Goal: Information Seeking & Learning: Check status

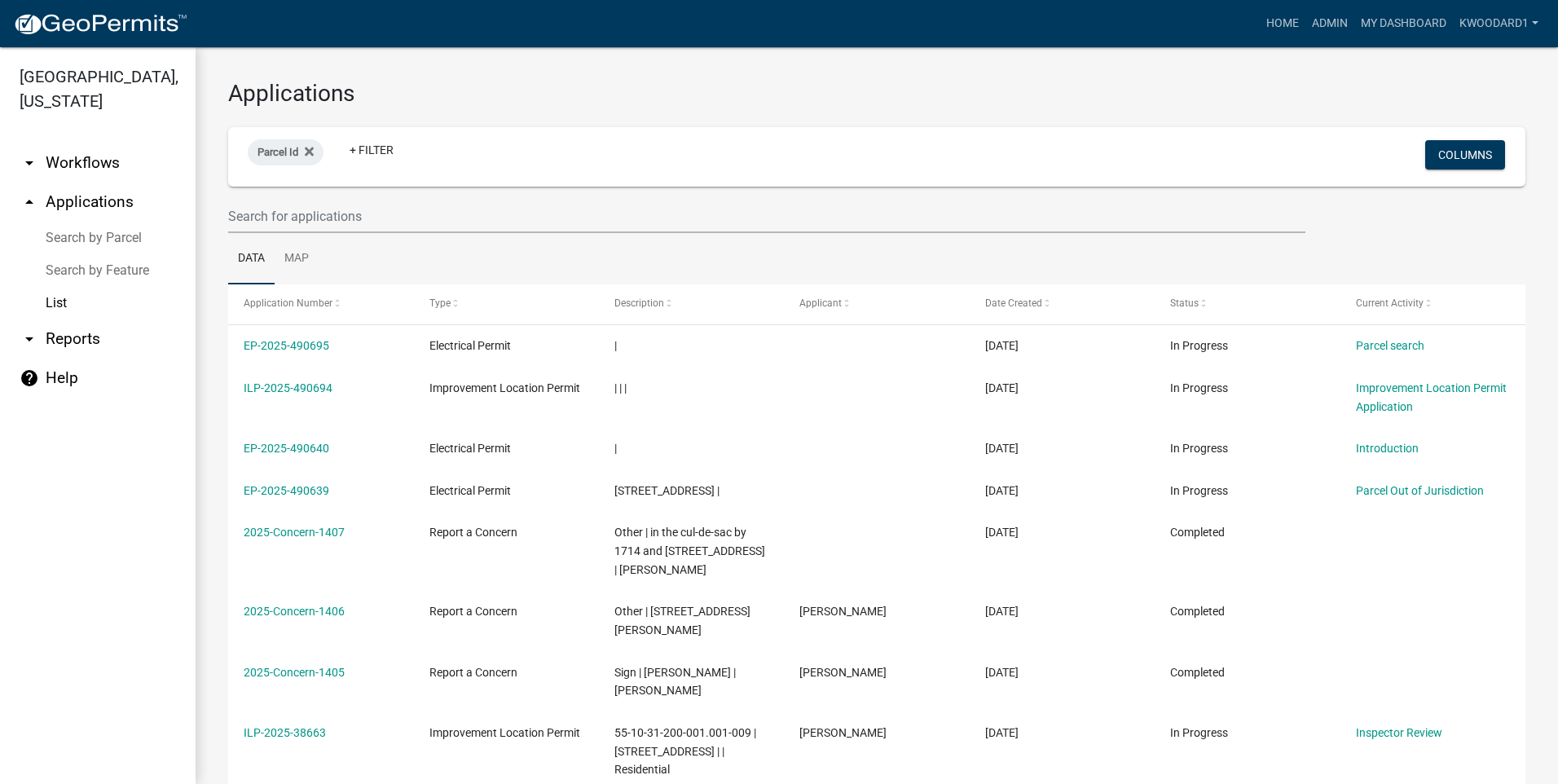
select select "3: 100"
click at [308, 213] on input "text" at bounding box center [766, 216] width 1077 height 33
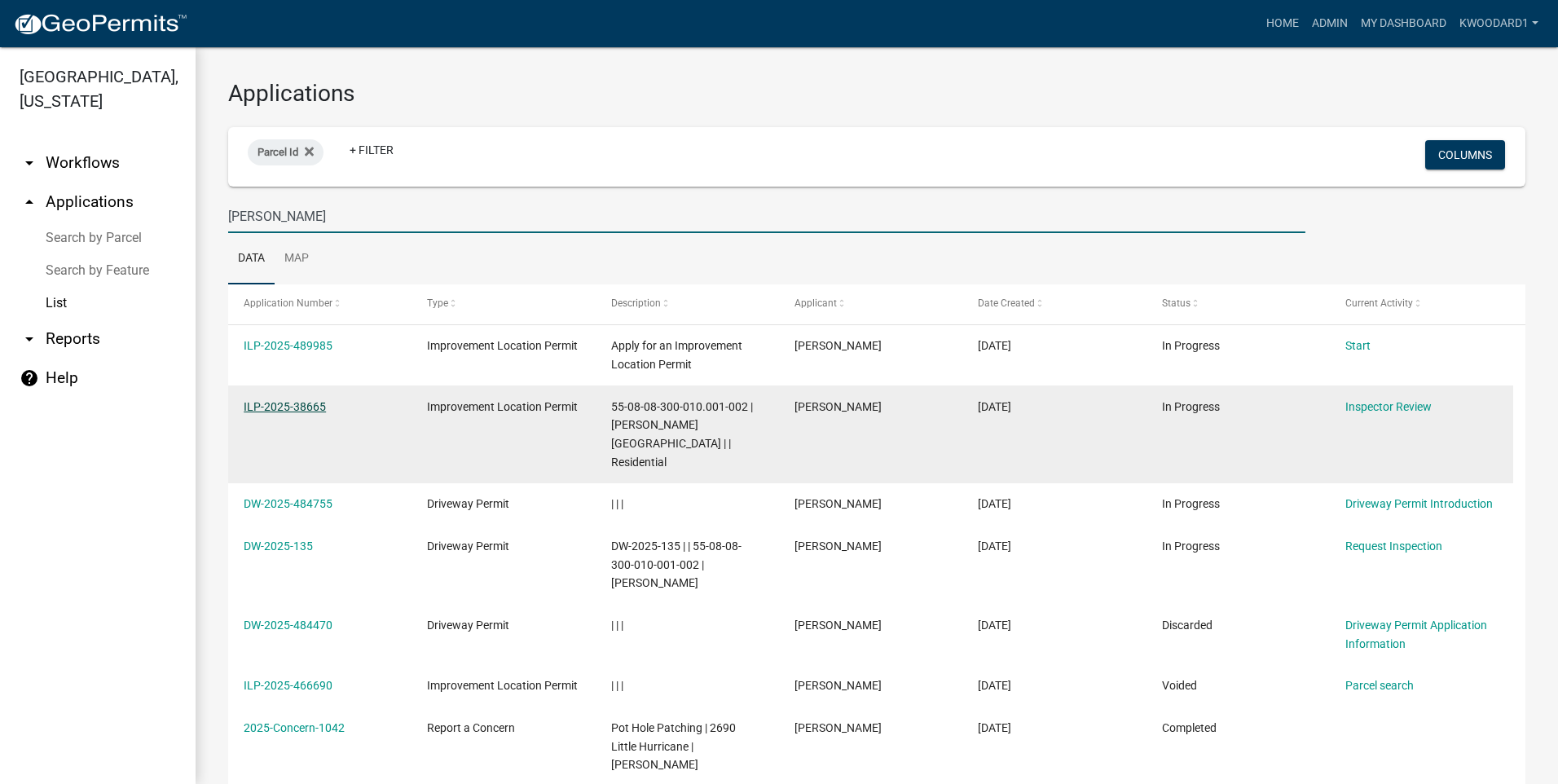
type input "[PERSON_NAME]"
click at [307, 401] on link "ILP-2025-38665" at bounding box center [284, 406] width 82 height 13
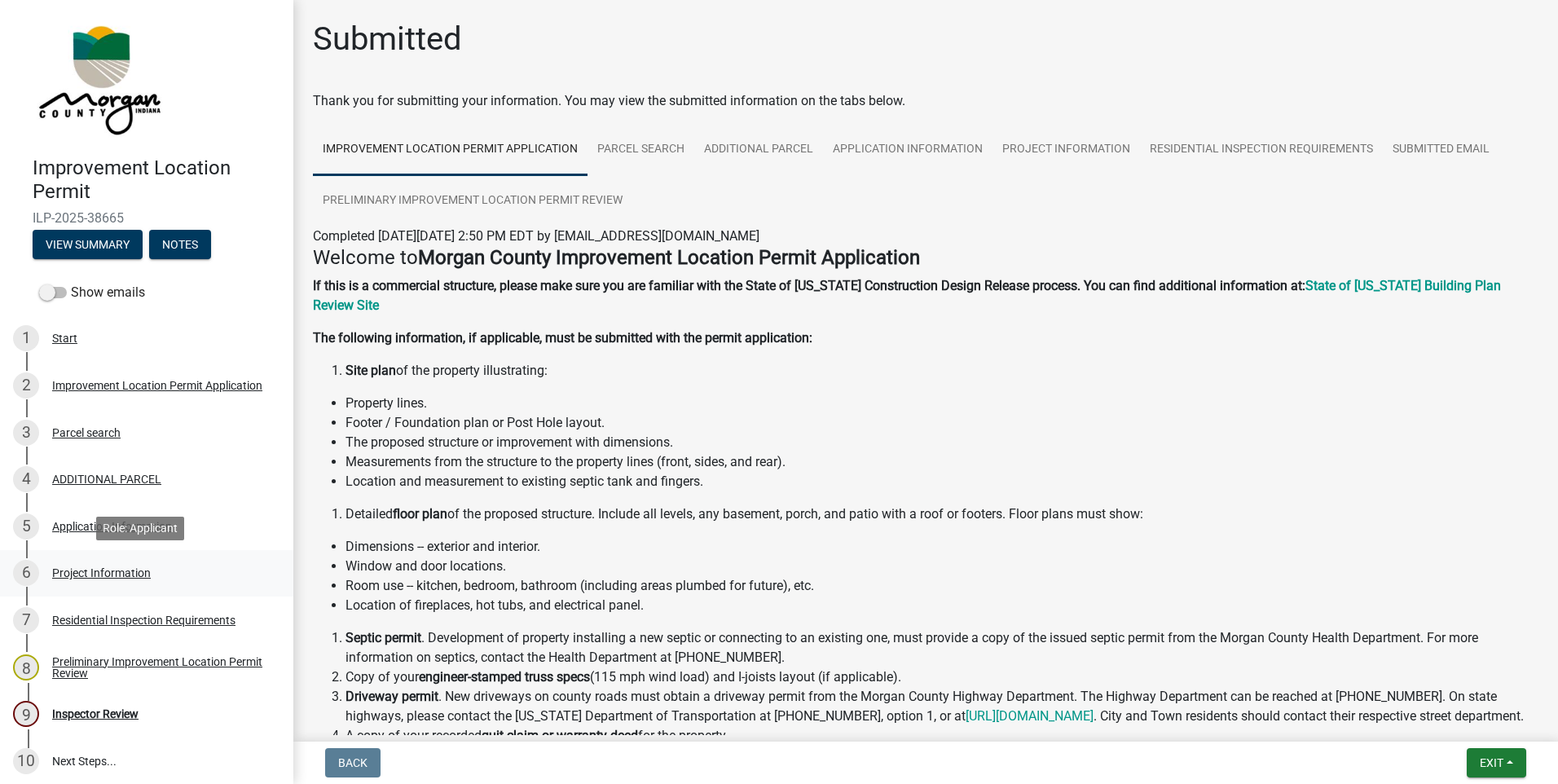
click at [111, 567] on div "Project Information" at bounding box center [102, 573] width 99 height 12
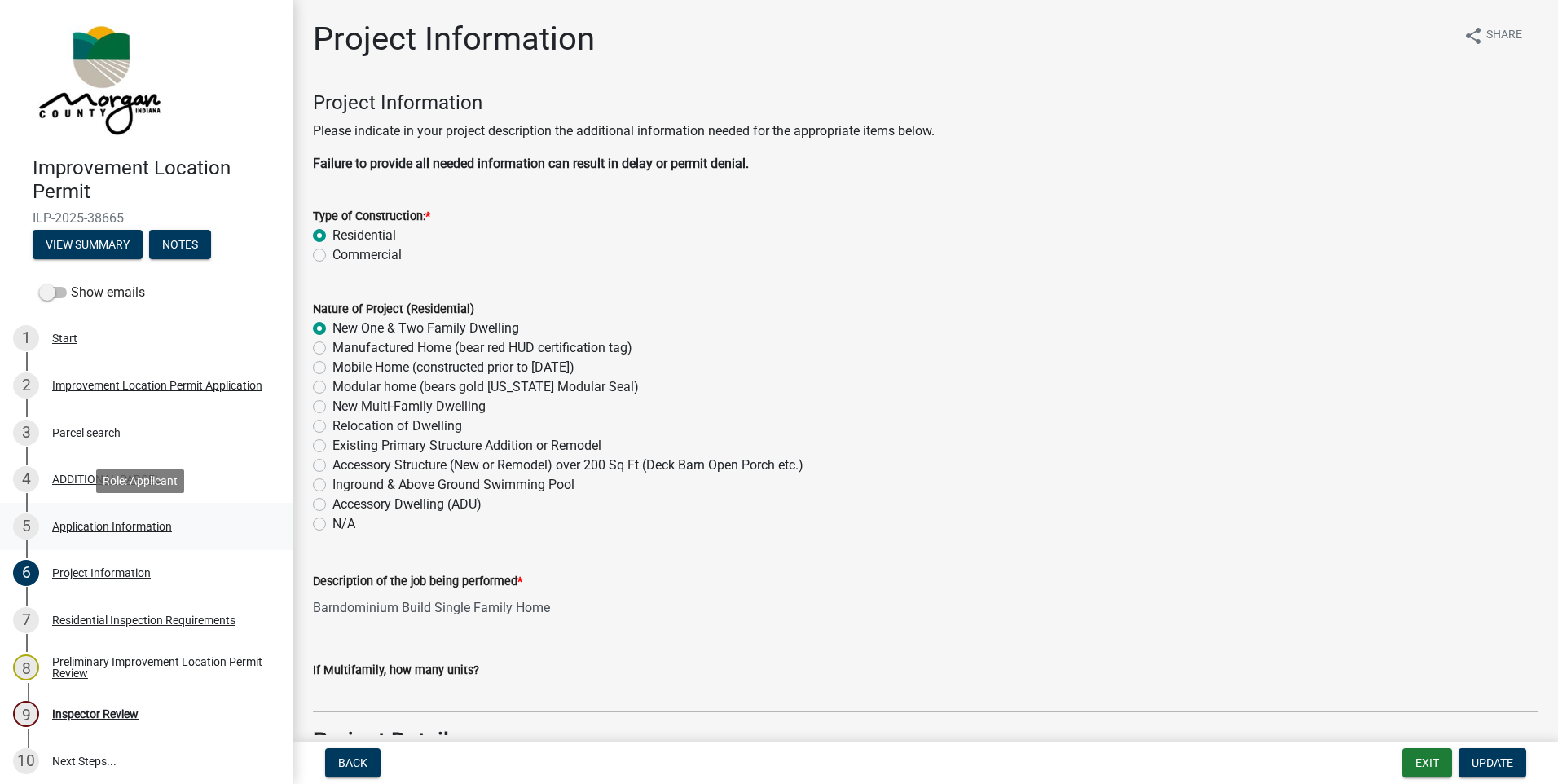
click at [140, 521] on div "Application Information" at bounding box center [112, 526] width 120 height 12
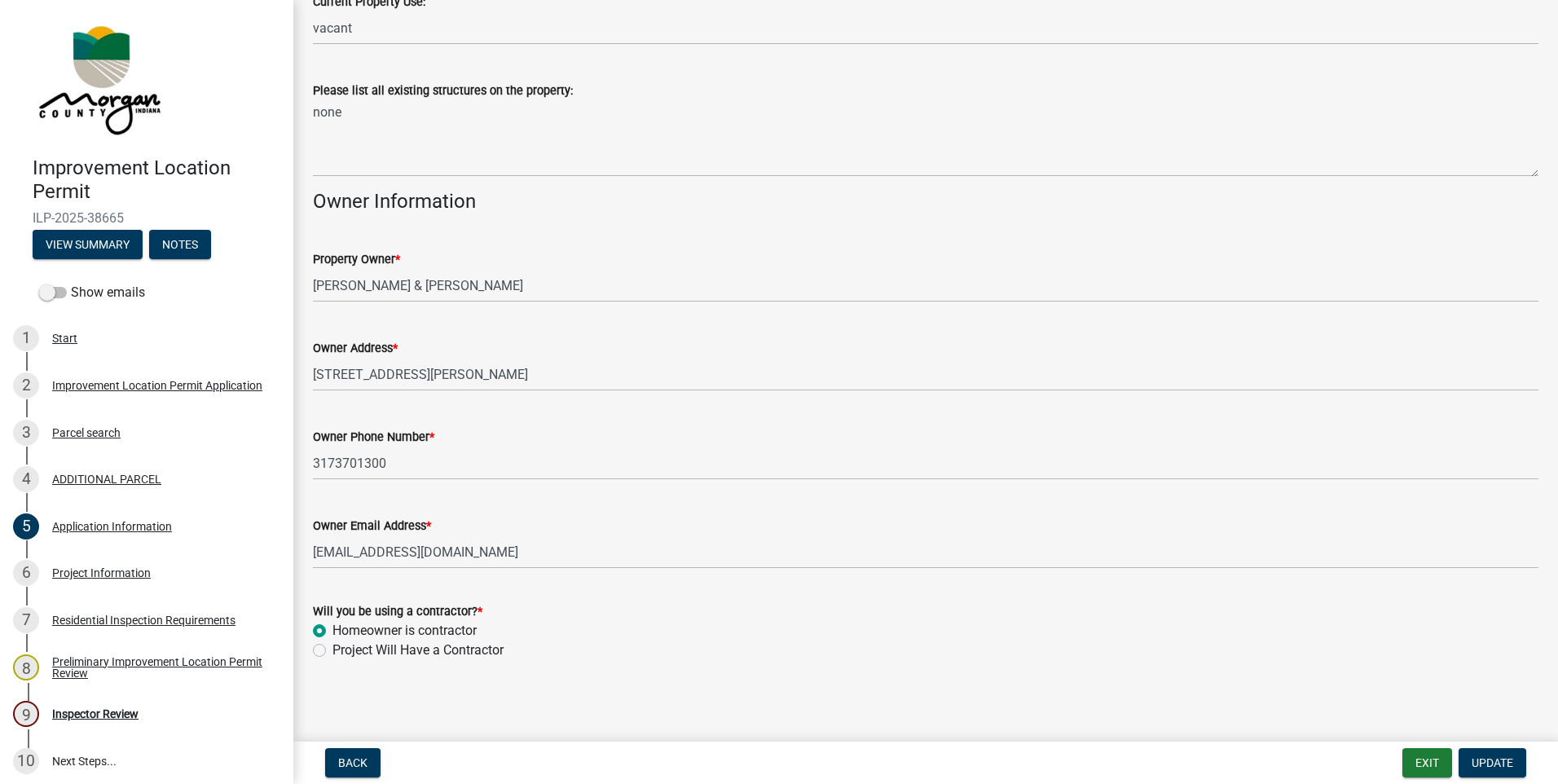
scroll to position [667, 0]
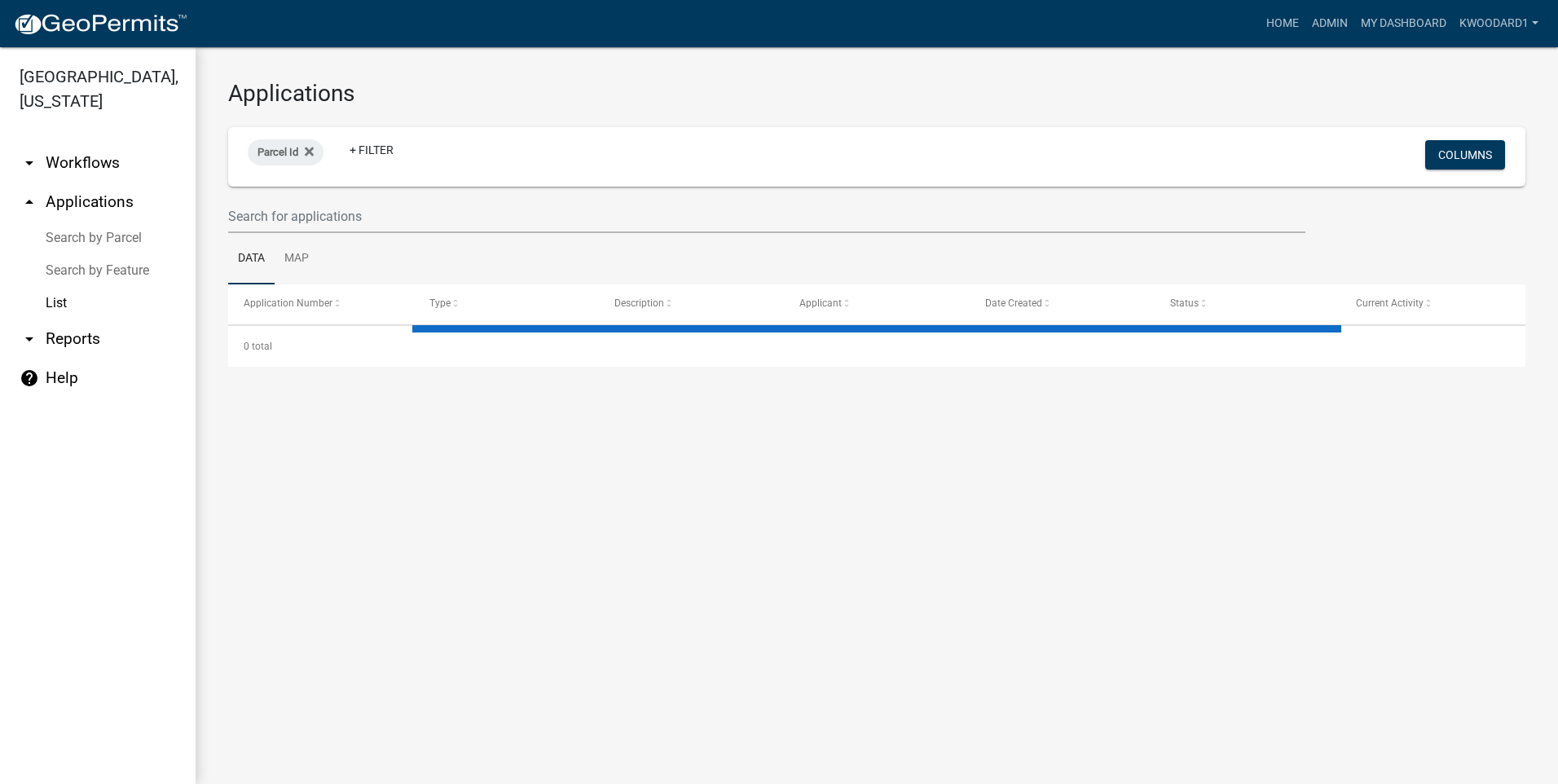
select select "3: 100"
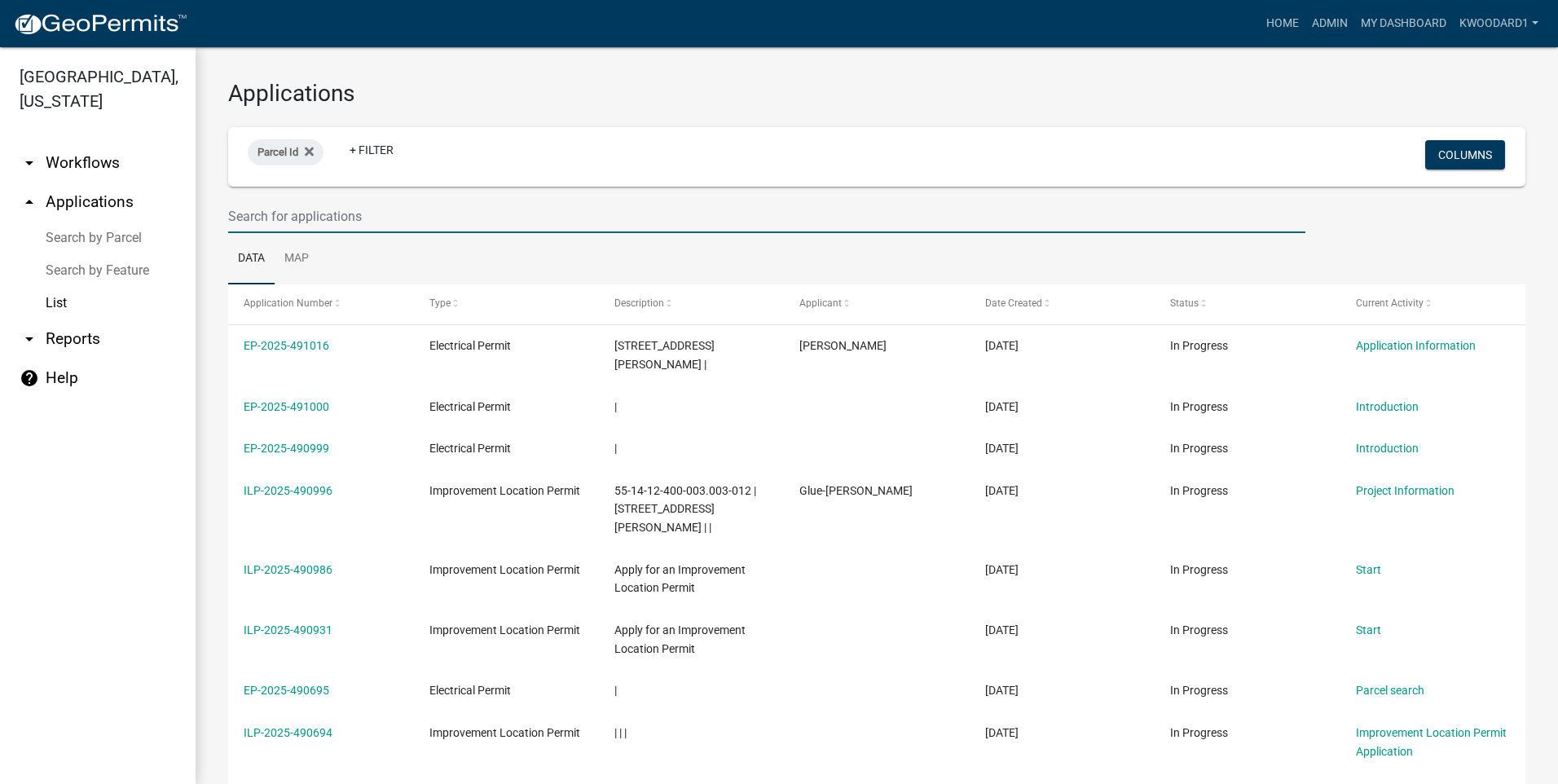
click at [275, 219] on input "text" at bounding box center [766, 216] width 1077 height 33
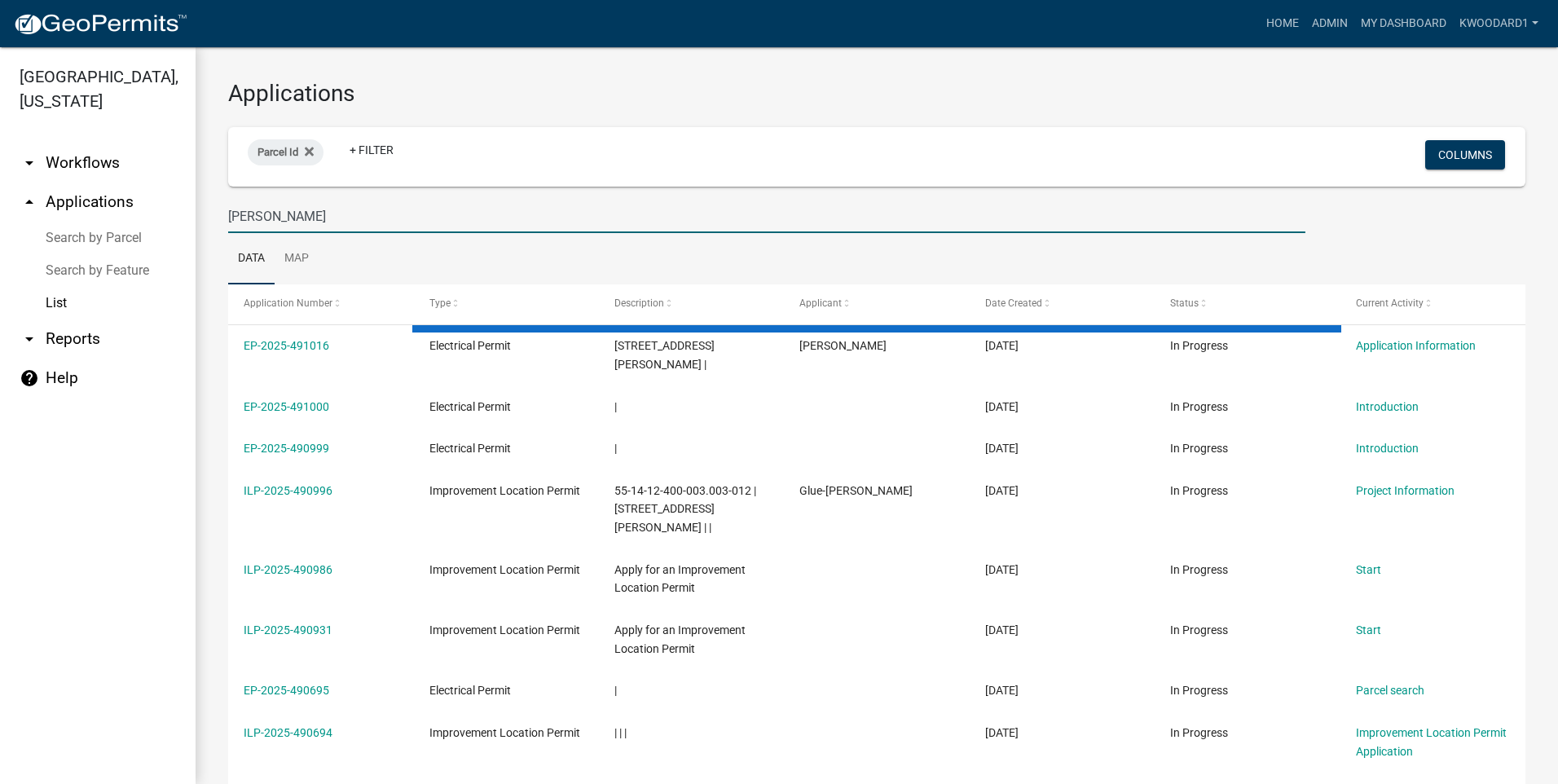
type input "[PERSON_NAME]"
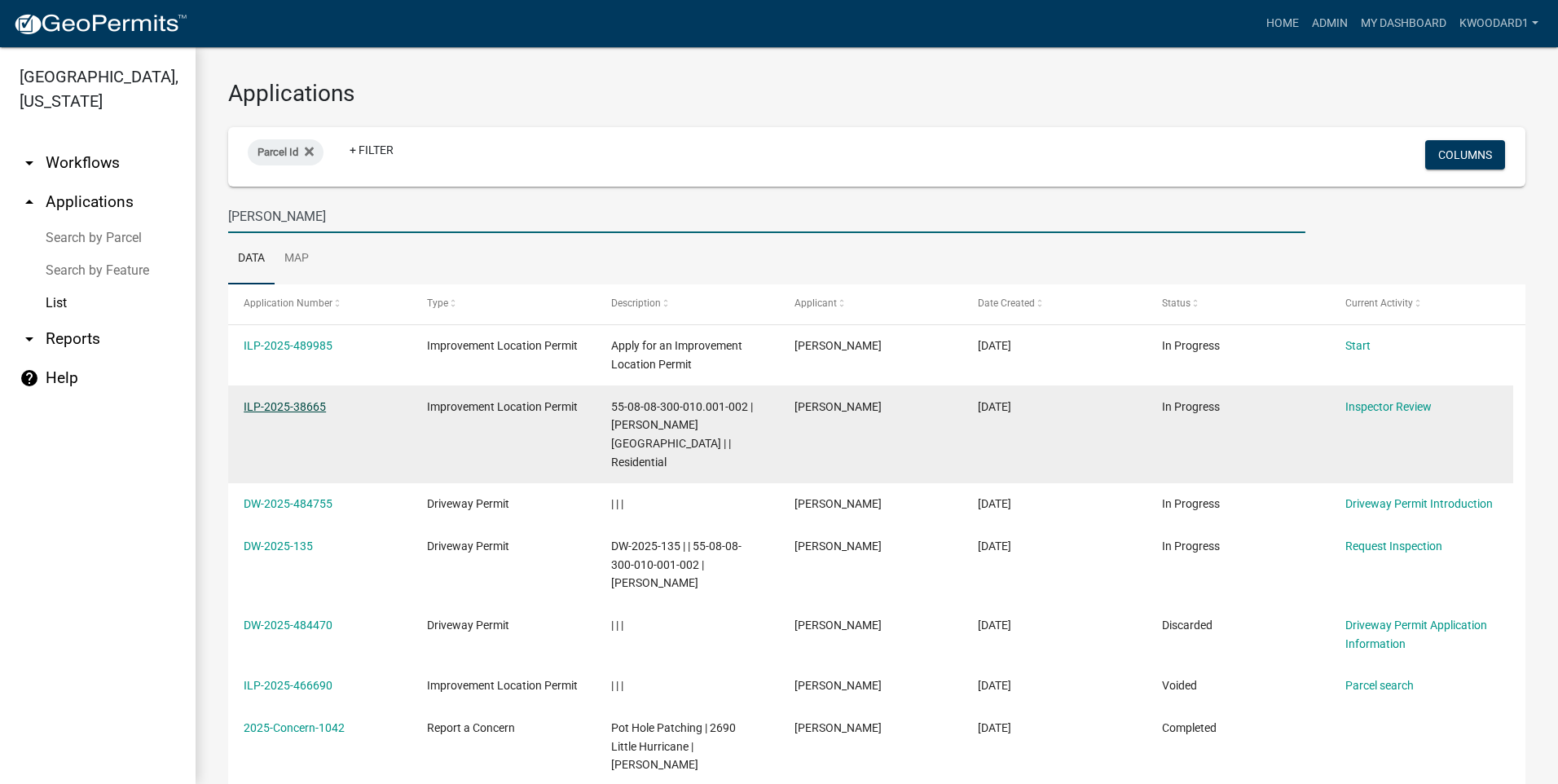
click at [270, 401] on link "ILP-2025-38665" at bounding box center [284, 406] width 82 height 13
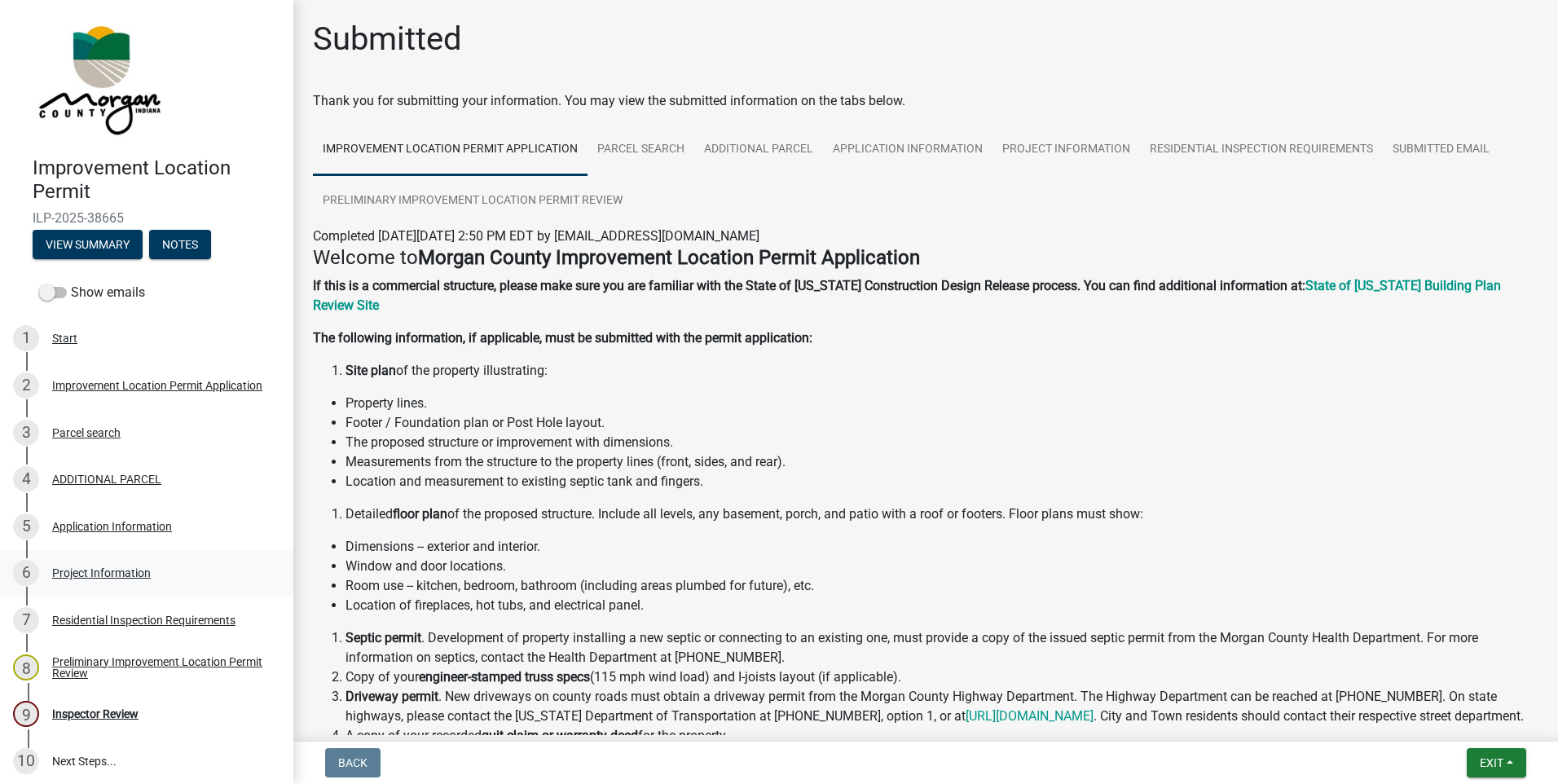
click at [107, 573] on div "Project Information" at bounding box center [102, 573] width 99 height 12
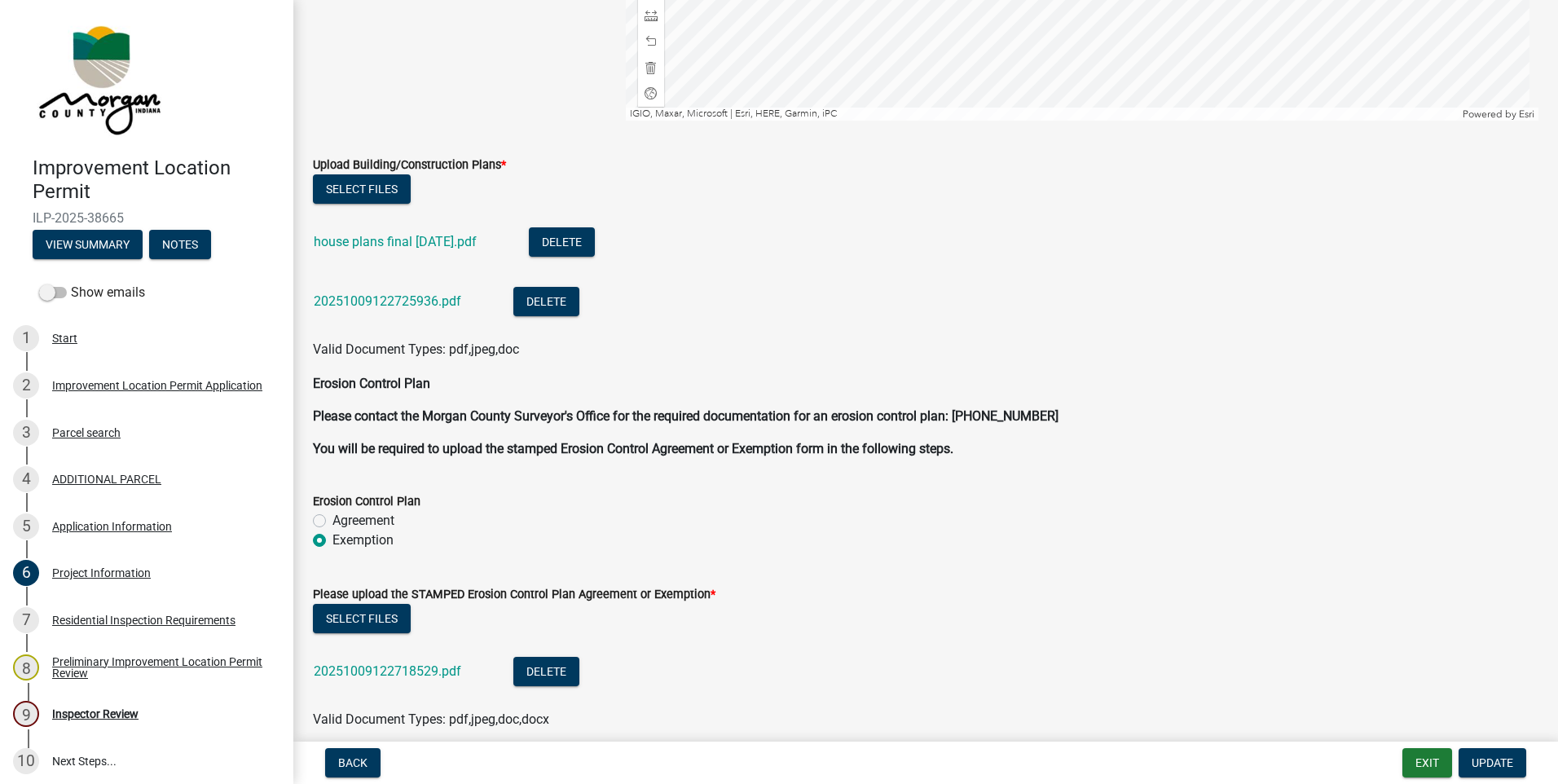
scroll to position [4236, 0]
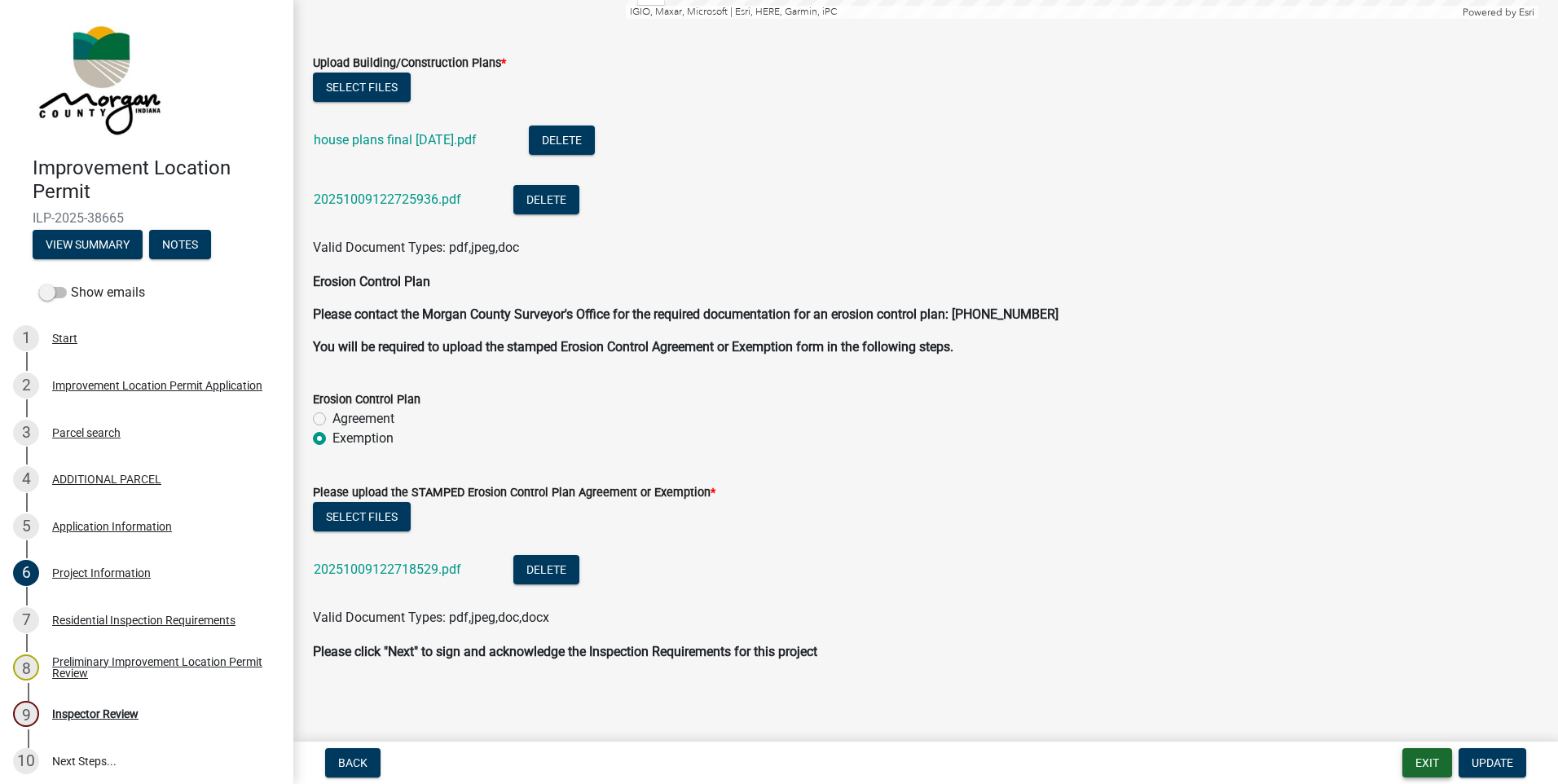
click at [1432, 759] on button "Exit" at bounding box center [1427, 763] width 49 height 29
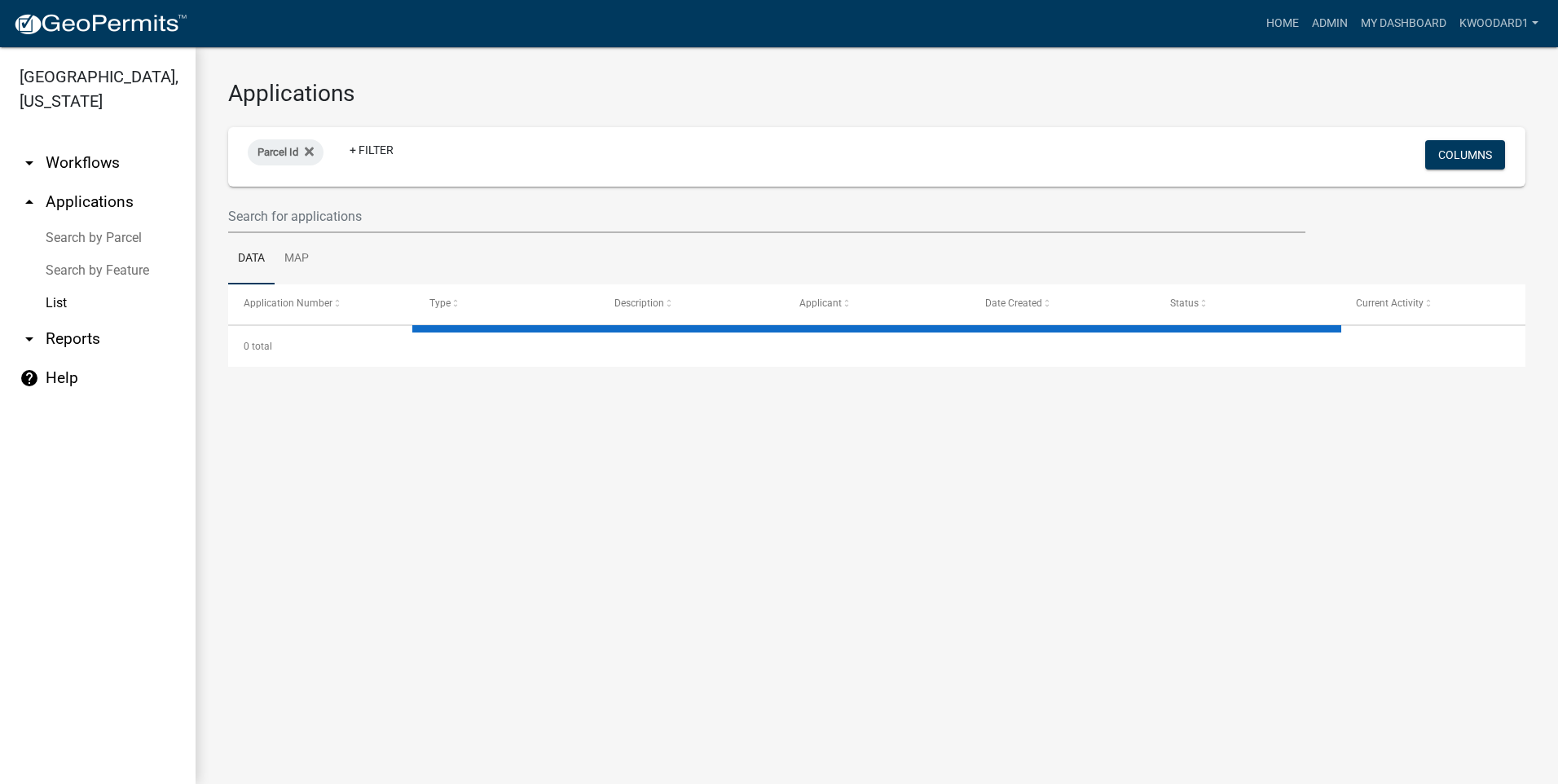
select select "3: 100"
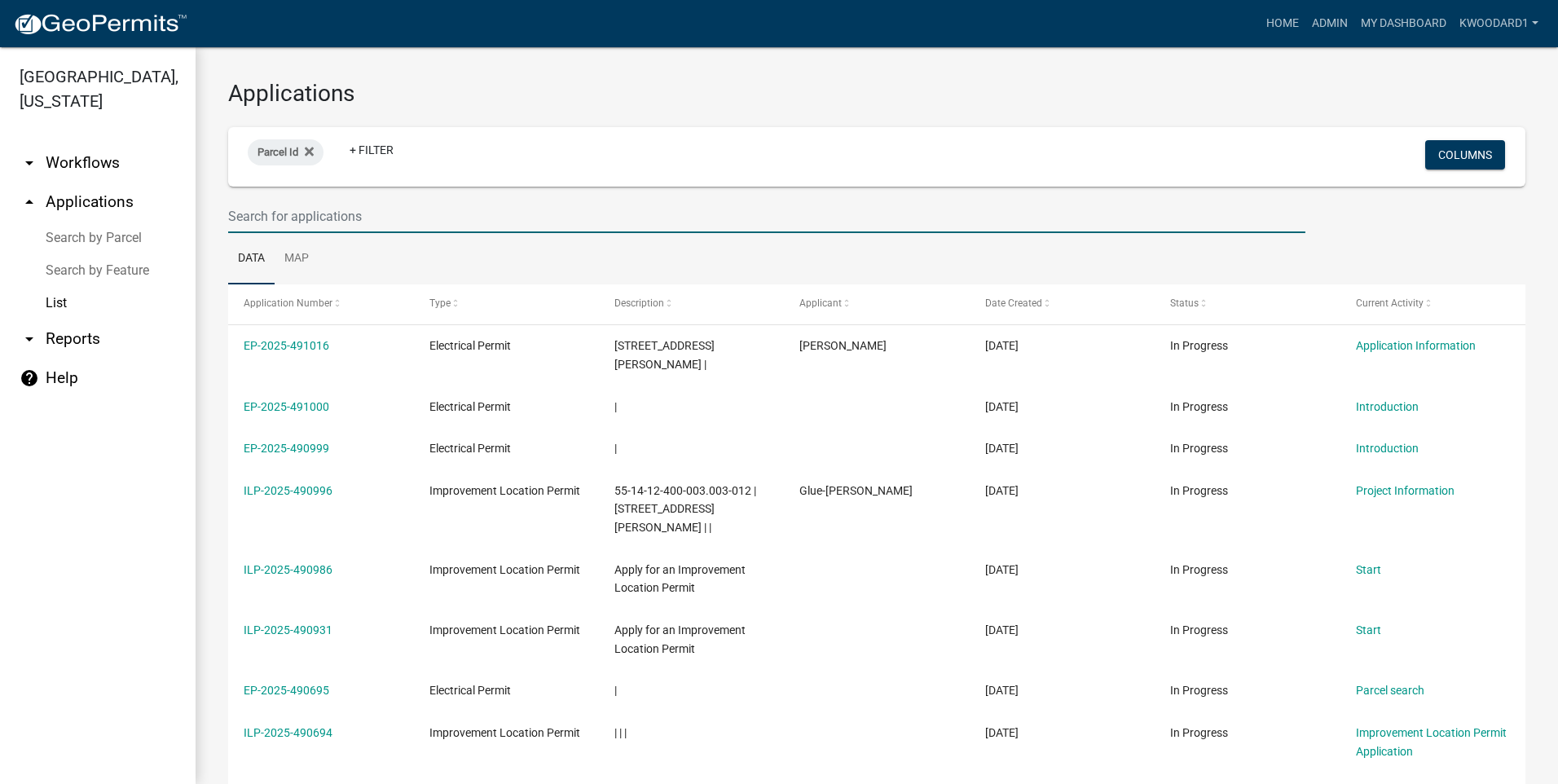
click at [331, 212] on input "text" at bounding box center [766, 216] width 1077 height 33
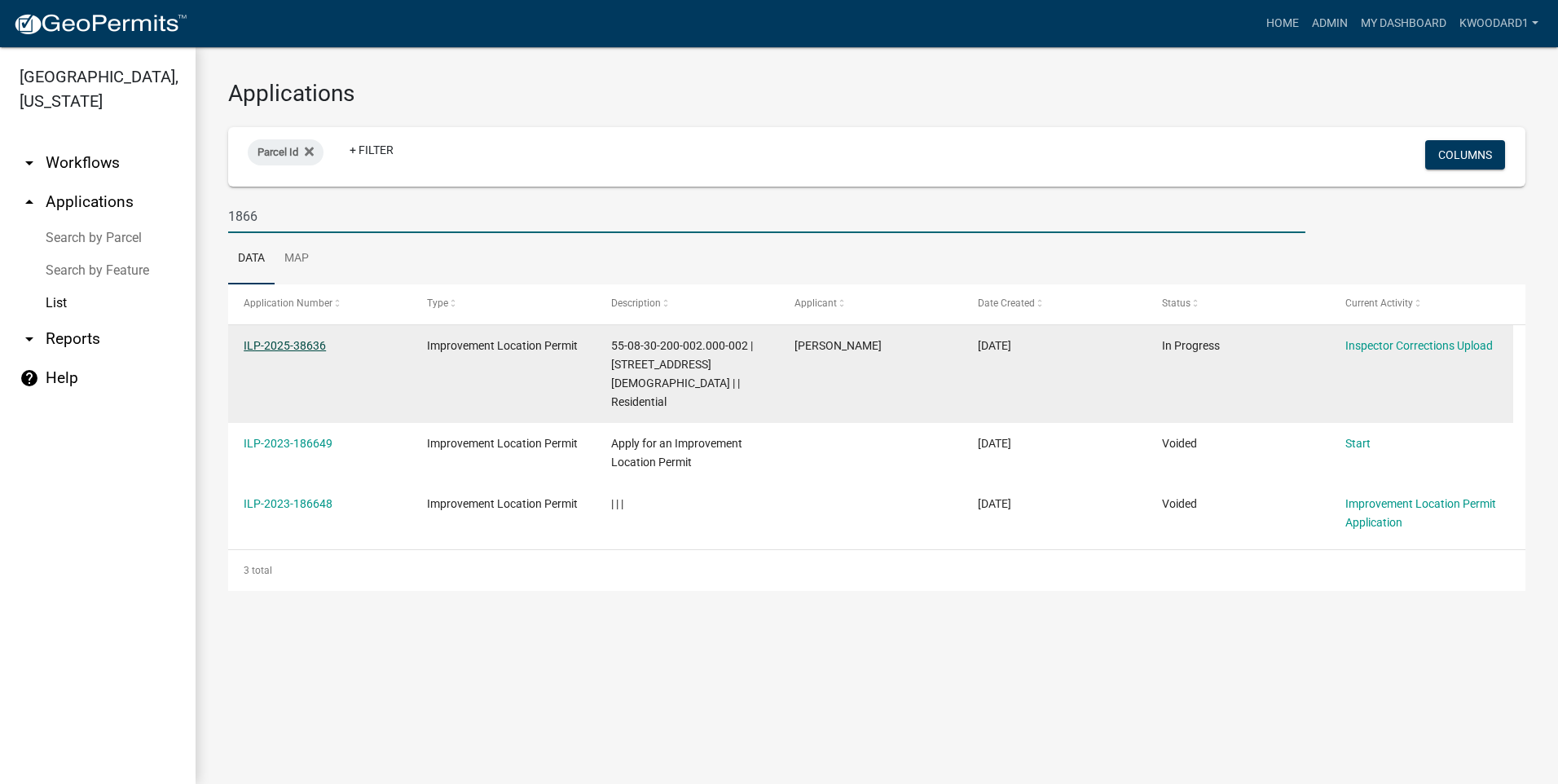
type input "1866"
click at [314, 347] on link "ILP-2025-38636" at bounding box center [284, 345] width 82 height 13
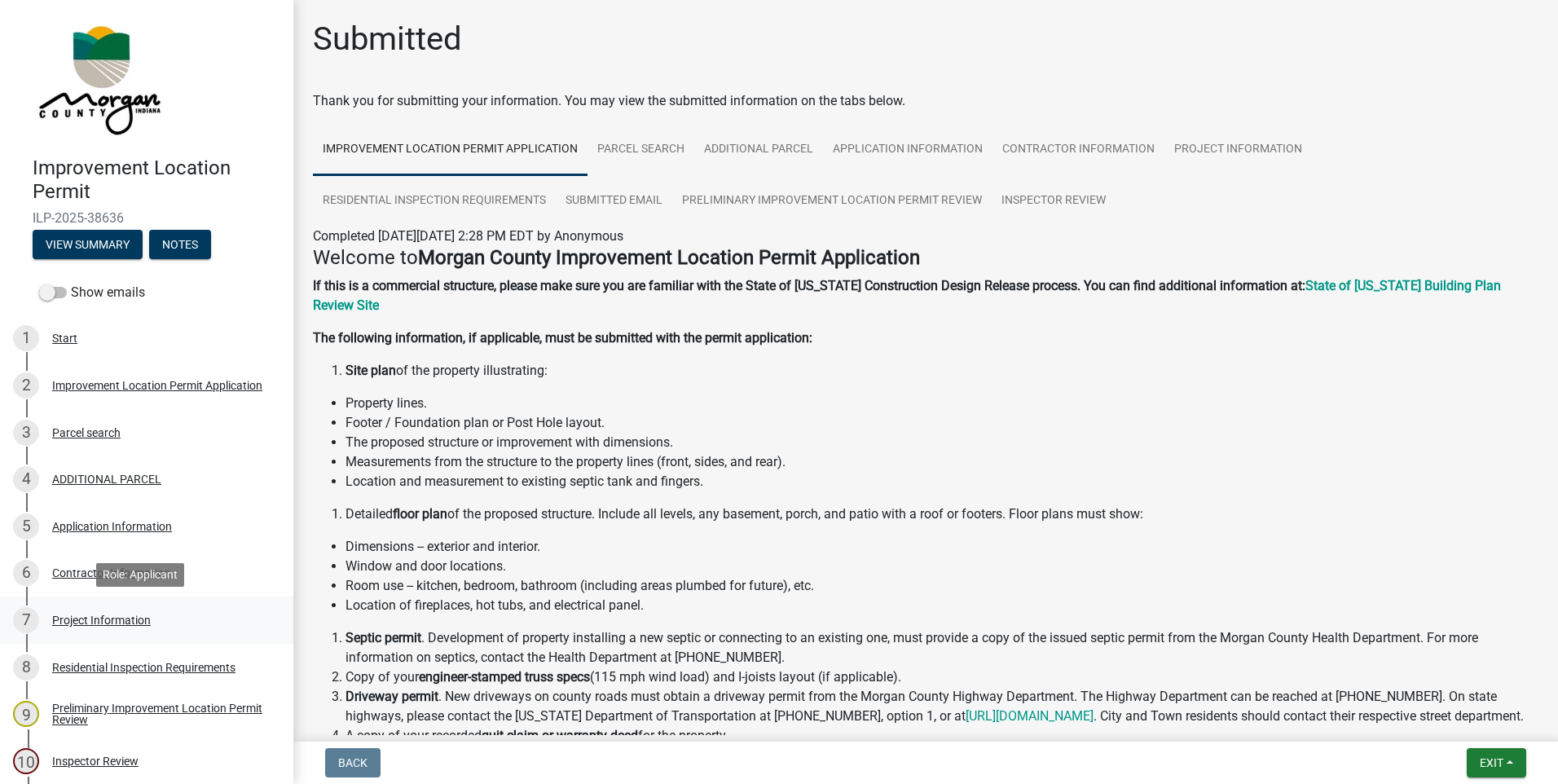
click at [128, 619] on div "Project Information" at bounding box center [102, 620] width 99 height 12
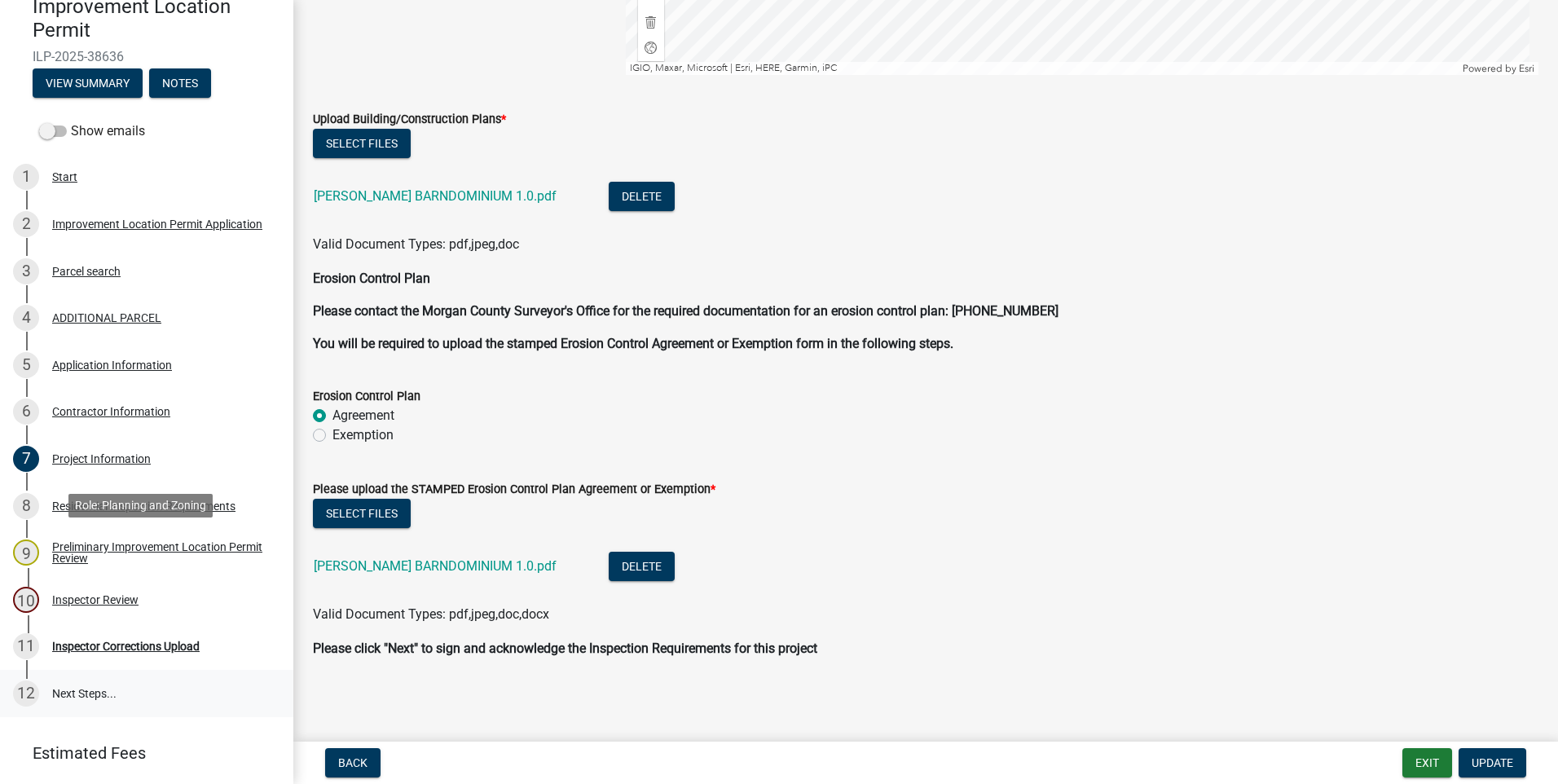
scroll to position [163, 0]
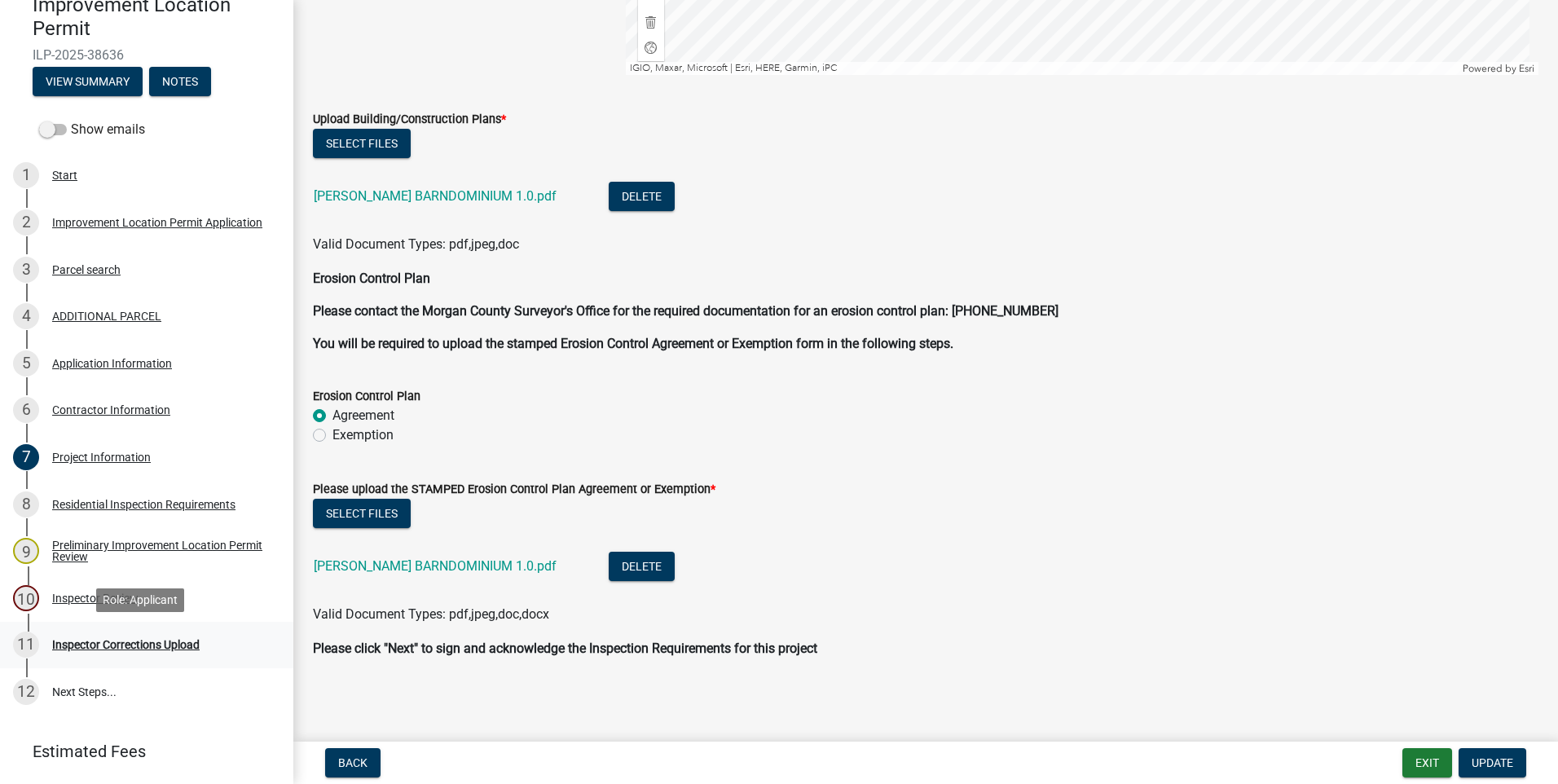
click at [151, 646] on div "Inspector Corrections Upload" at bounding box center [126, 644] width 147 height 12
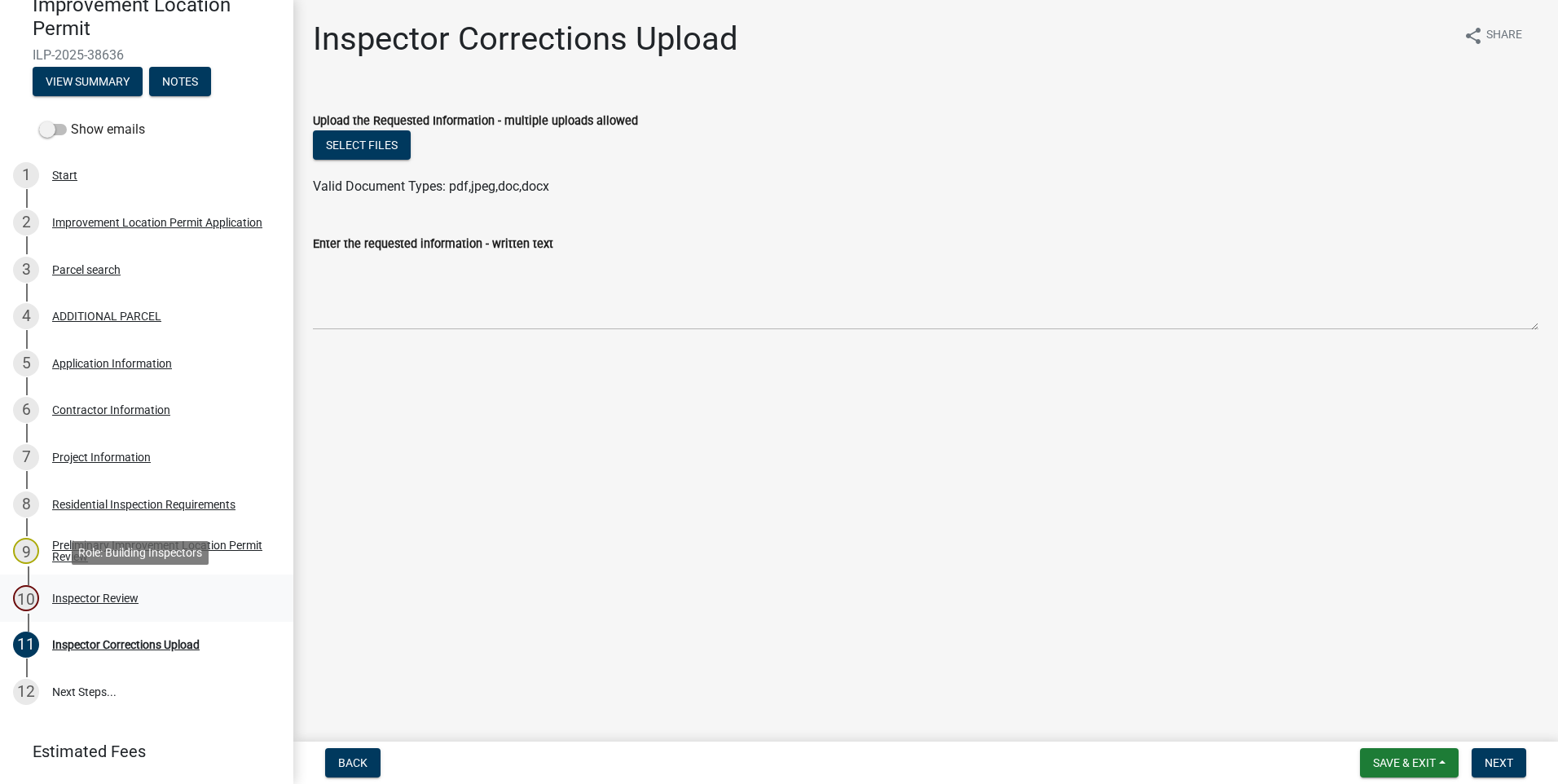
click at [124, 600] on div "Inspector Review" at bounding box center [95, 598] width 86 height 12
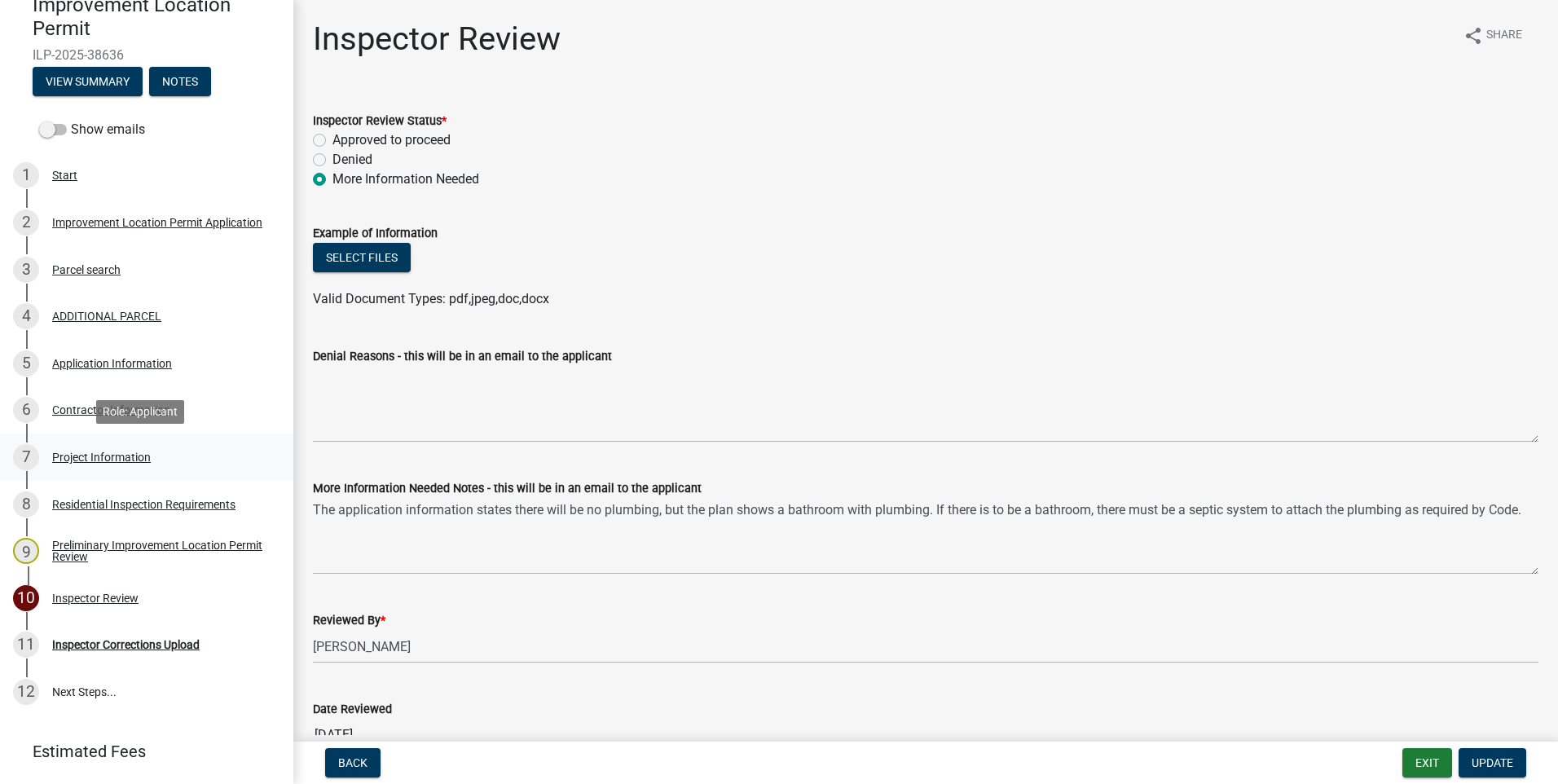
click at [103, 452] on div "Project Information" at bounding box center [102, 457] width 99 height 12
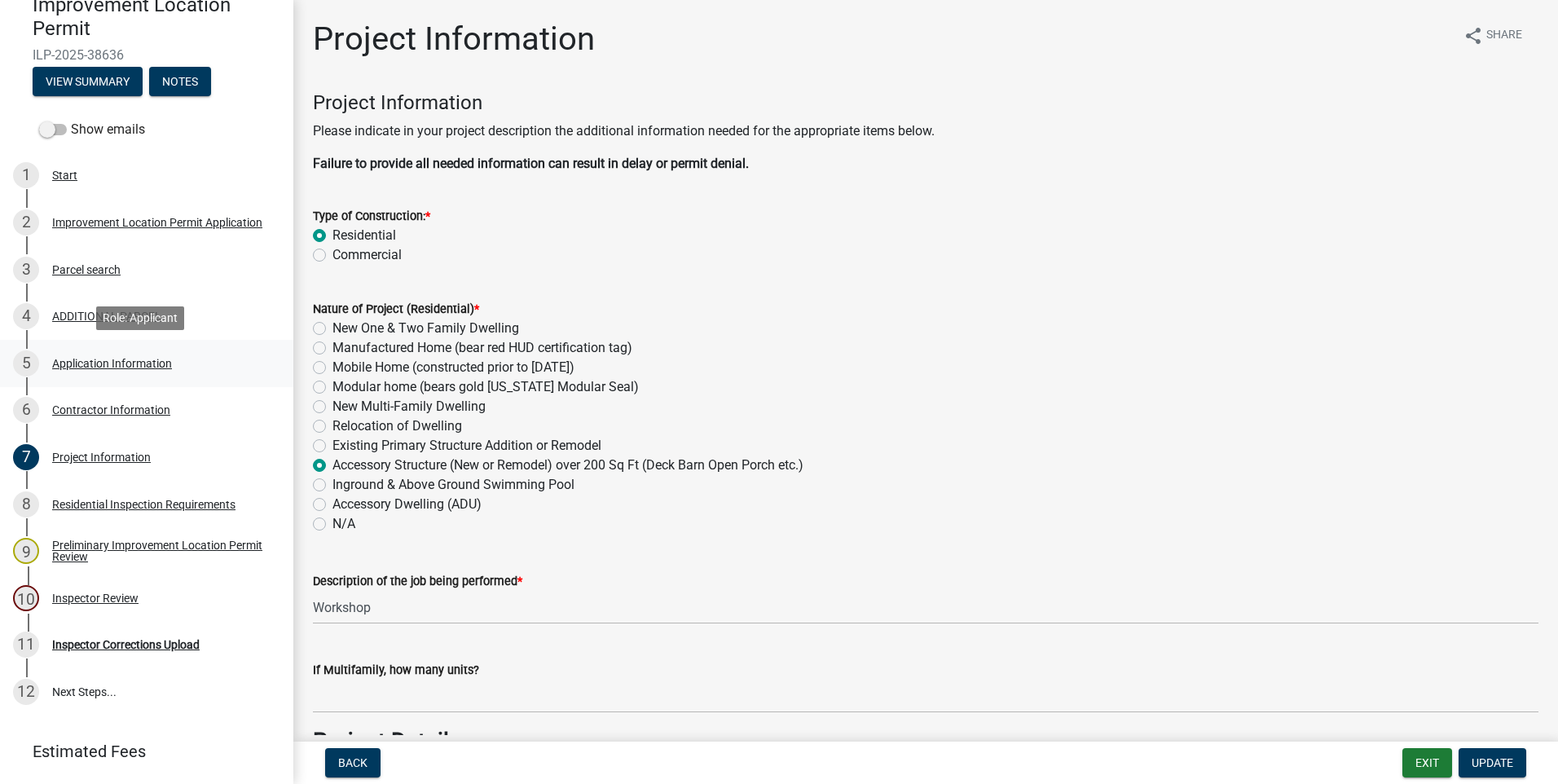
click at [99, 363] on div "Application Information" at bounding box center [112, 363] width 120 height 12
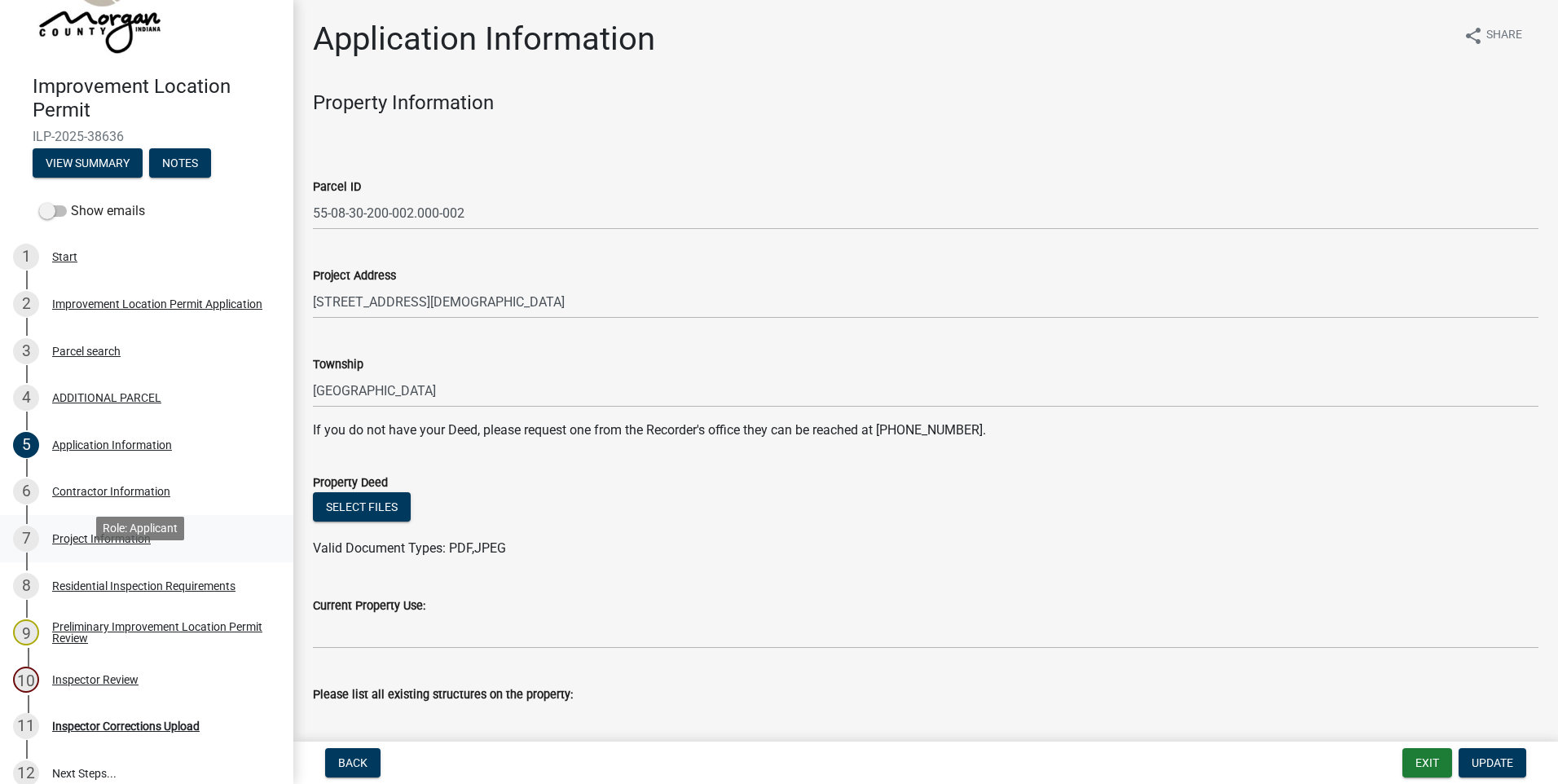
scroll to position [47, 0]
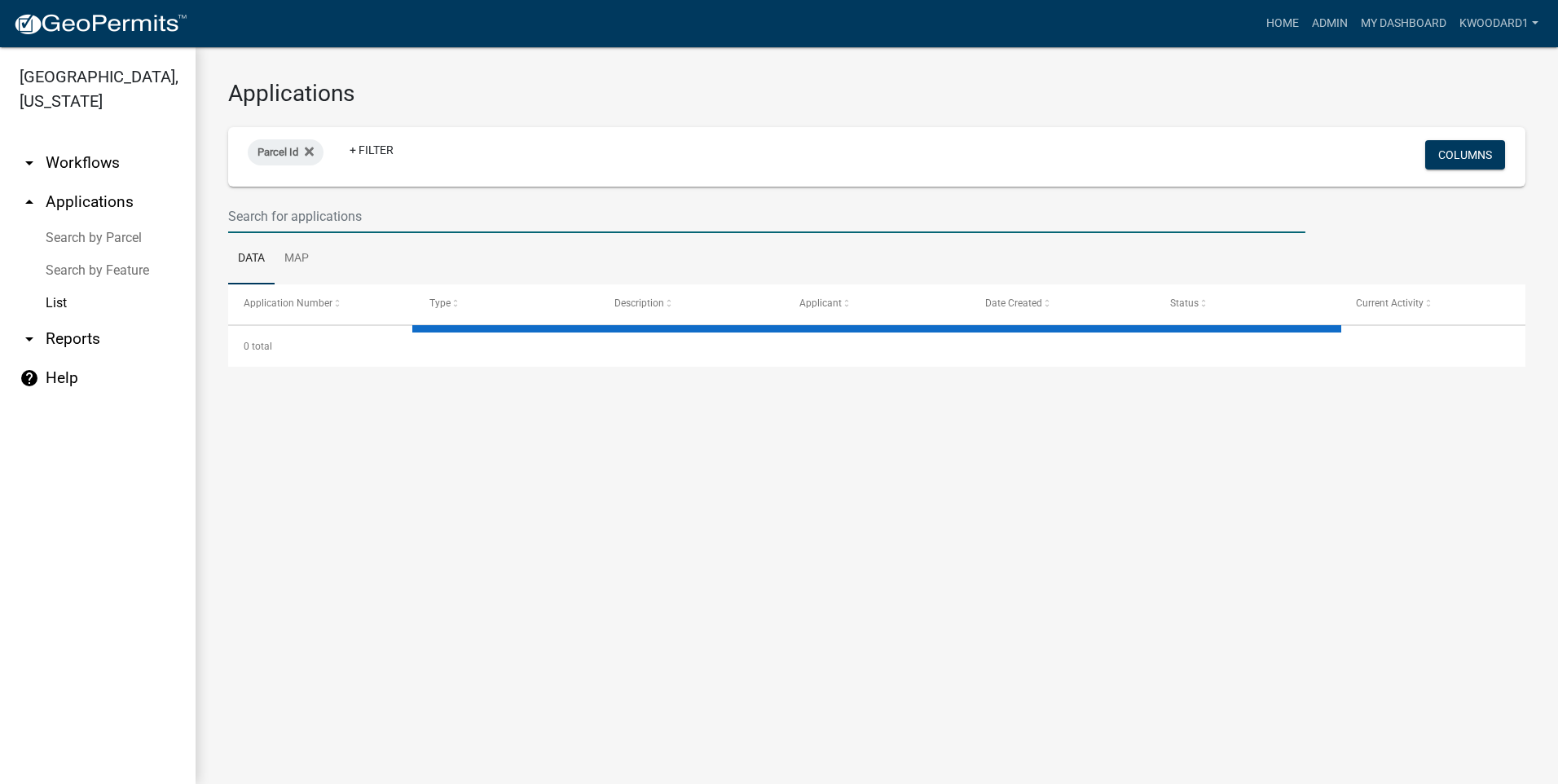
select select "3: 100"
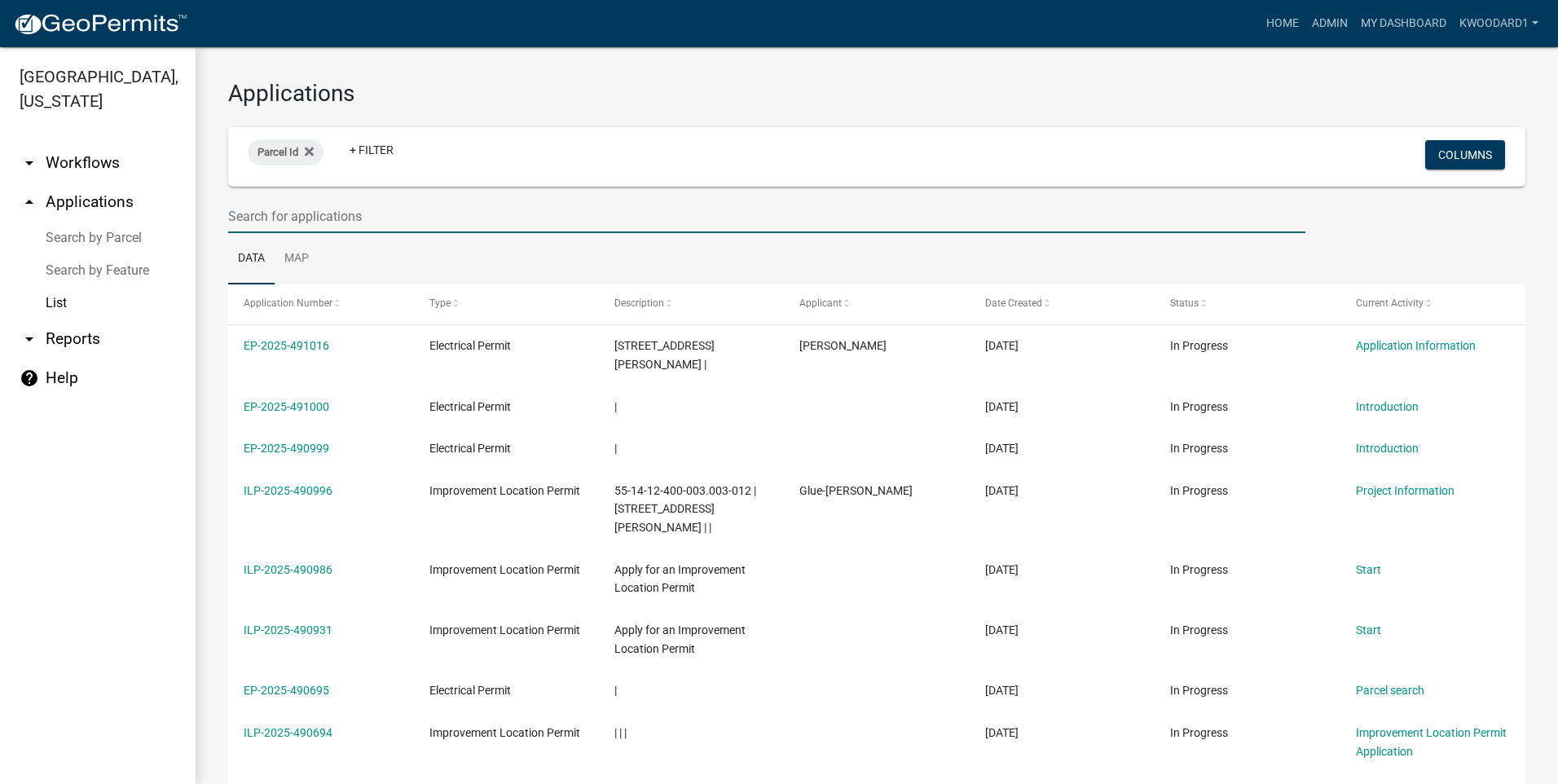
click at [276, 217] on input "text" at bounding box center [766, 216] width 1077 height 33
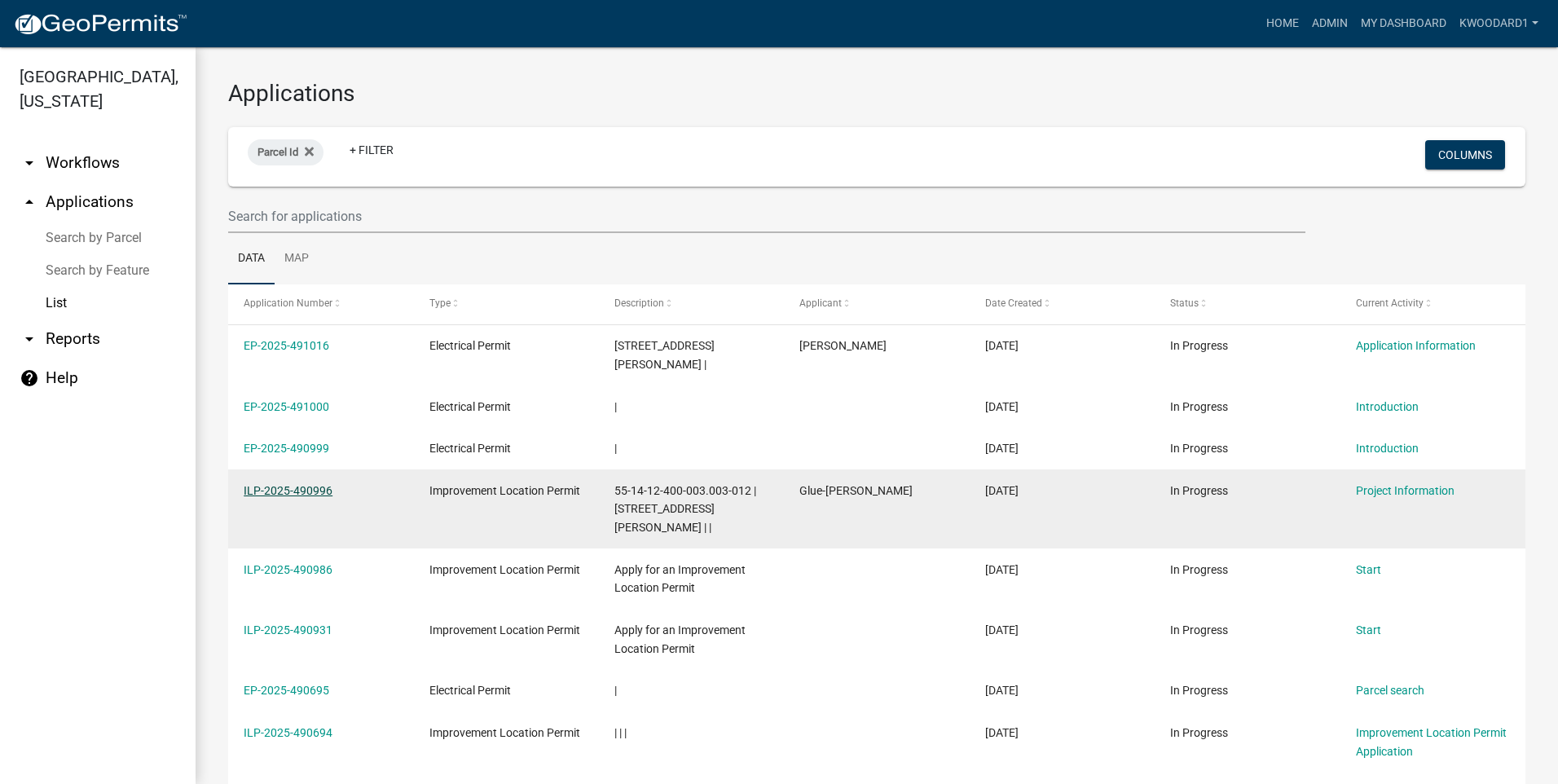
click at [258, 484] on link "ILP-2025-490996" at bounding box center [288, 489] width 89 height 13
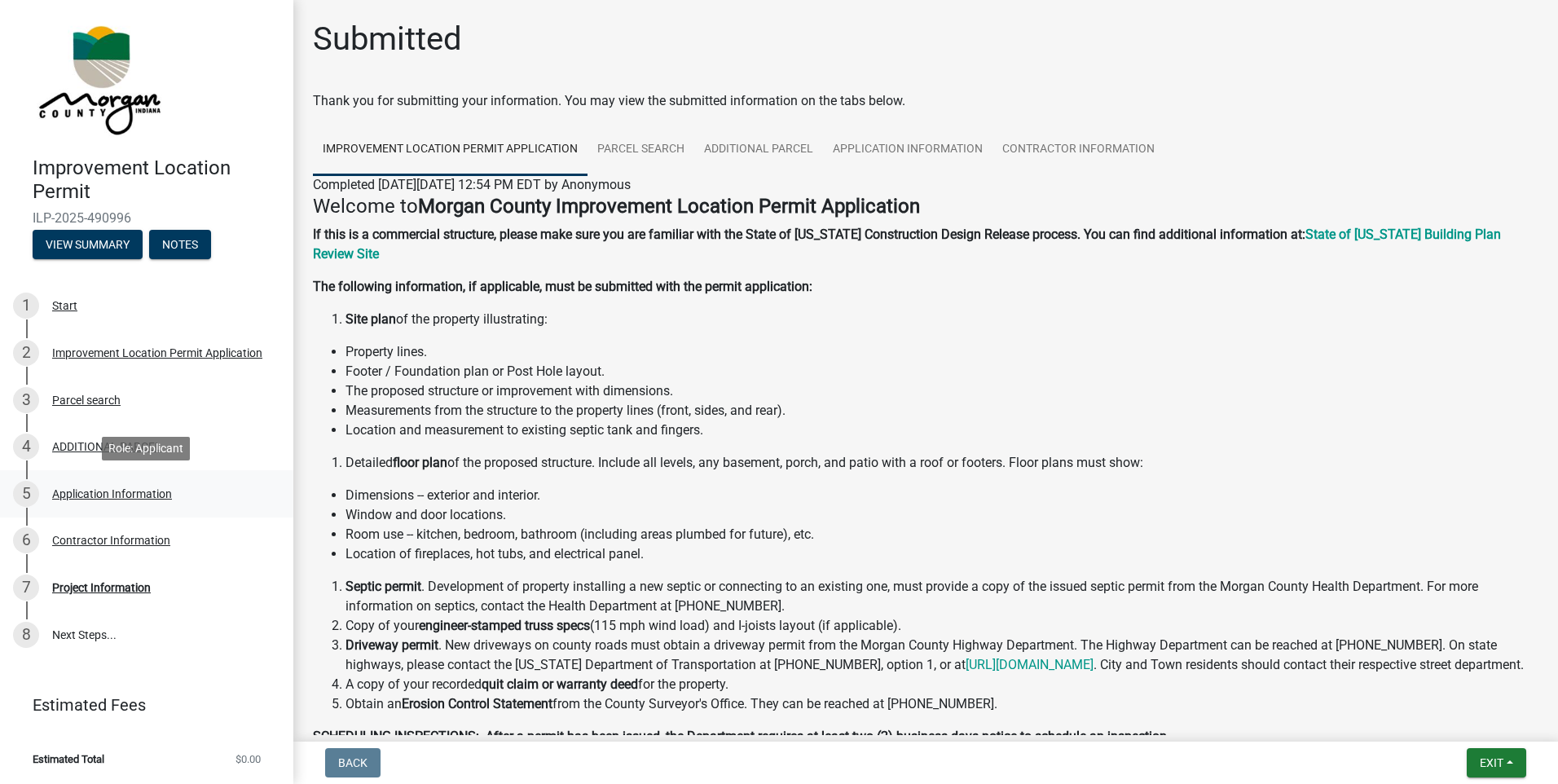
click at [81, 495] on div "Application Information" at bounding box center [112, 493] width 120 height 12
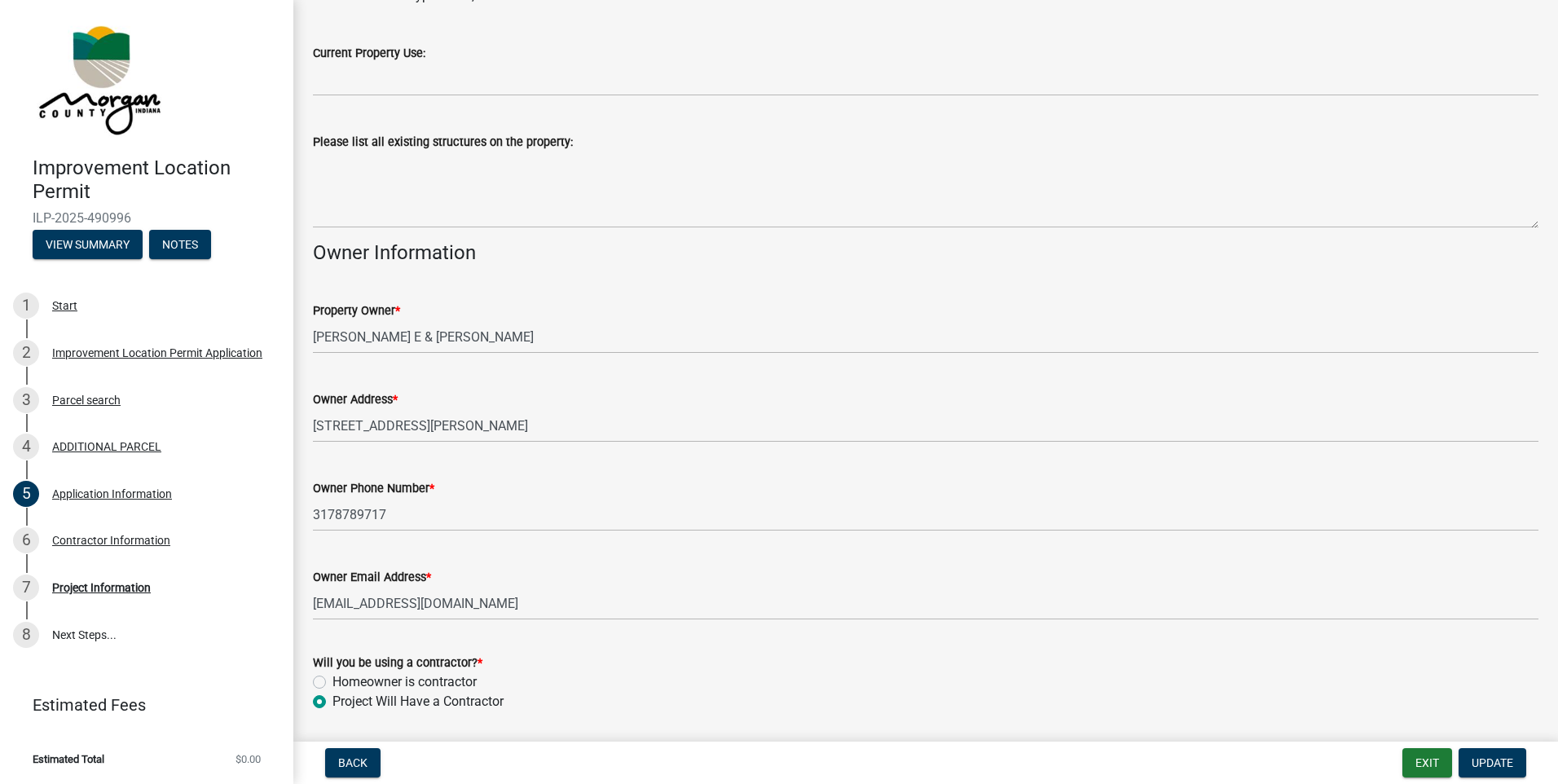
scroll to position [607, 0]
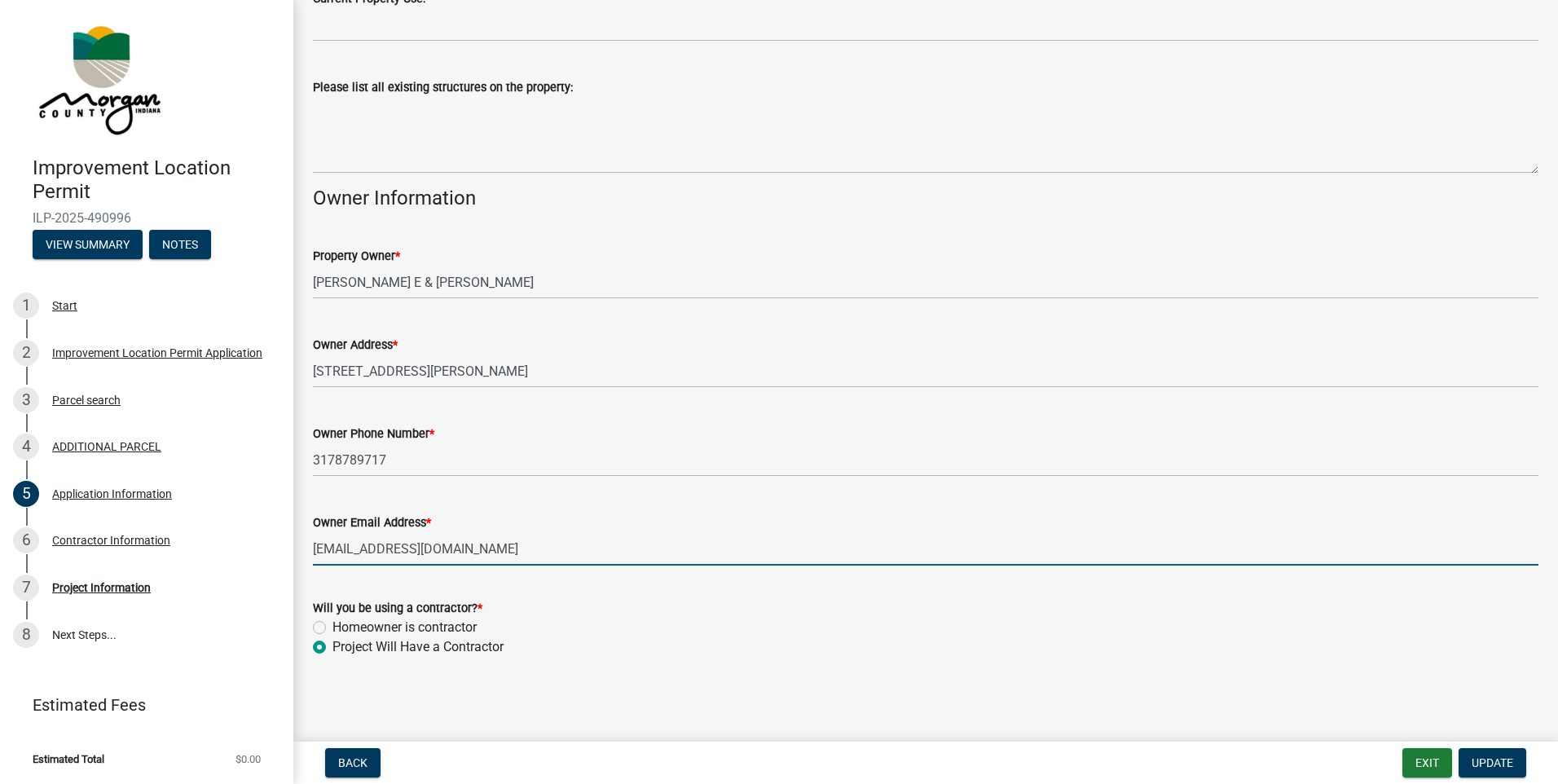
drag, startPoint x: 465, startPoint y: 549, endPoint x: 310, endPoint y: 548, distance: 155.0
click at [310, 548] on div "Owner Email Address * [EMAIL_ADDRESS][DOMAIN_NAME]" at bounding box center [925, 527] width 1250 height 76
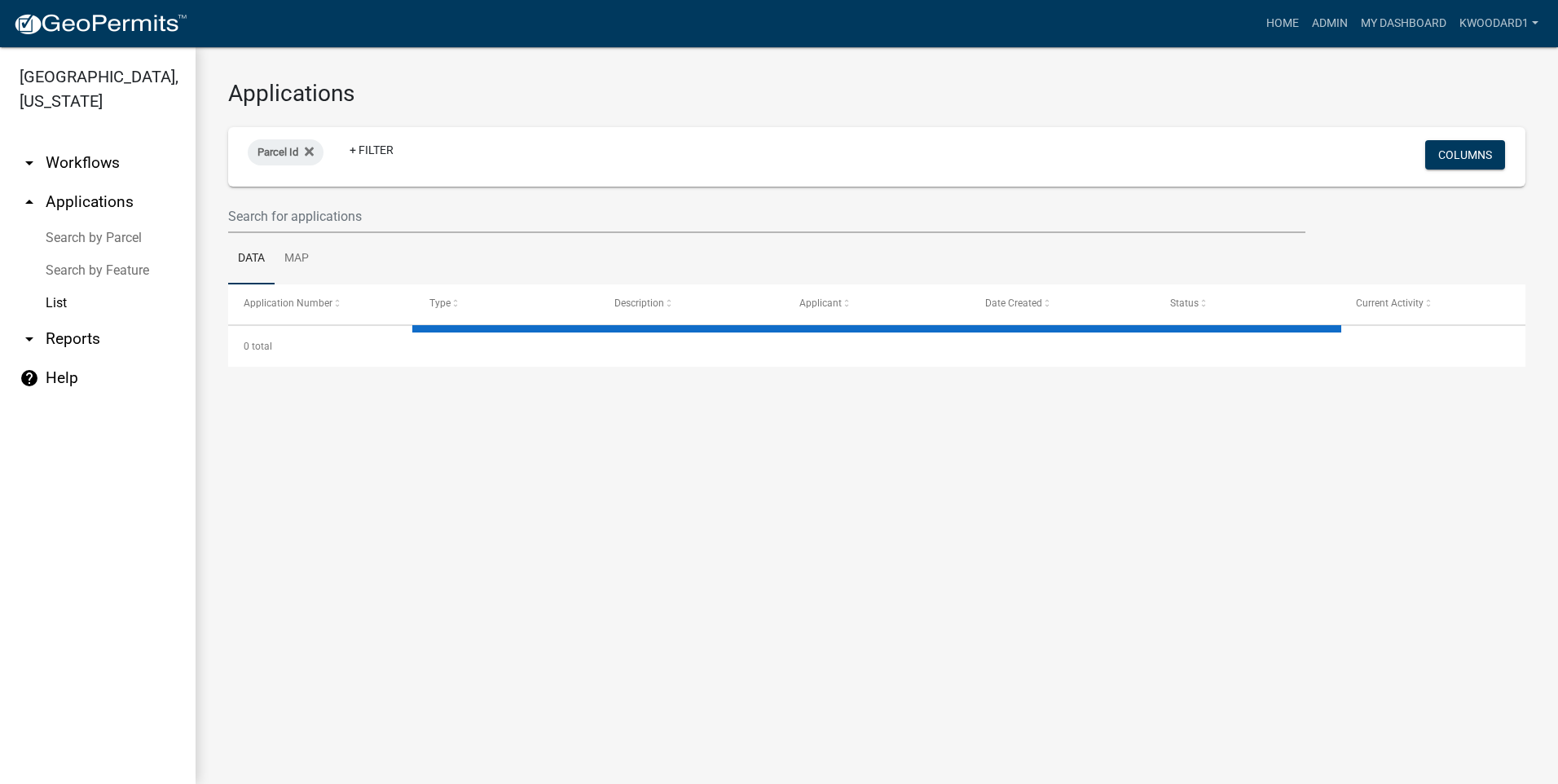
select select "3: 100"
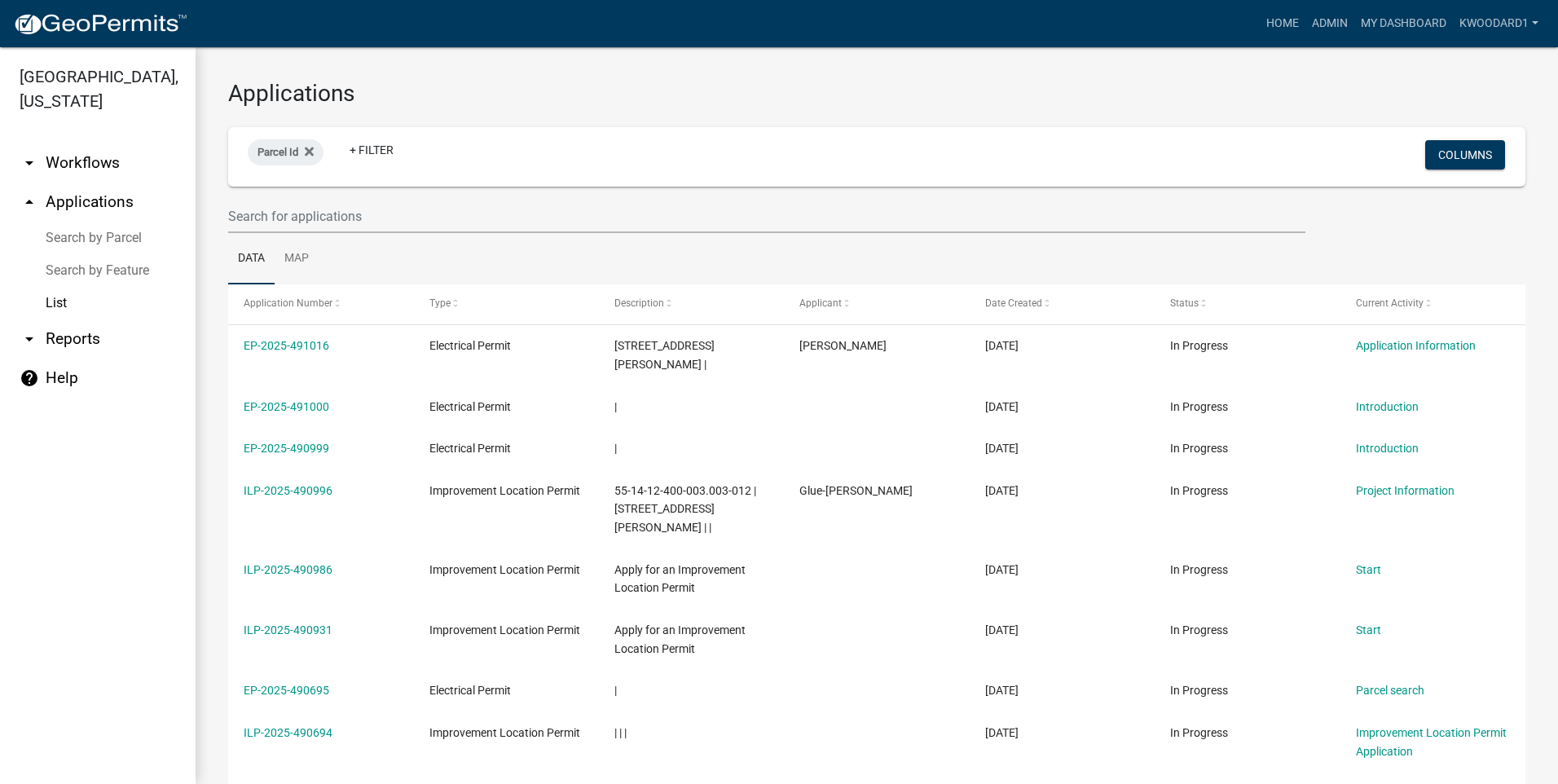
click at [225, 207] on div at bounding box center [767, 216] width 1101 height 33
click at [256, 217] on input "text" at bounding box center [766, 216] width 1077 height 33
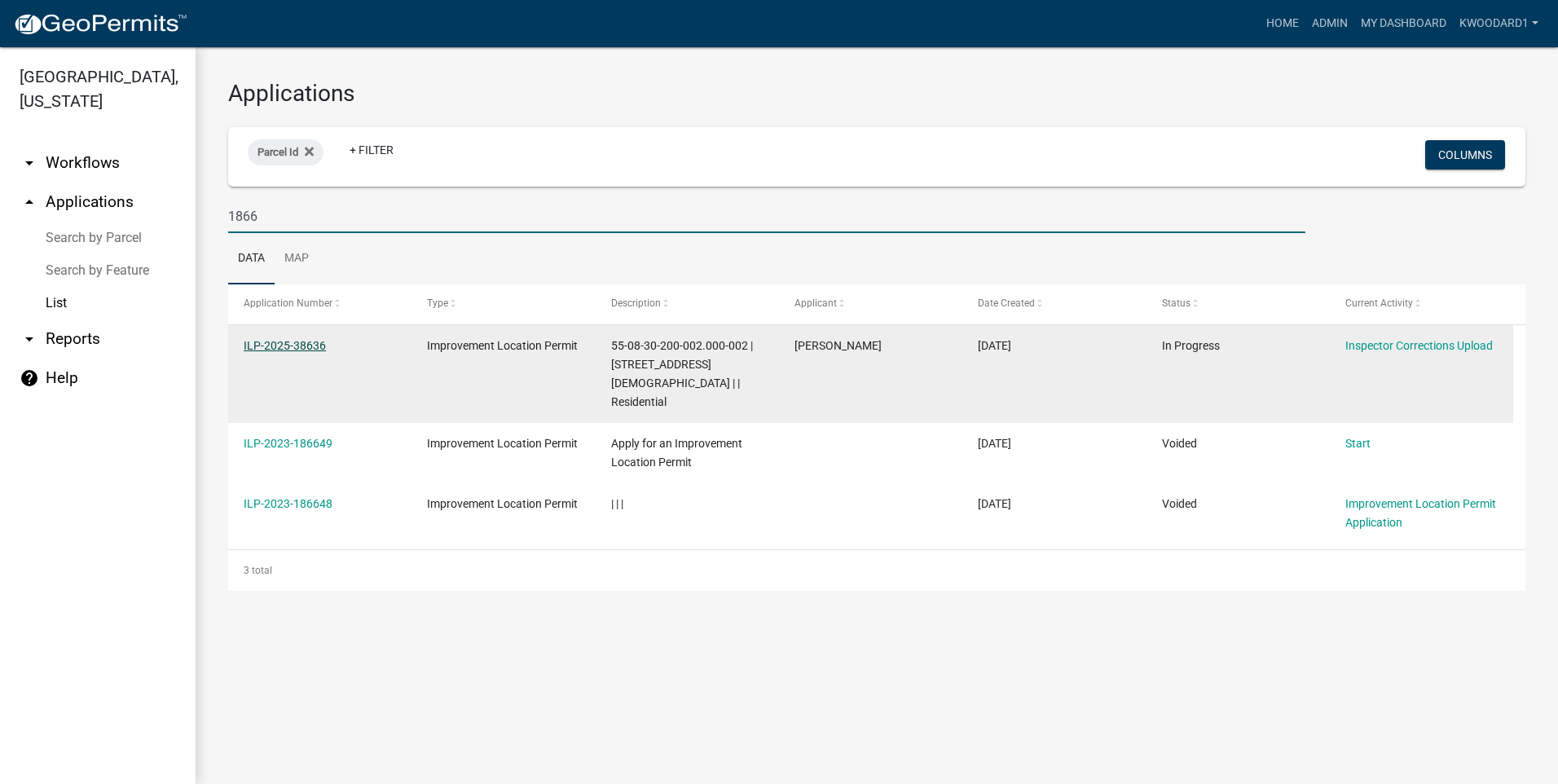
type input "1866"
click at [307, 346] on link "ILP-2025-38636" at bounding box center [284, 345] width 82 height 13
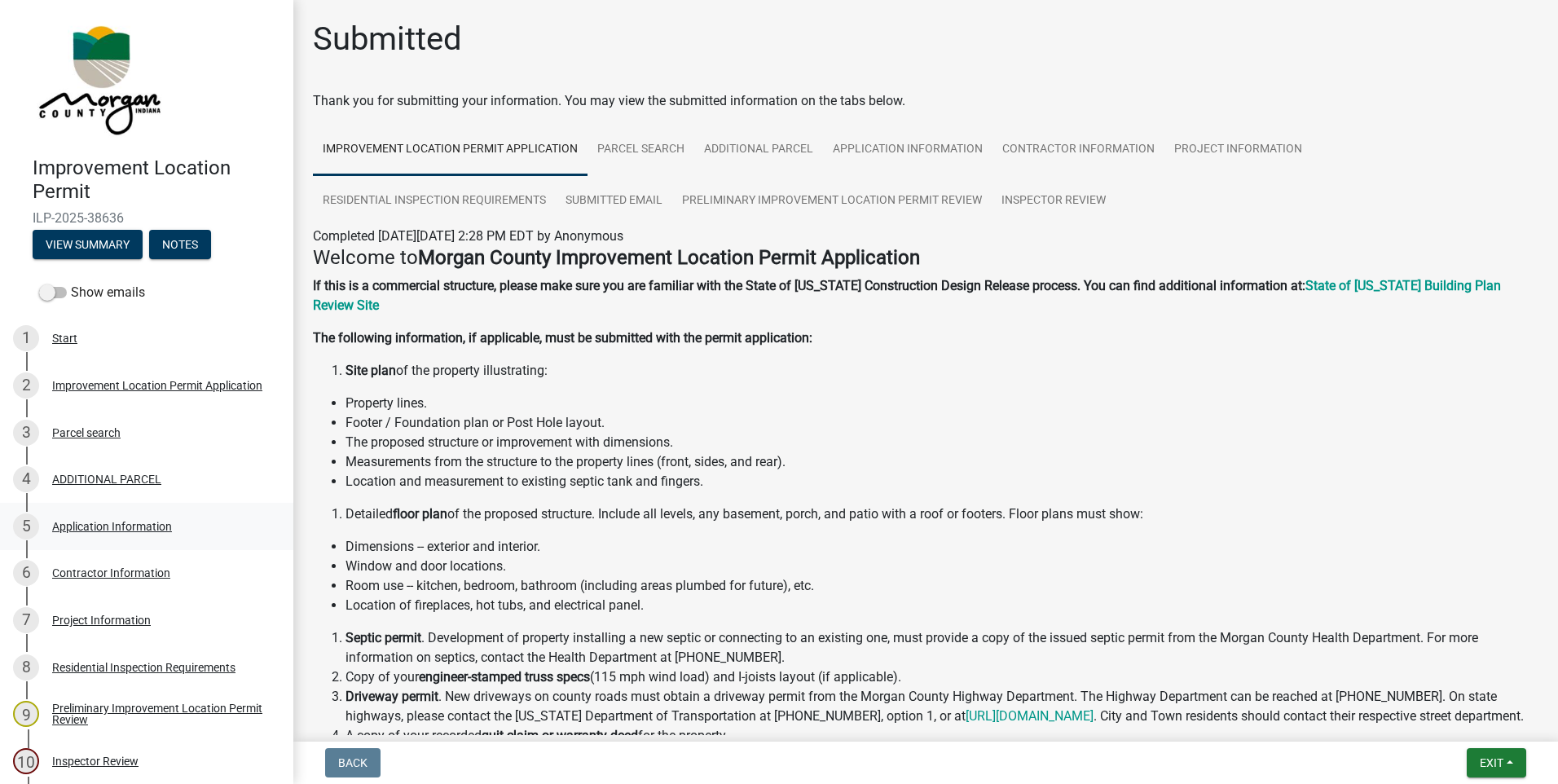
click at [99, 526] on div "Application Information" at bounding box center [112, 526] width 120 height 12
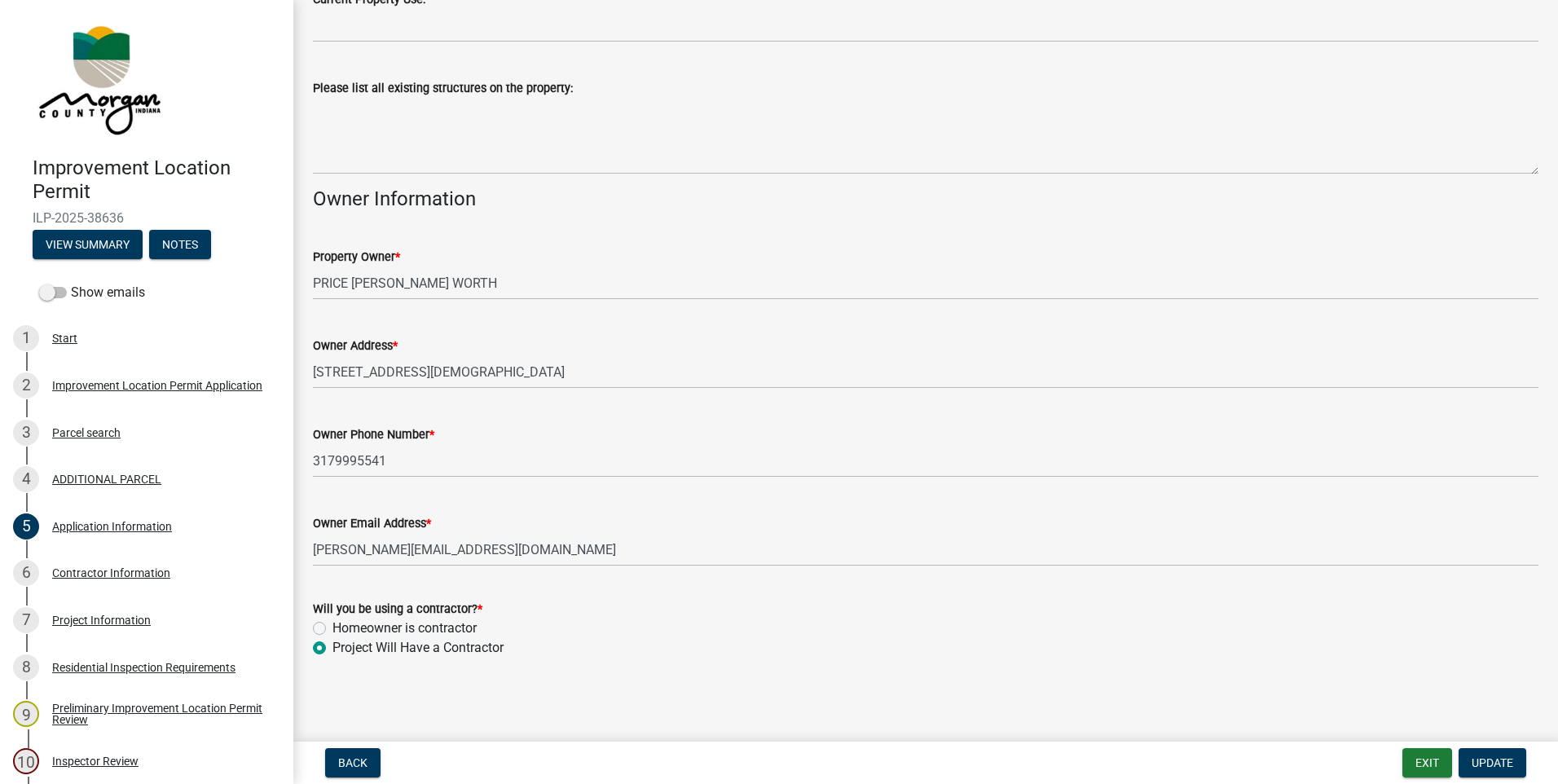
scroll to position [607, 0]
click at [150, 574] on div "Contractor Information" at bounding box center [111, 573] width 118 height 12
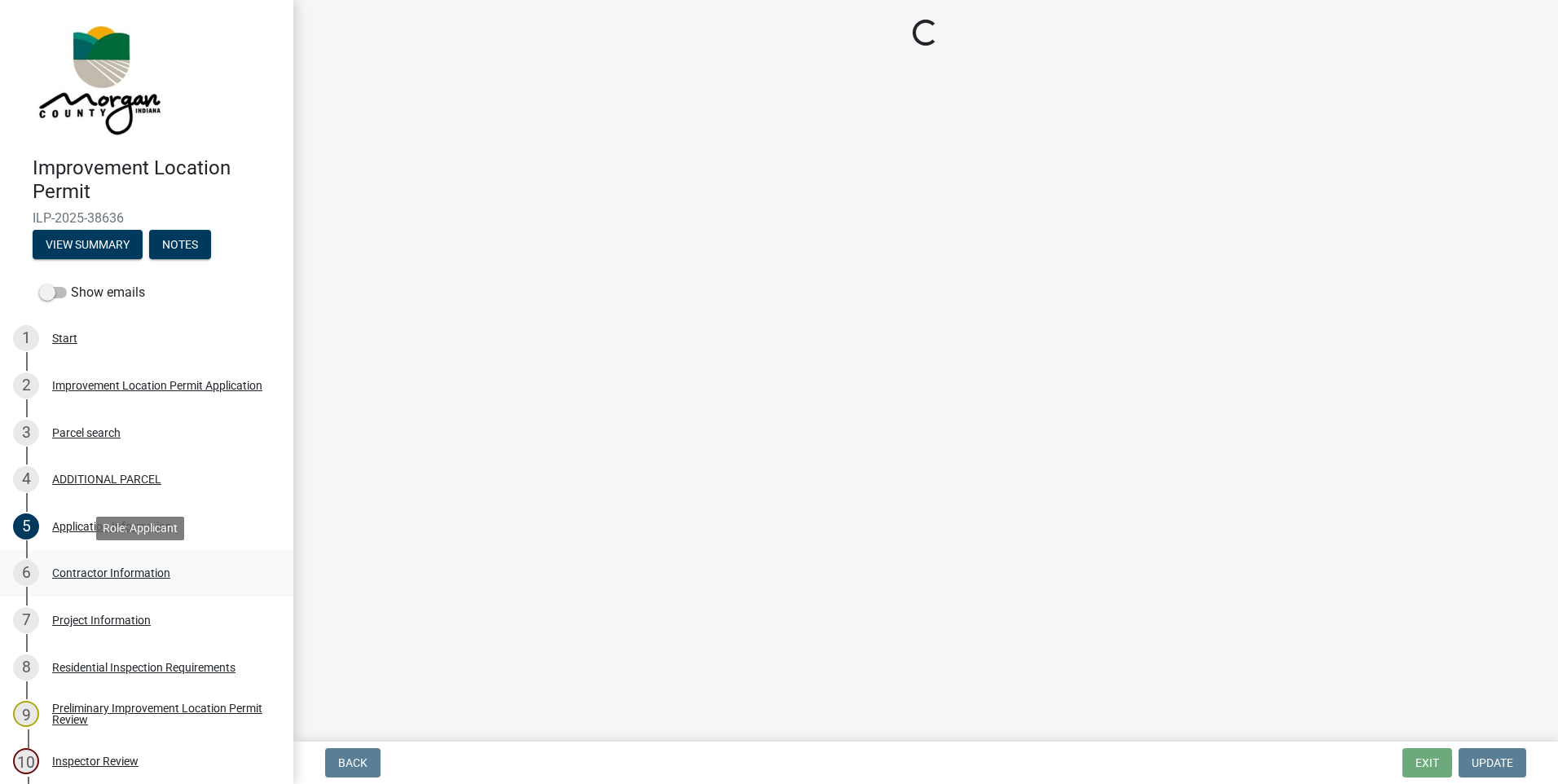
scroll to position [0, 0]
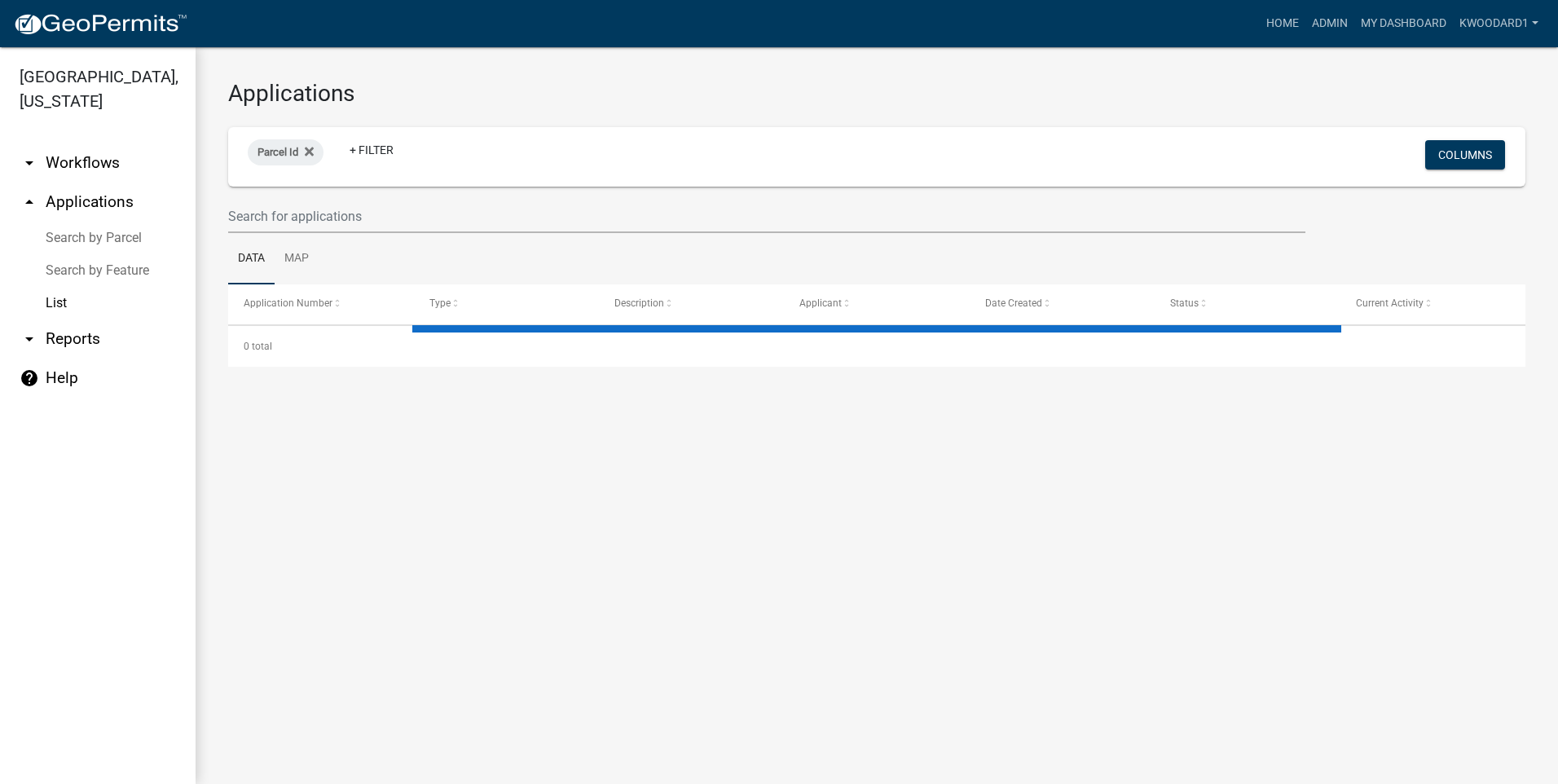
select select "3: 100"
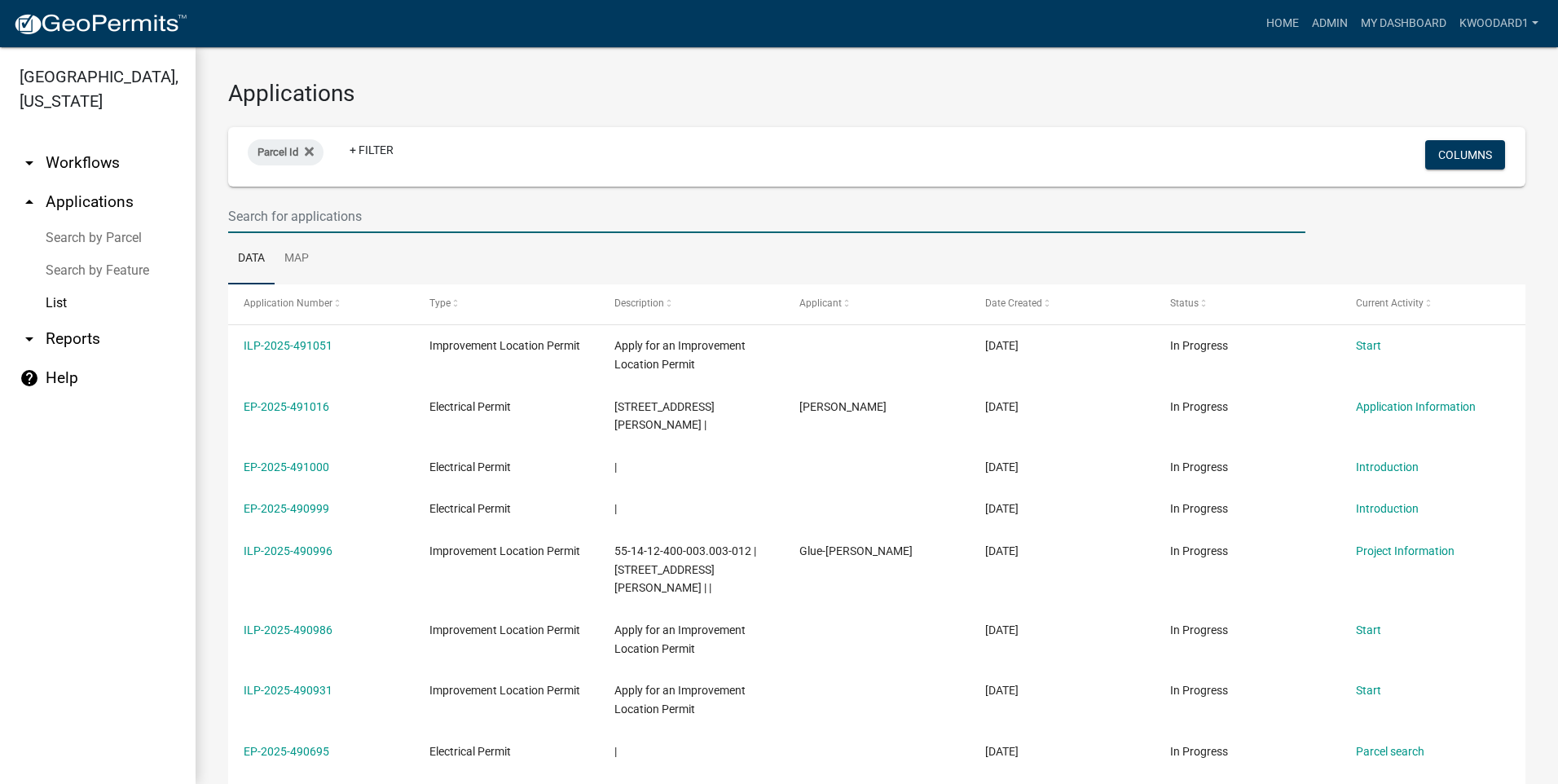
click at [340, 212] on input "text" at bounding box center [766, 216] width 1077 height 33
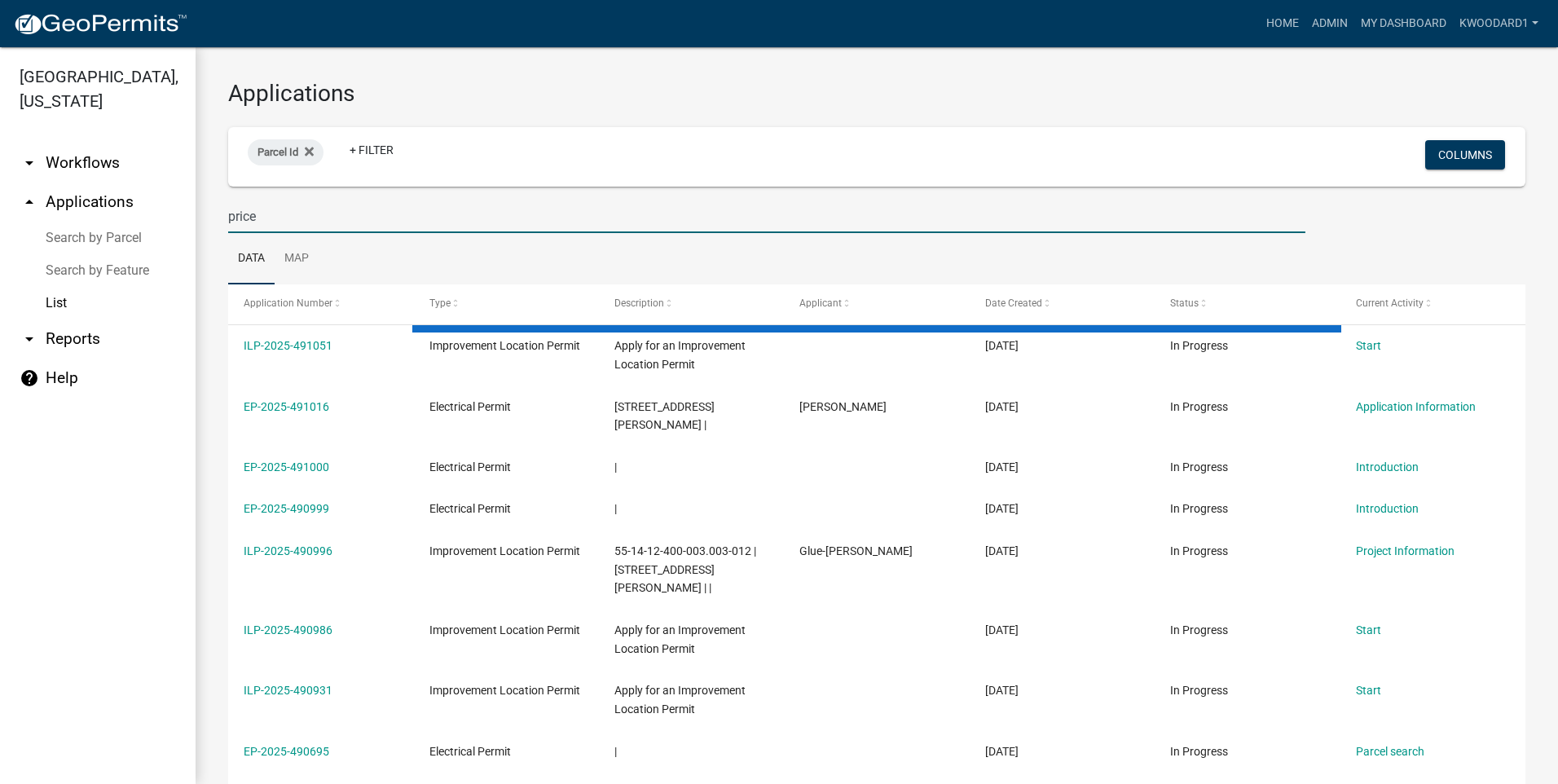
type input "price"
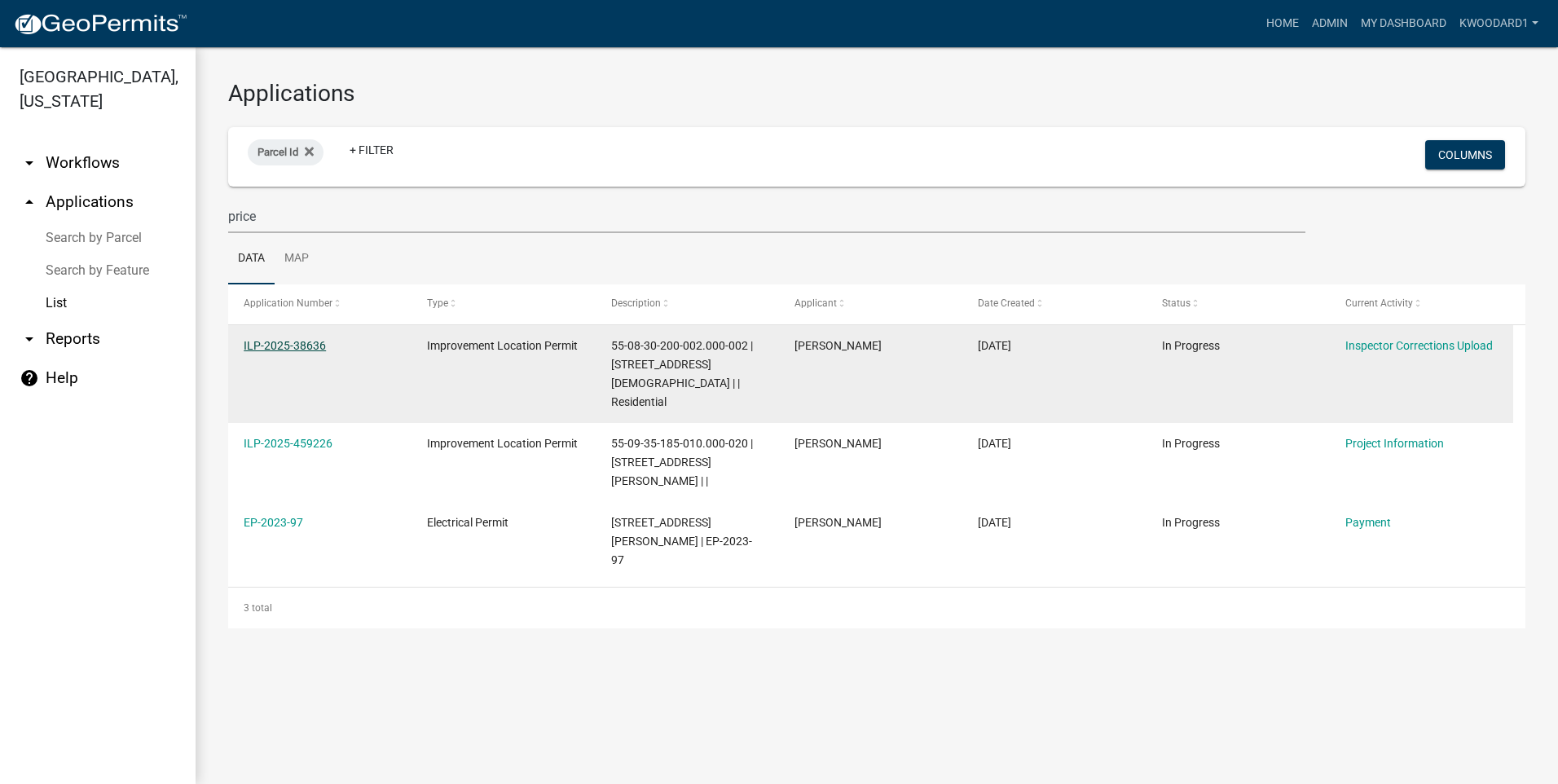
click at [288, 345] on link "ILP-2025-38636" at bounding box center [284, 345] width 82 height 13
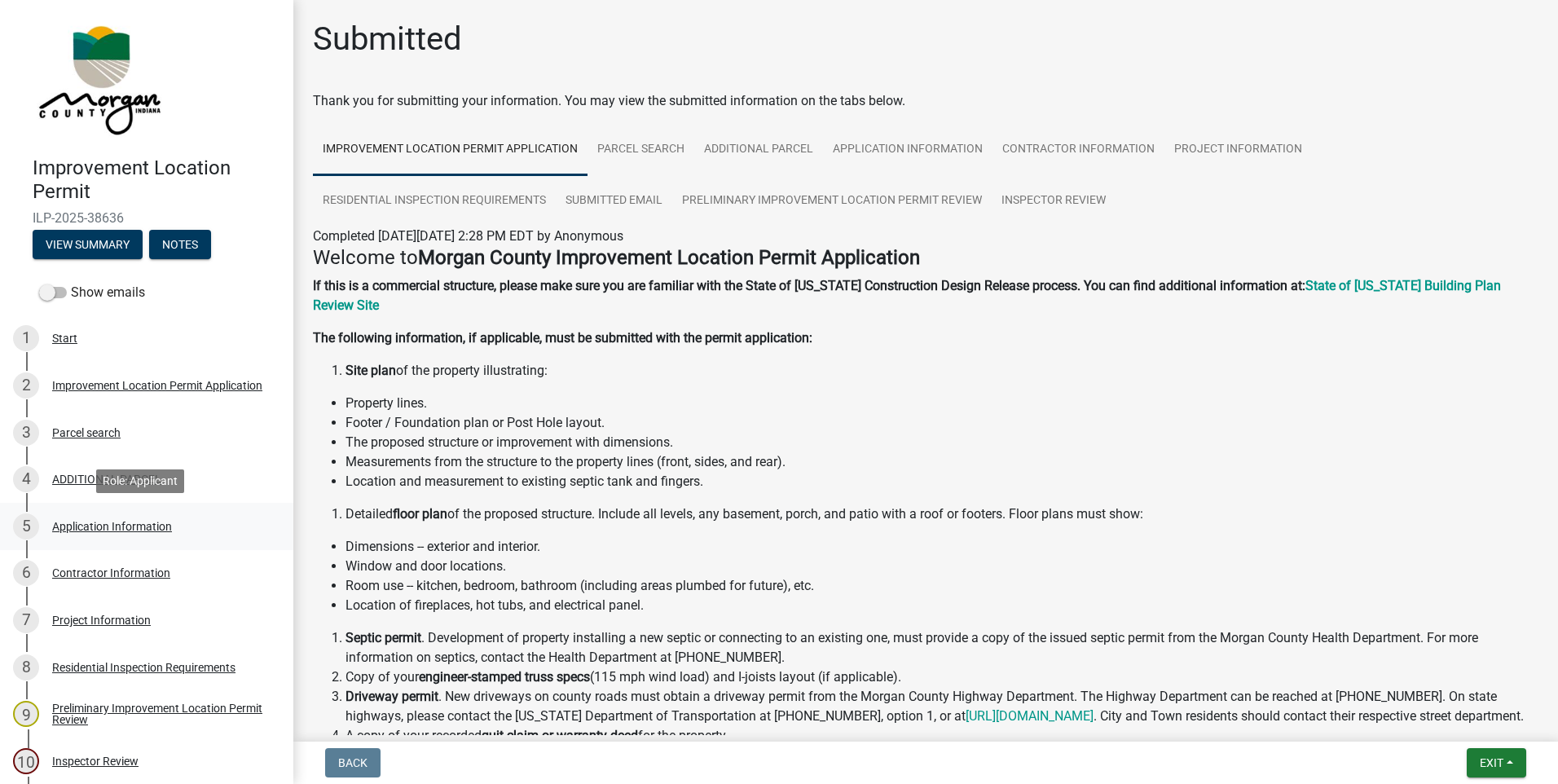
click at [144, 524] on div "Application Information" at bounding box center [112, 526] width 120 height 12
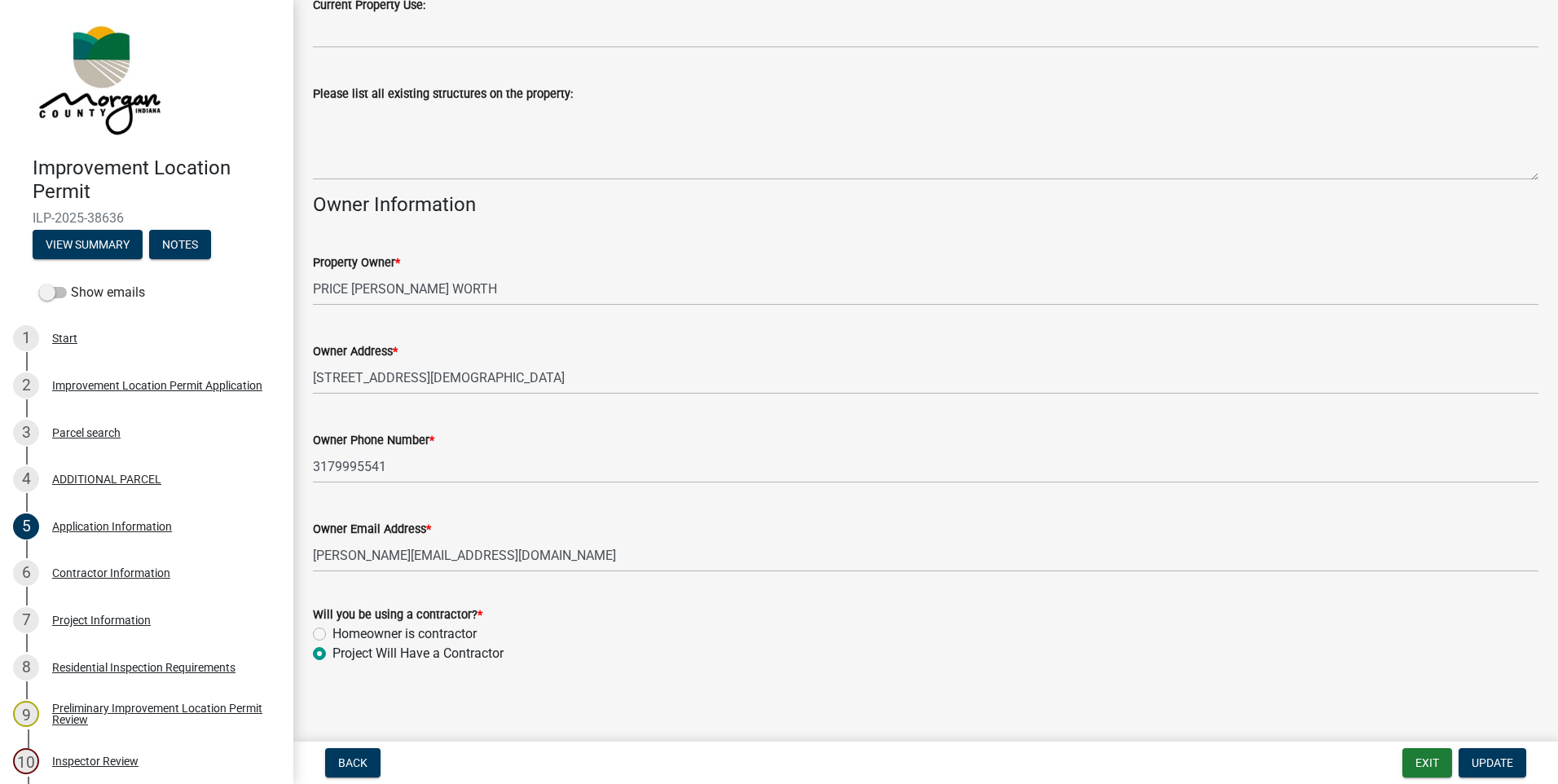
scroll to position [607, 0]
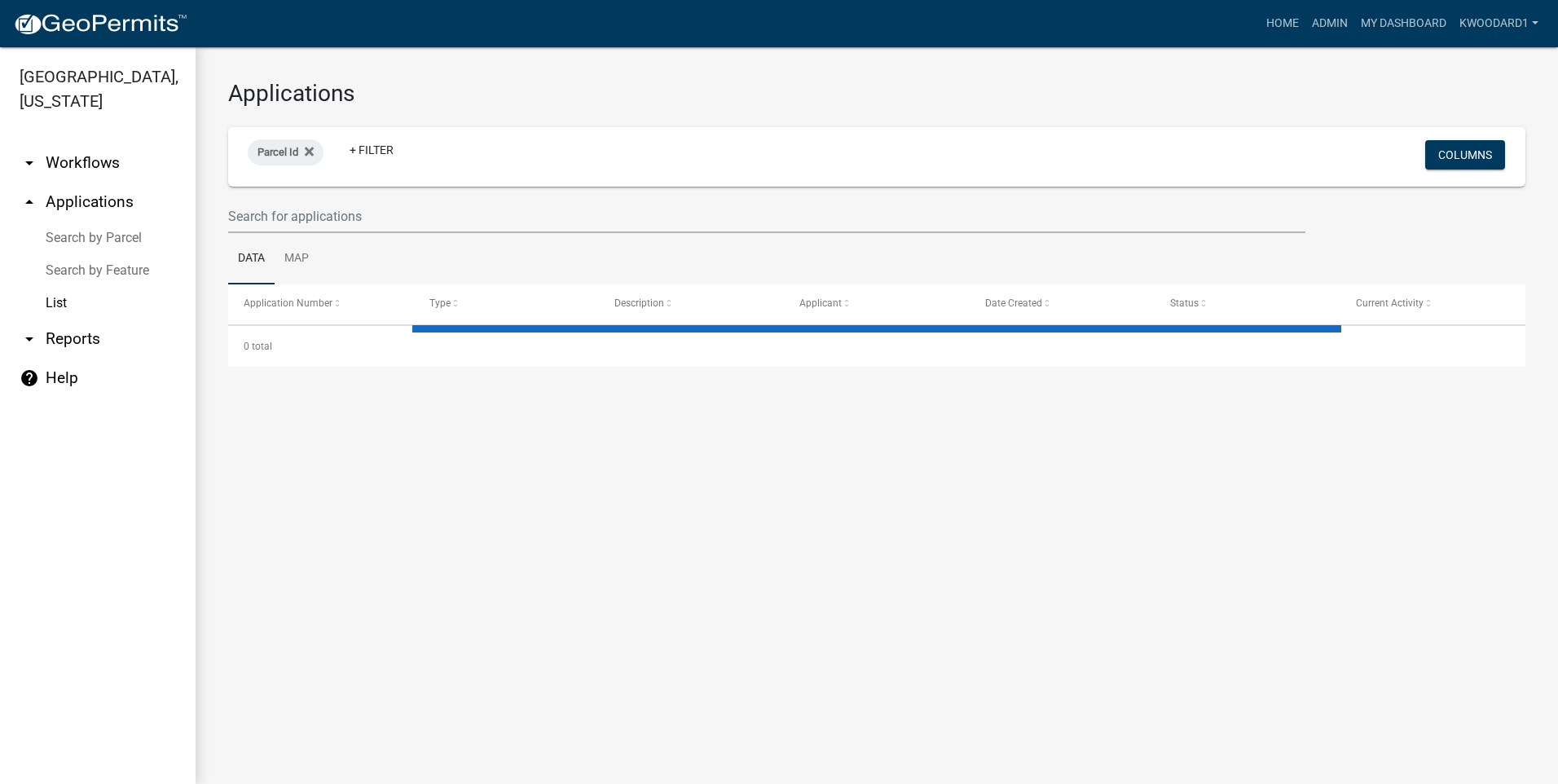
select select "3: 100"
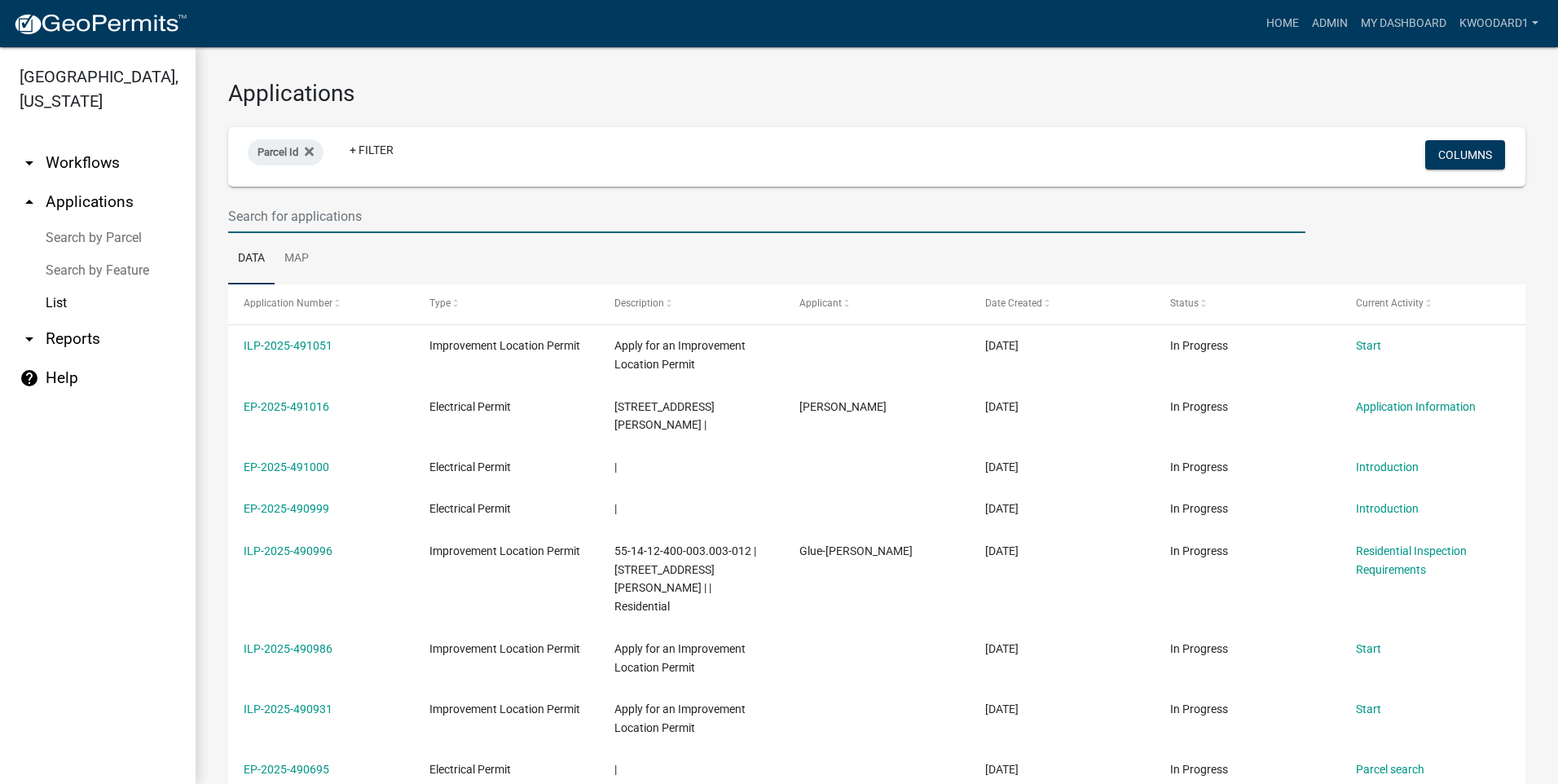
click at [308, 229] on input "text" at bounding box center [766, 216] width 1077 height 33
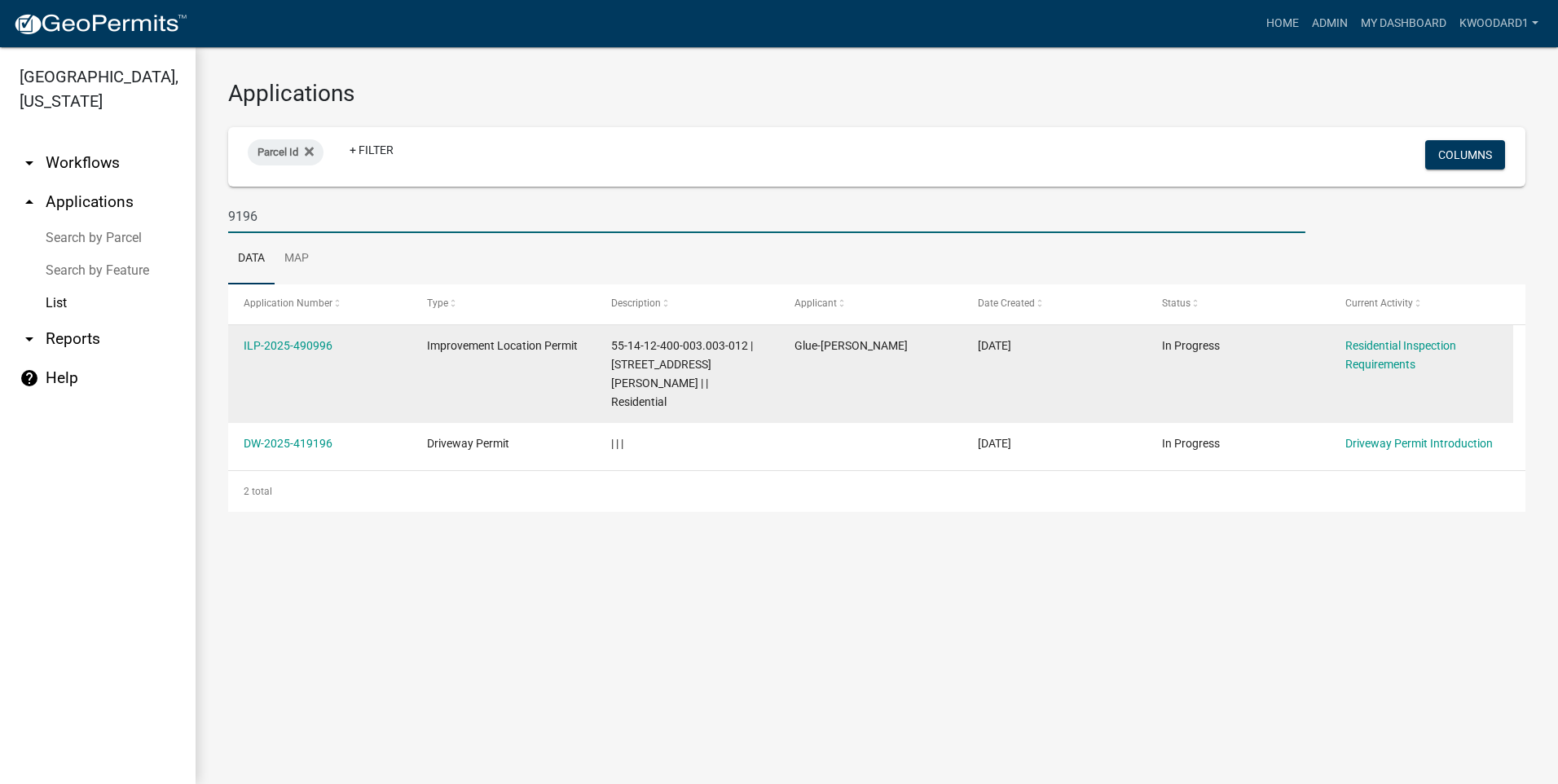
type input "9196"
click at [280, 354] on div "ILP-2025-490996" at bounding box center [319, 345] width 152 height 18
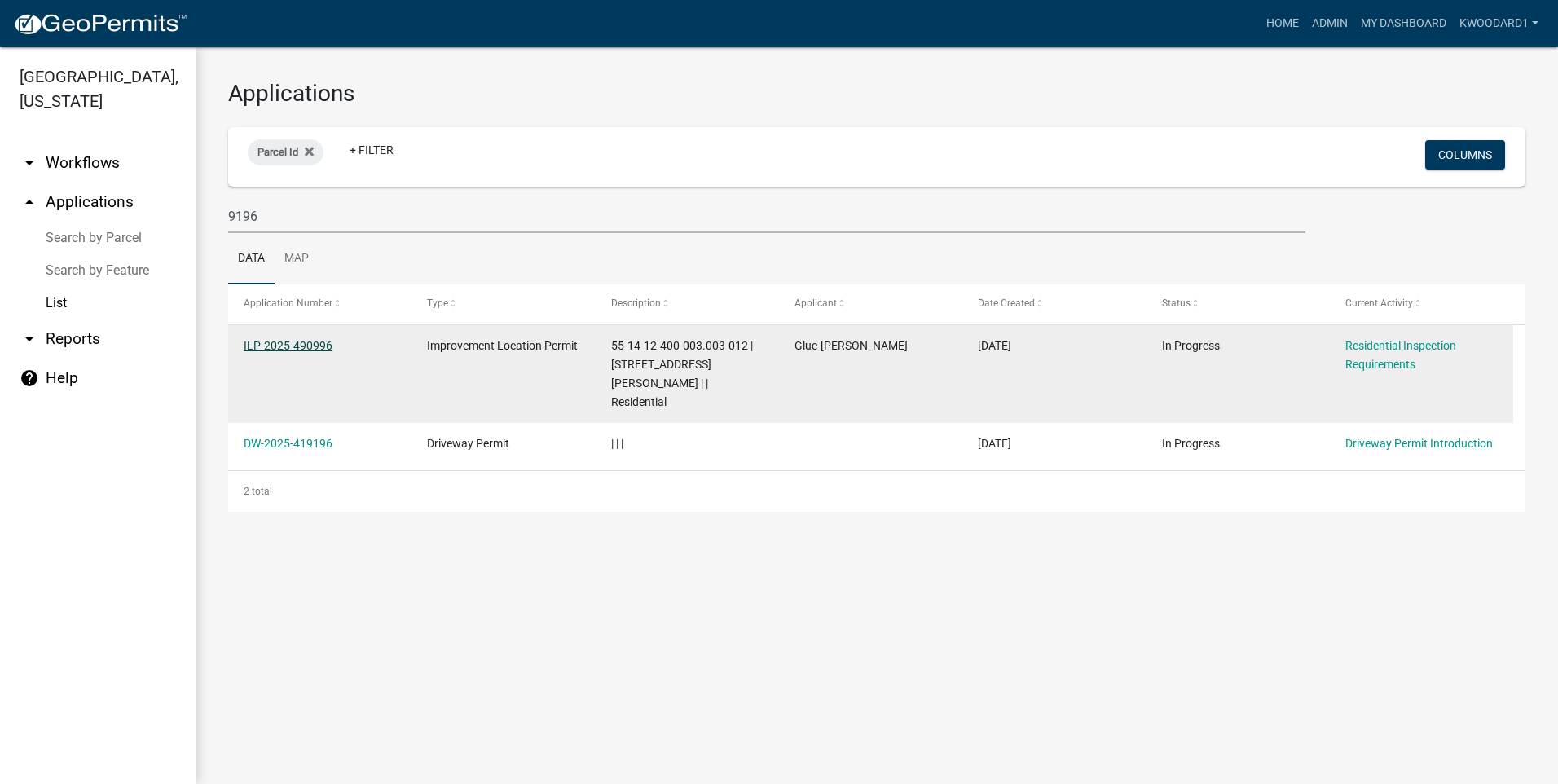
click at [281, 340] on link "ILP-2025-490996" at bounding box center [288, 345] width 89 height 13
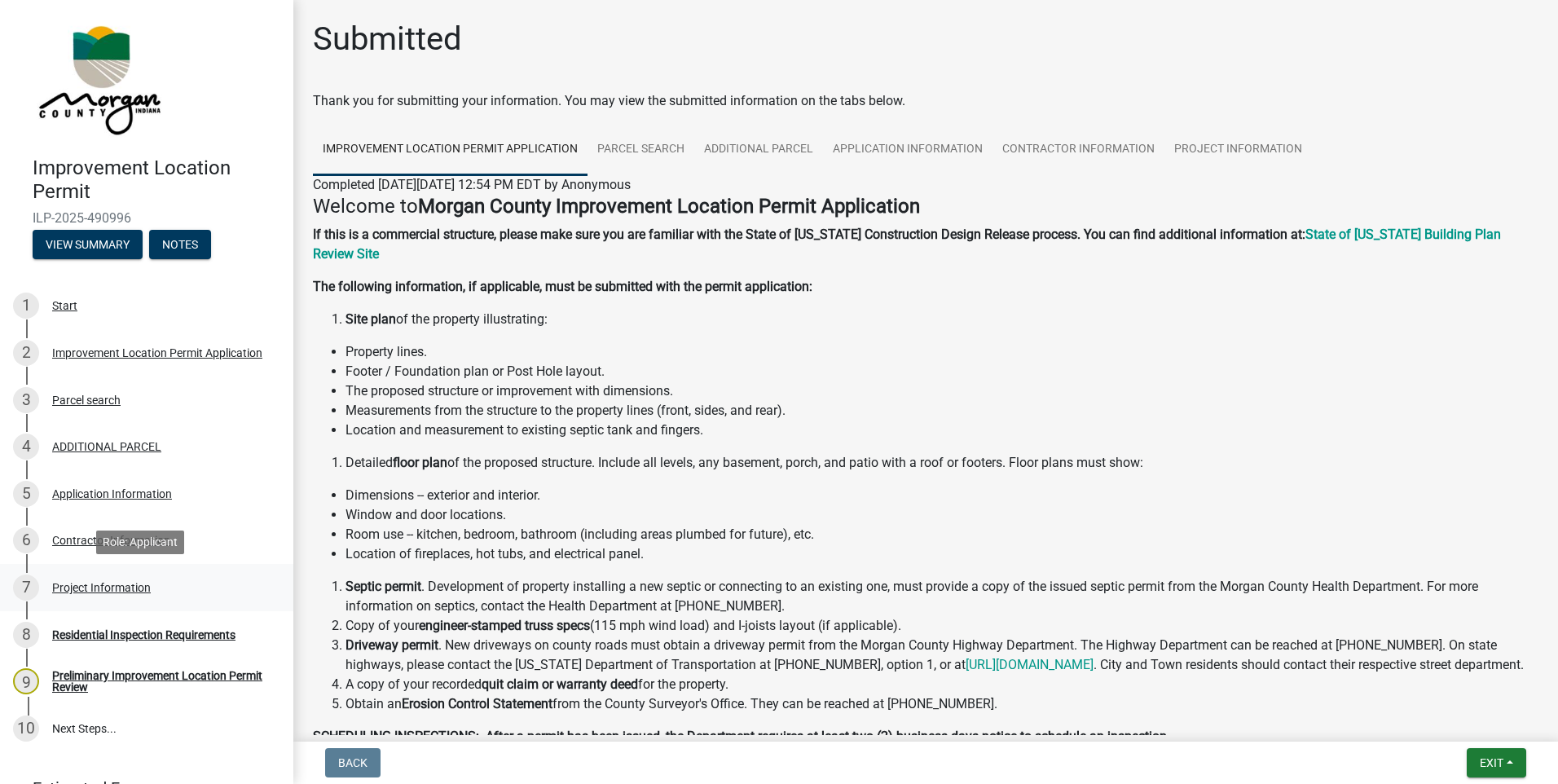
click at [116, 585] on div "Project Information" at bounding box center [102, 587] width 99 height 12
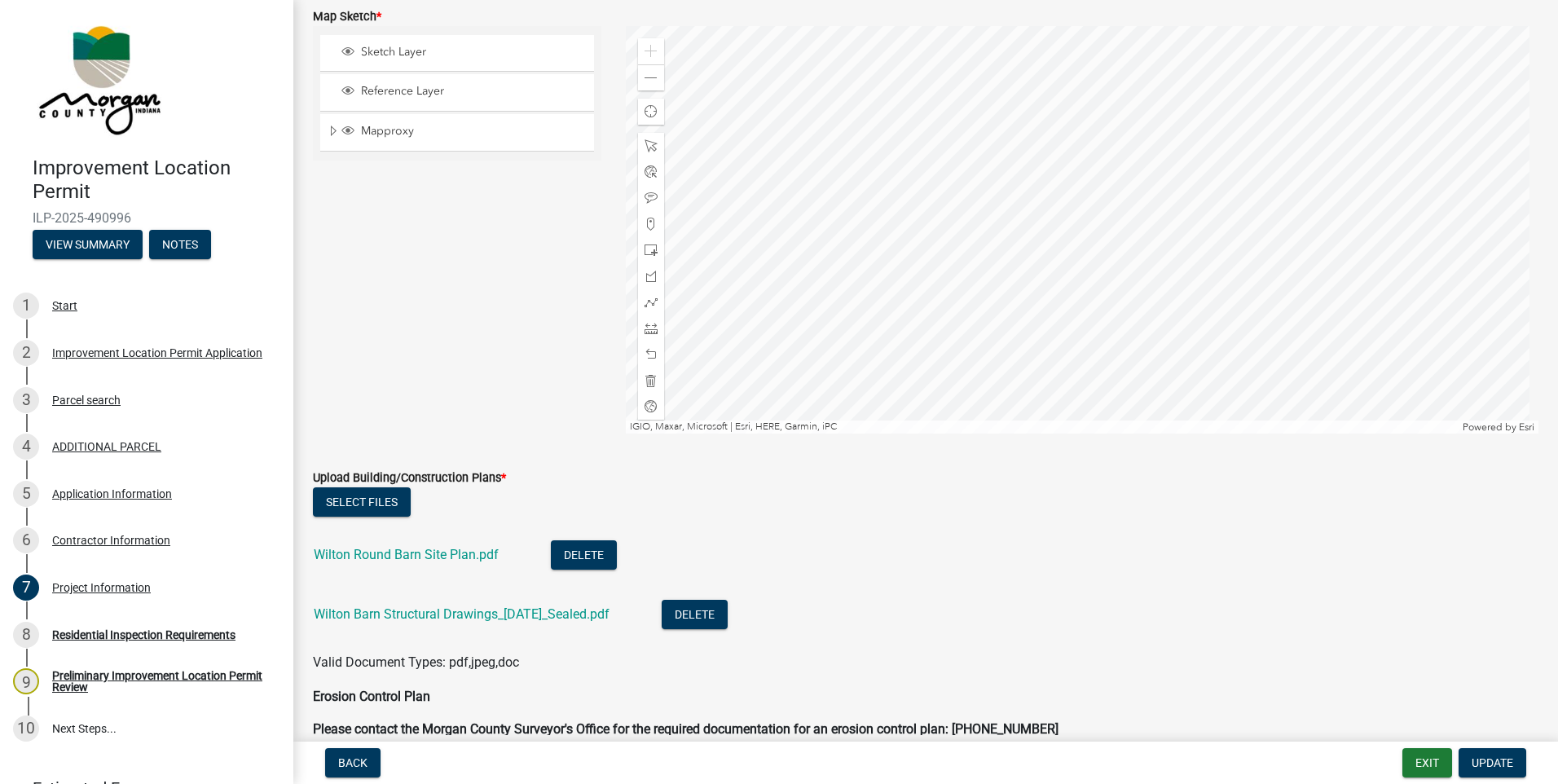
scroll to position [3014, 0]
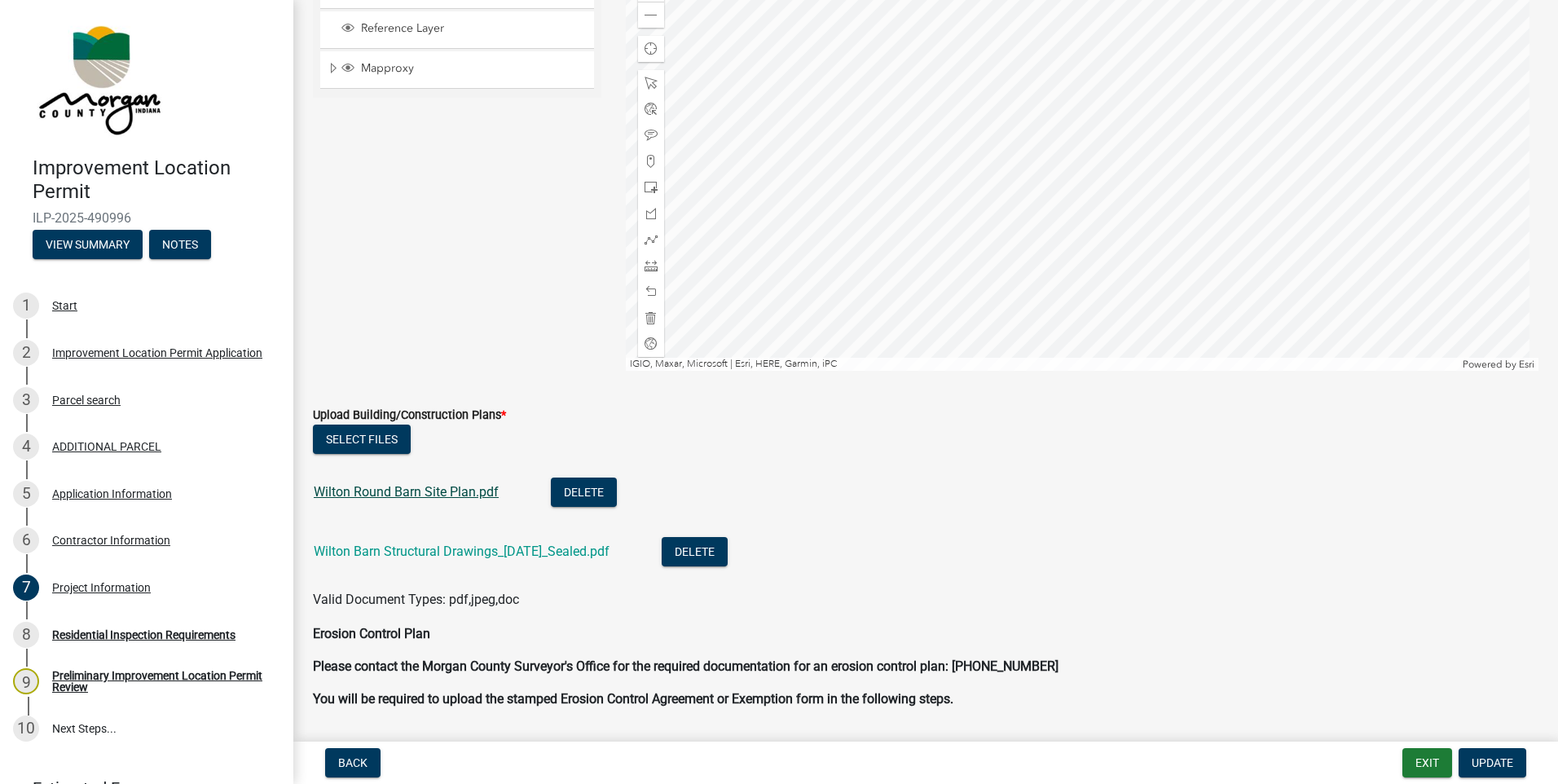
click at [472, 491] on link "Wilton Round Barn Site Plan.pdf" at bounding box center [406, 491] width 185 height 16
click at [386, 545] on link "Wilton Barn Structural Drawings_[DATE]_Sealed.pdf" at bounding box center [461, 551] width 296 height 16
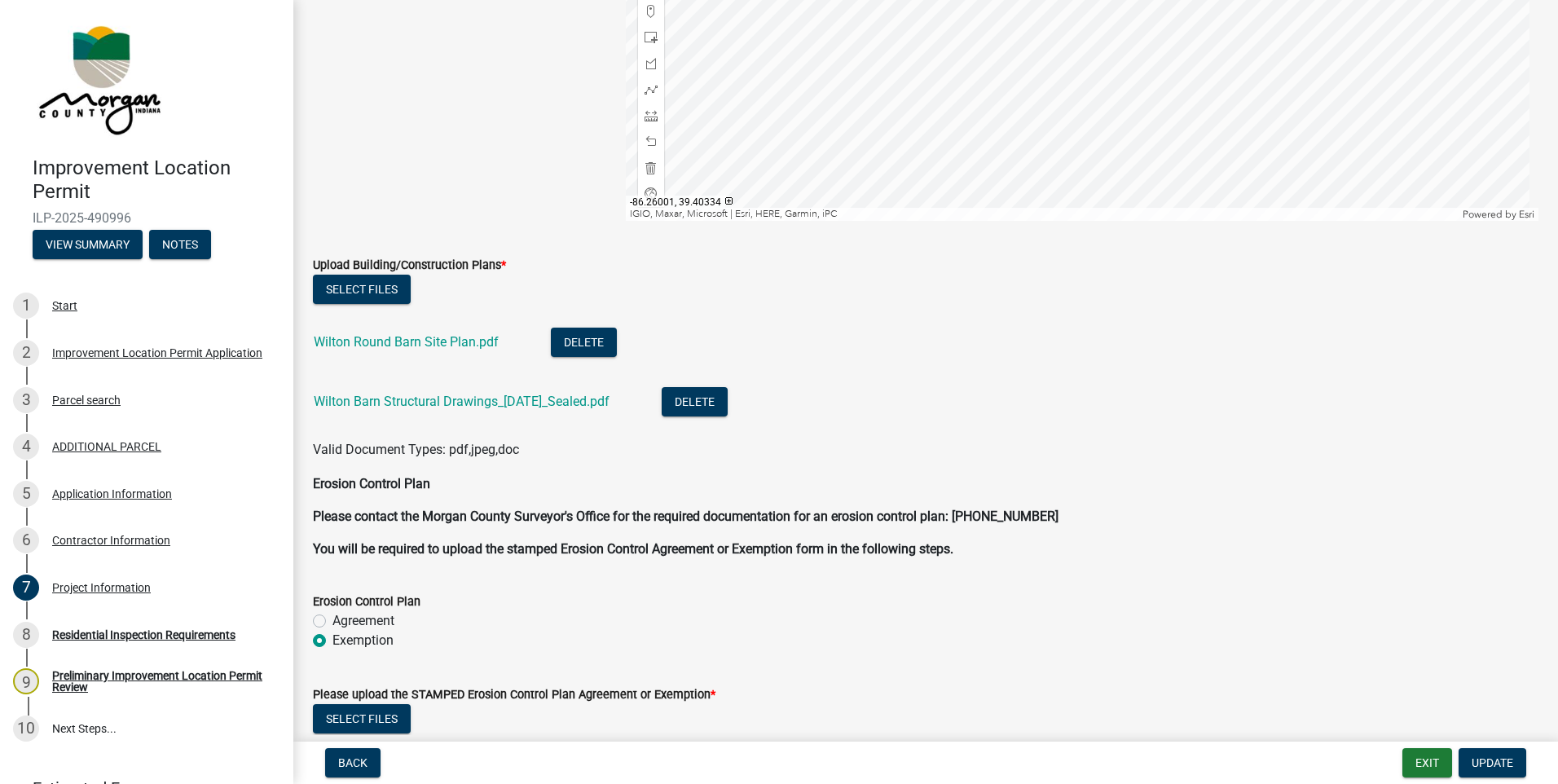
scroll to position [3369, 0]
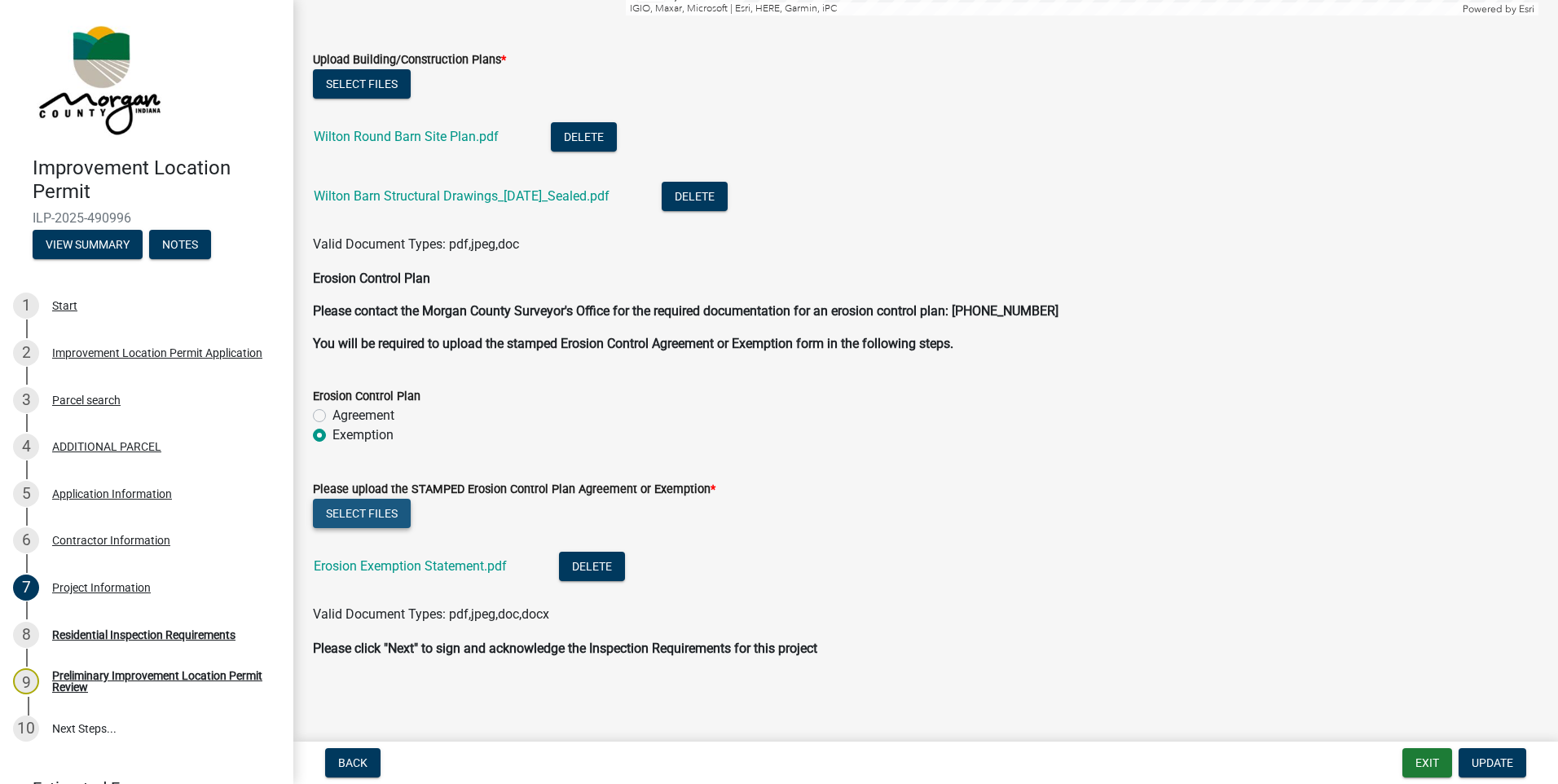
click at [366, 507] on button "Select files" at bounding box center [362, 513] width 98 height 29
click at [378, 503] on button "Select files" at bounding box center [362, 513] width 98 height 29
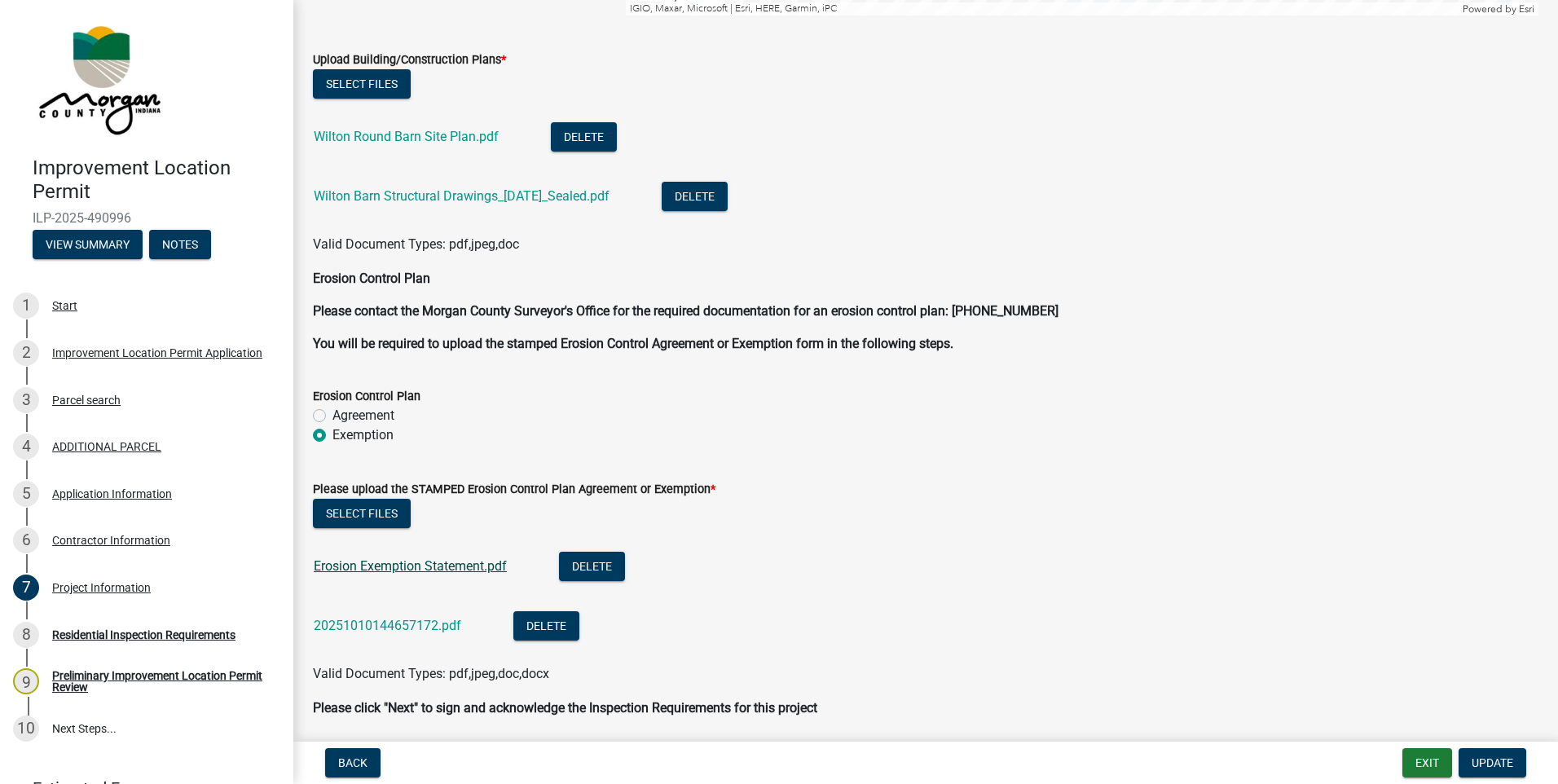
click at [458, 571] on link "Erosion Exemption Statement.pdf" at bounding box center [410, 566] width 193 height 16
click at [595, 573] on button "Delete" at bounding box center [592, 566] width 66 height 29
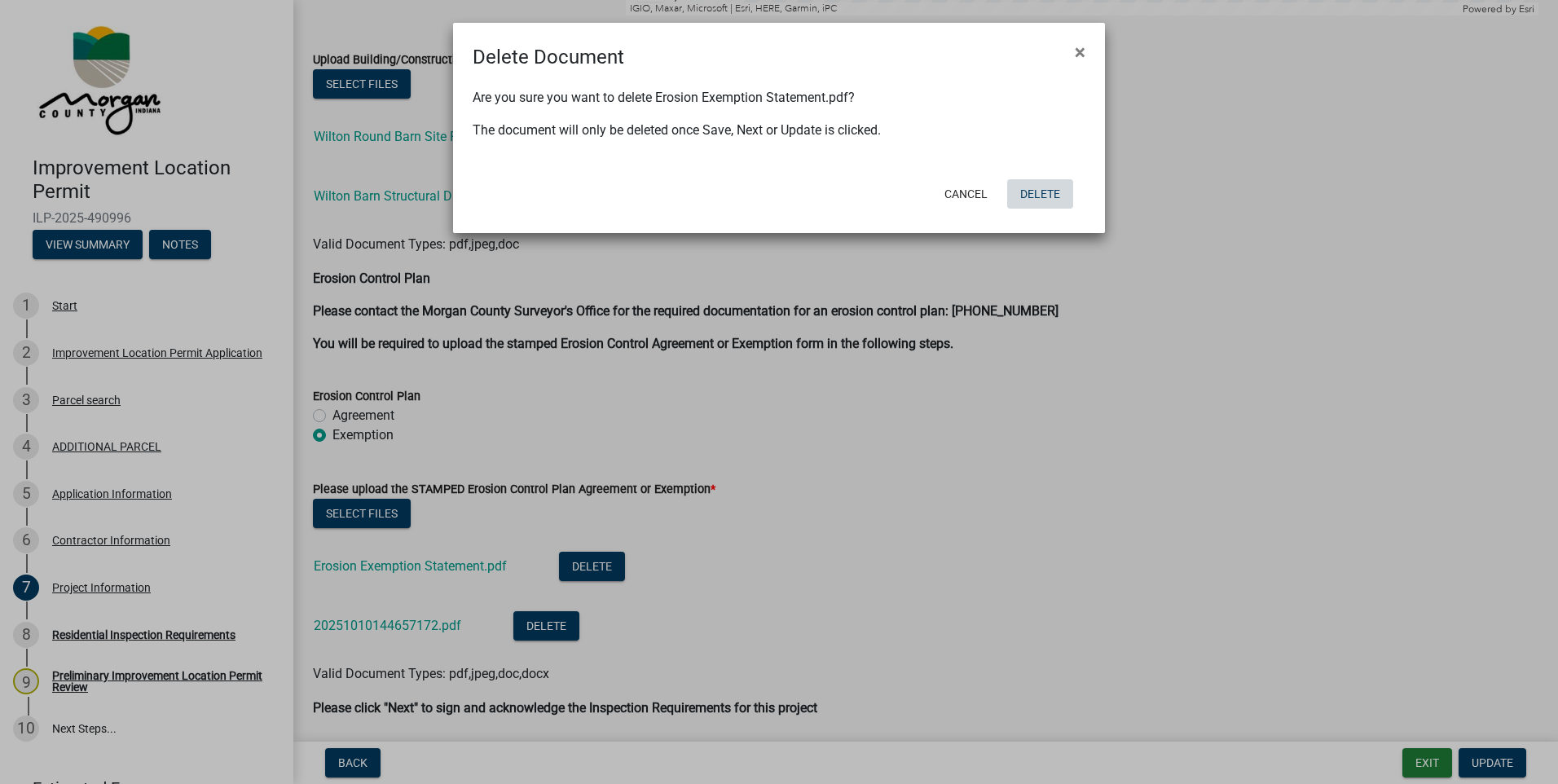
click at [1019, 188] on button "Delete" at bounding box center [1040, 194] width 66 height 29
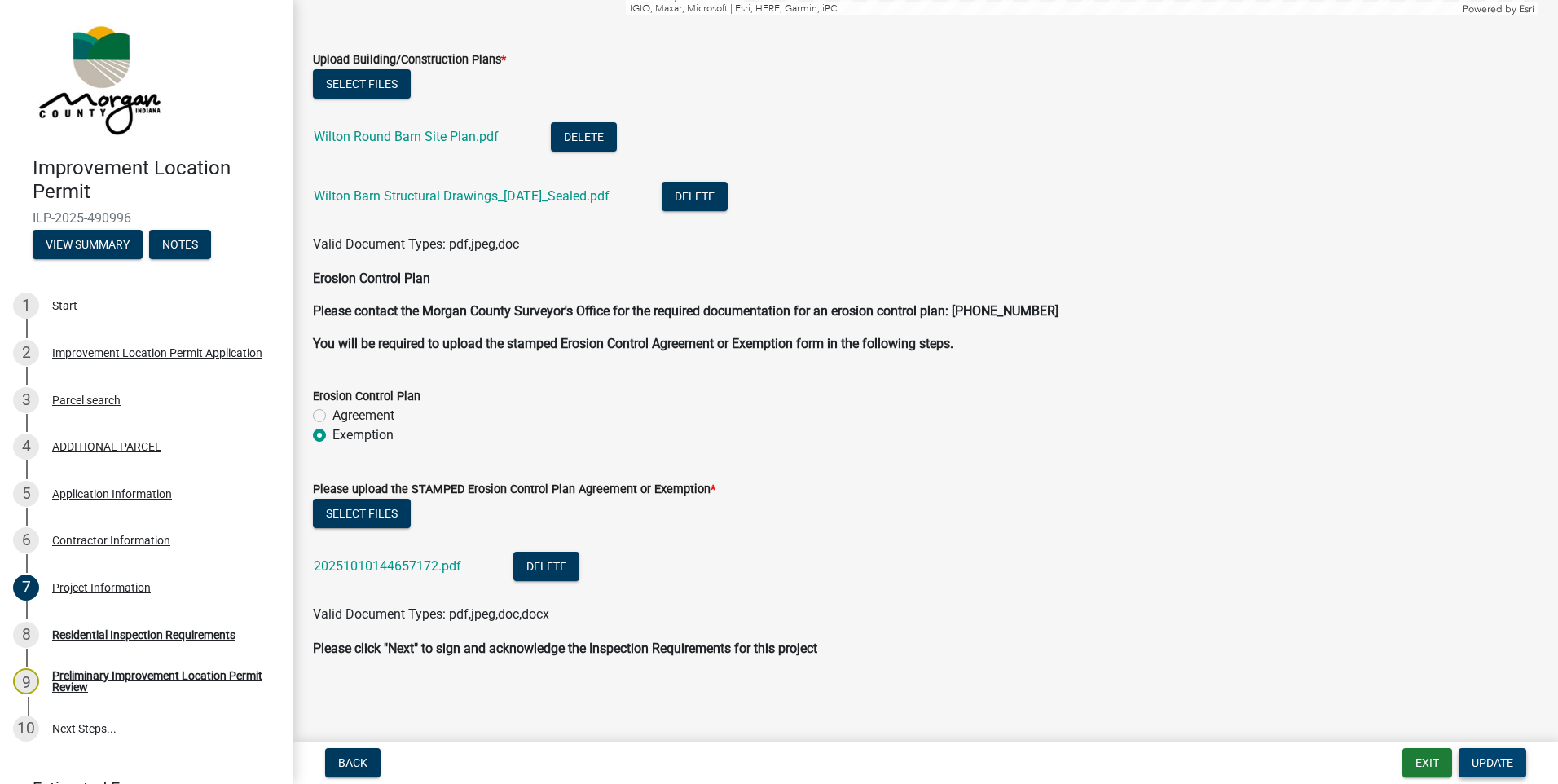
click at [1479, 760] on span "Update" at bounding box center [1492, 762] width 42 height 13
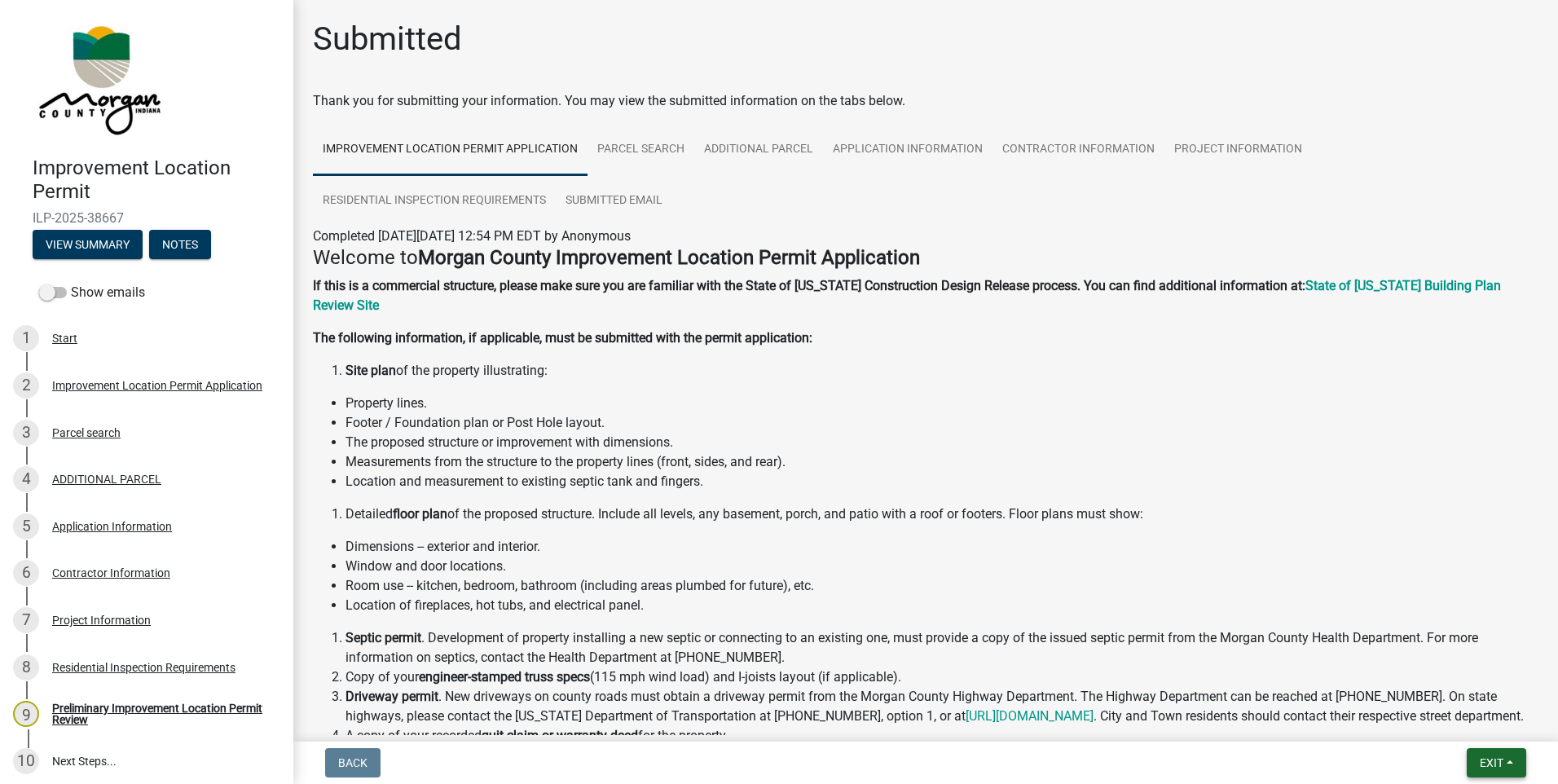
click at [1482, 760] on span "Exit" at bounding box center [1491, 762] width 23 height 13
click at [1470, 723] on button "Save & Exit" at bounding box center [1461, 720] width 130 height 39
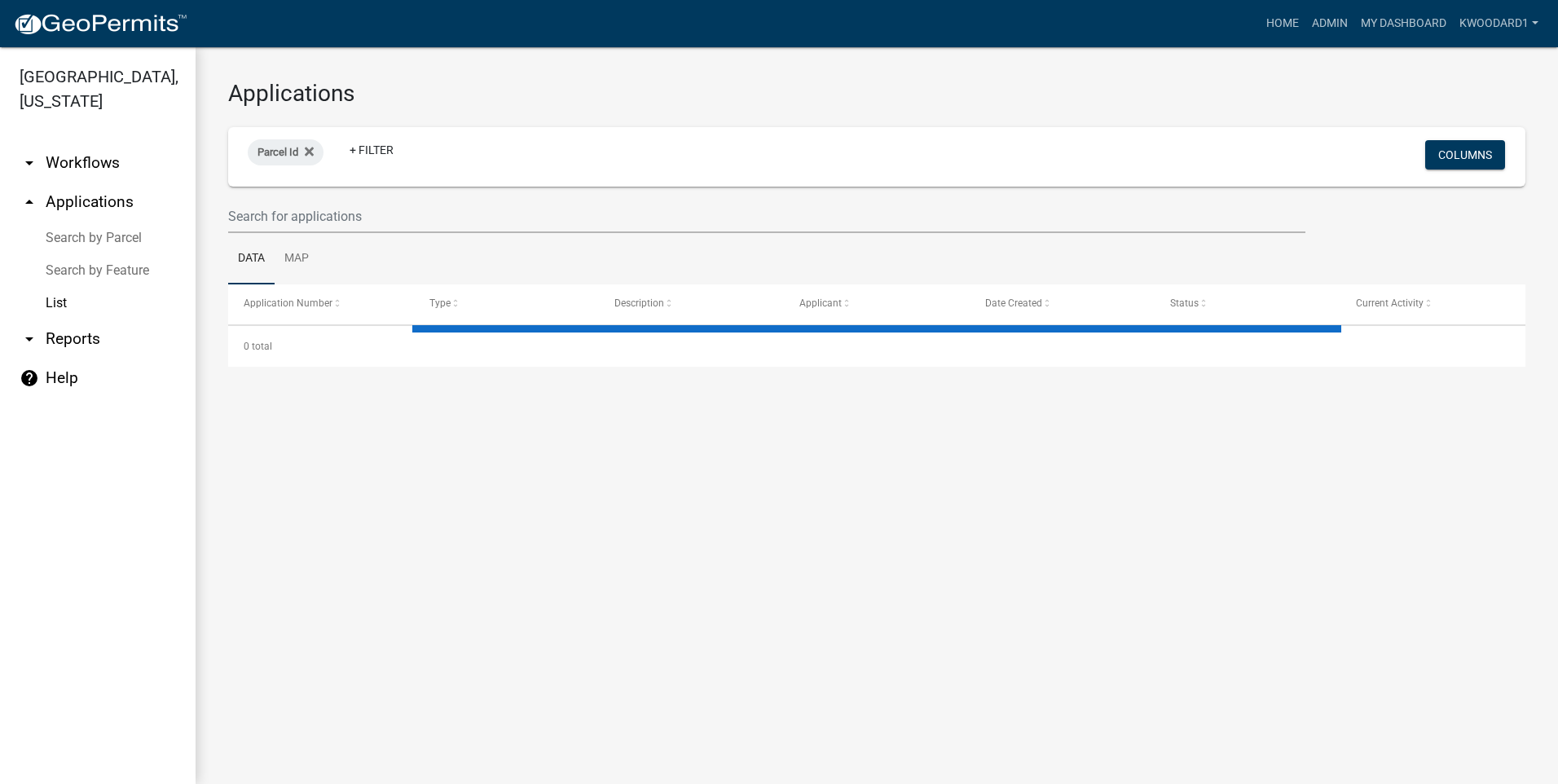
select select "3: 100"
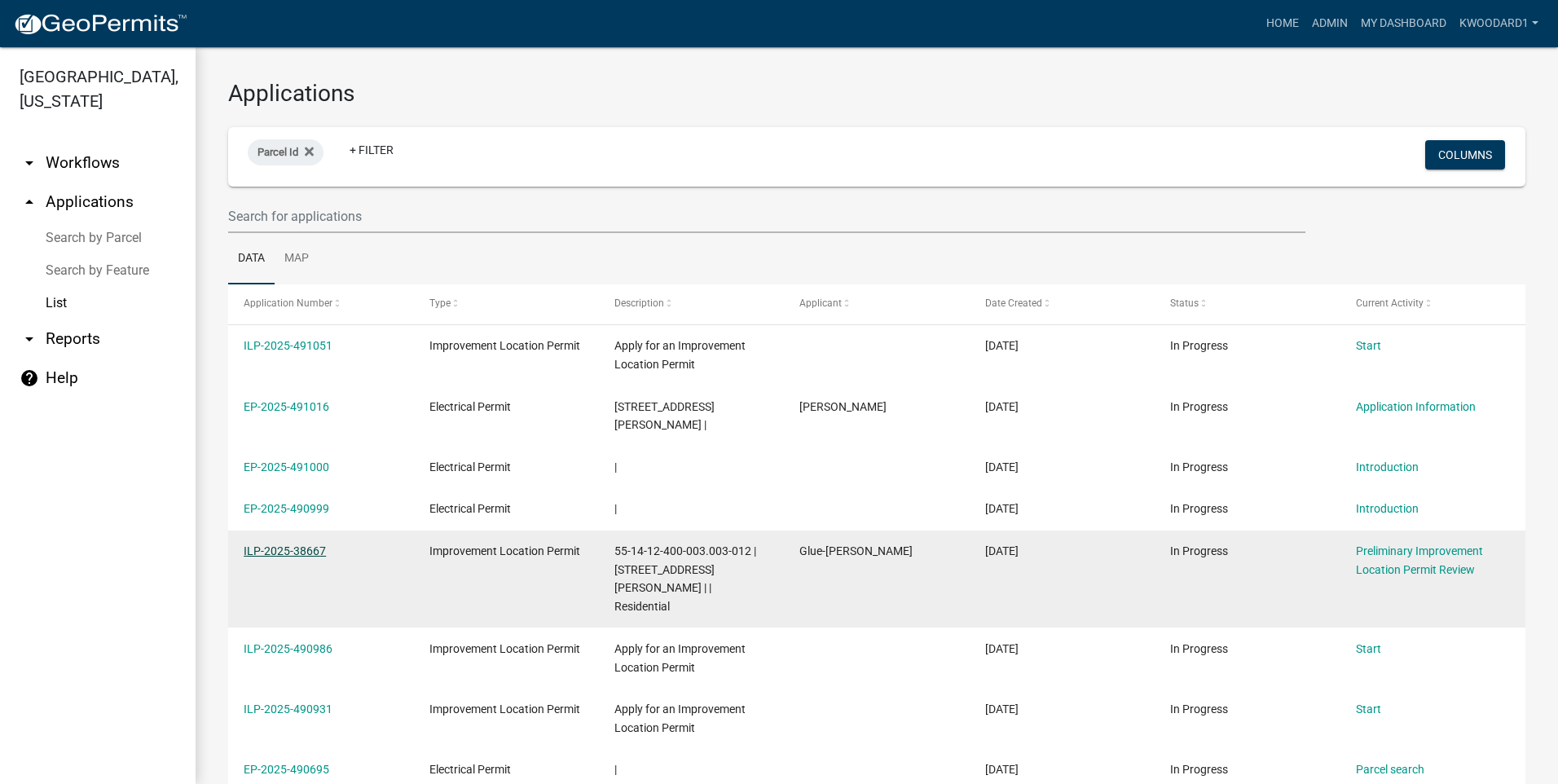
click at [274, 544] on link "ILP-2025-38667" at bounding box center [284, 549] width 82 height 13
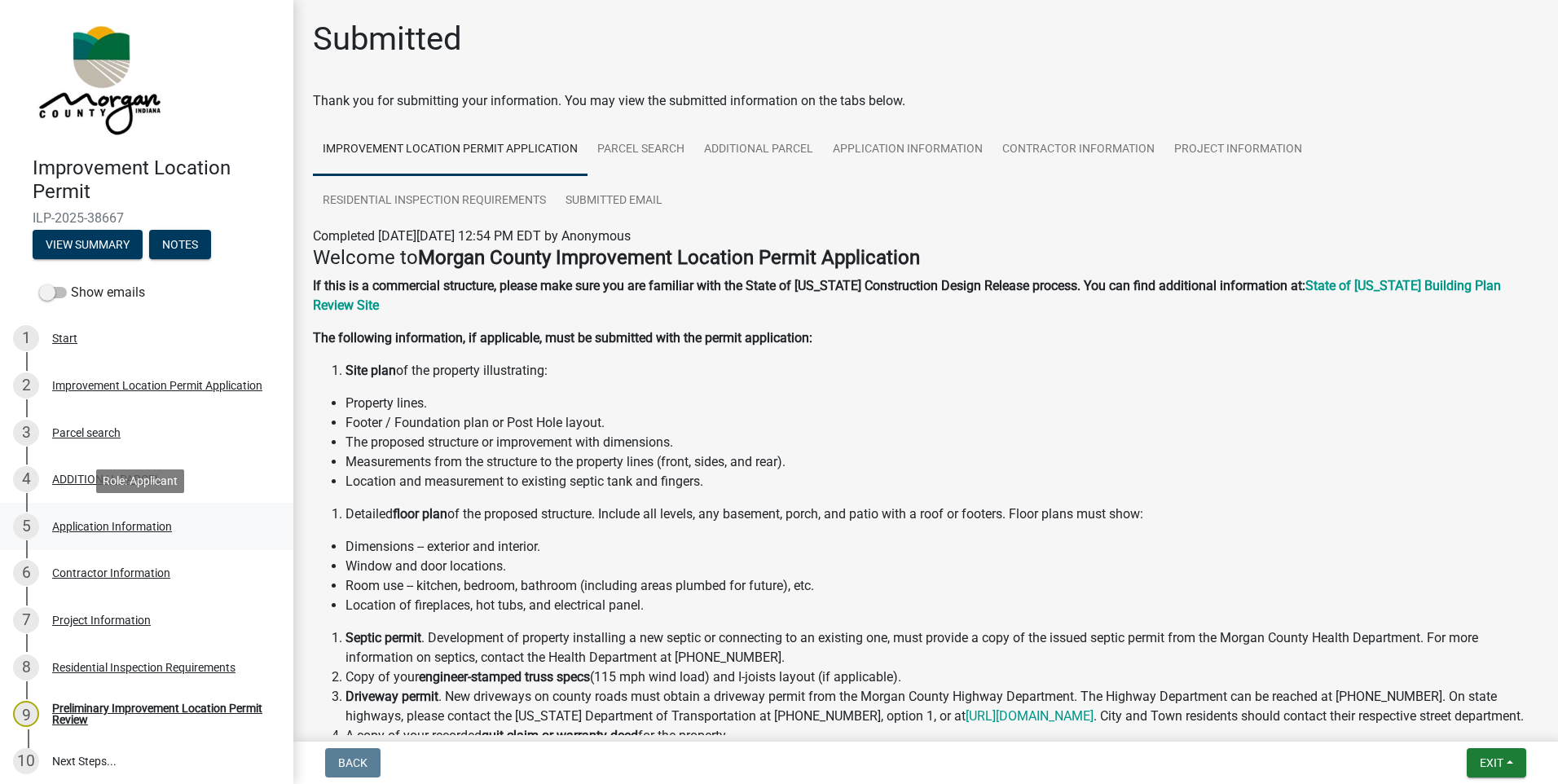
click at [69, 523] on div "Application Information" at bounding box center [112, 526] width 120 height 12
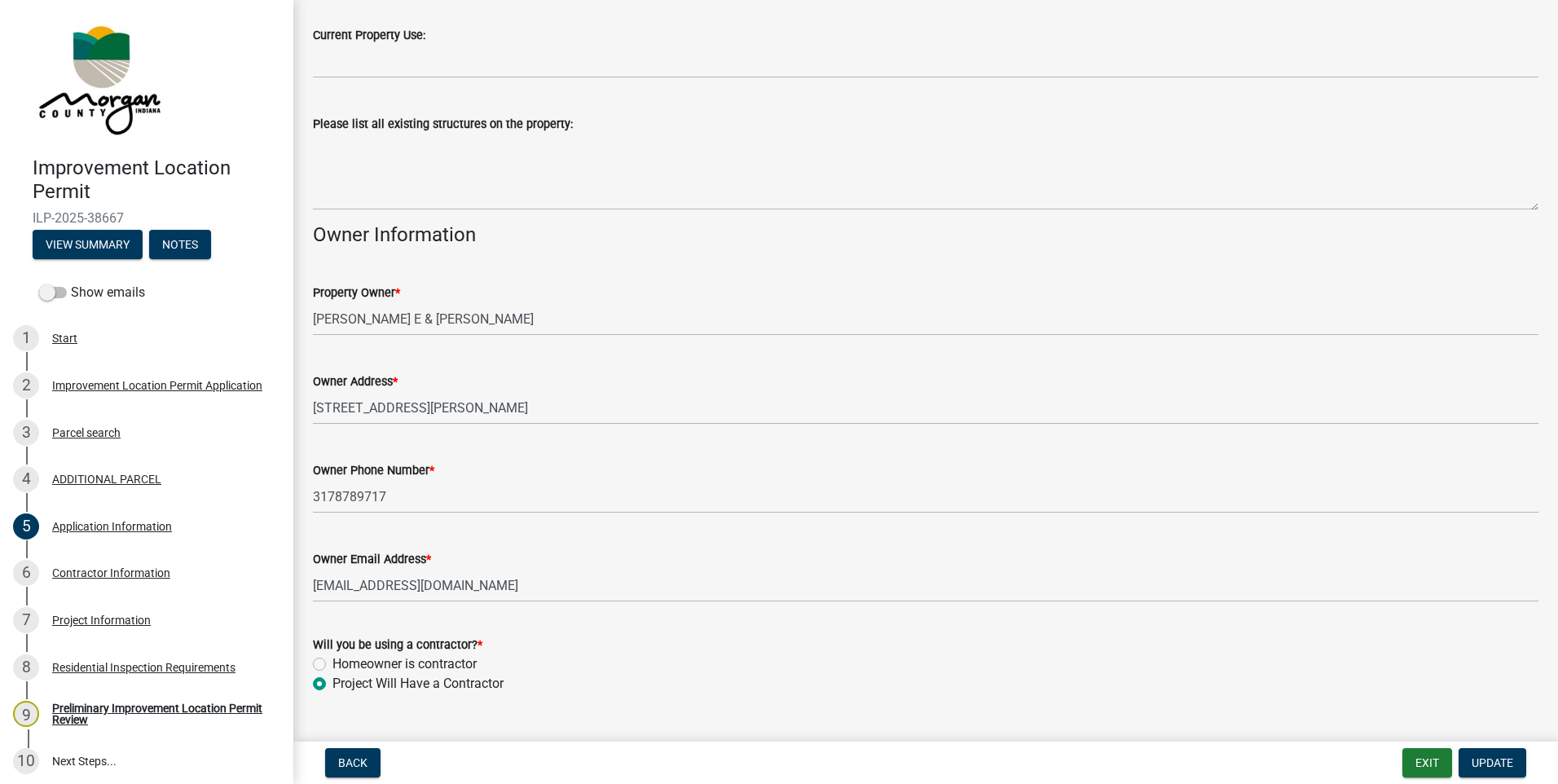
scroll to position [607, 0]
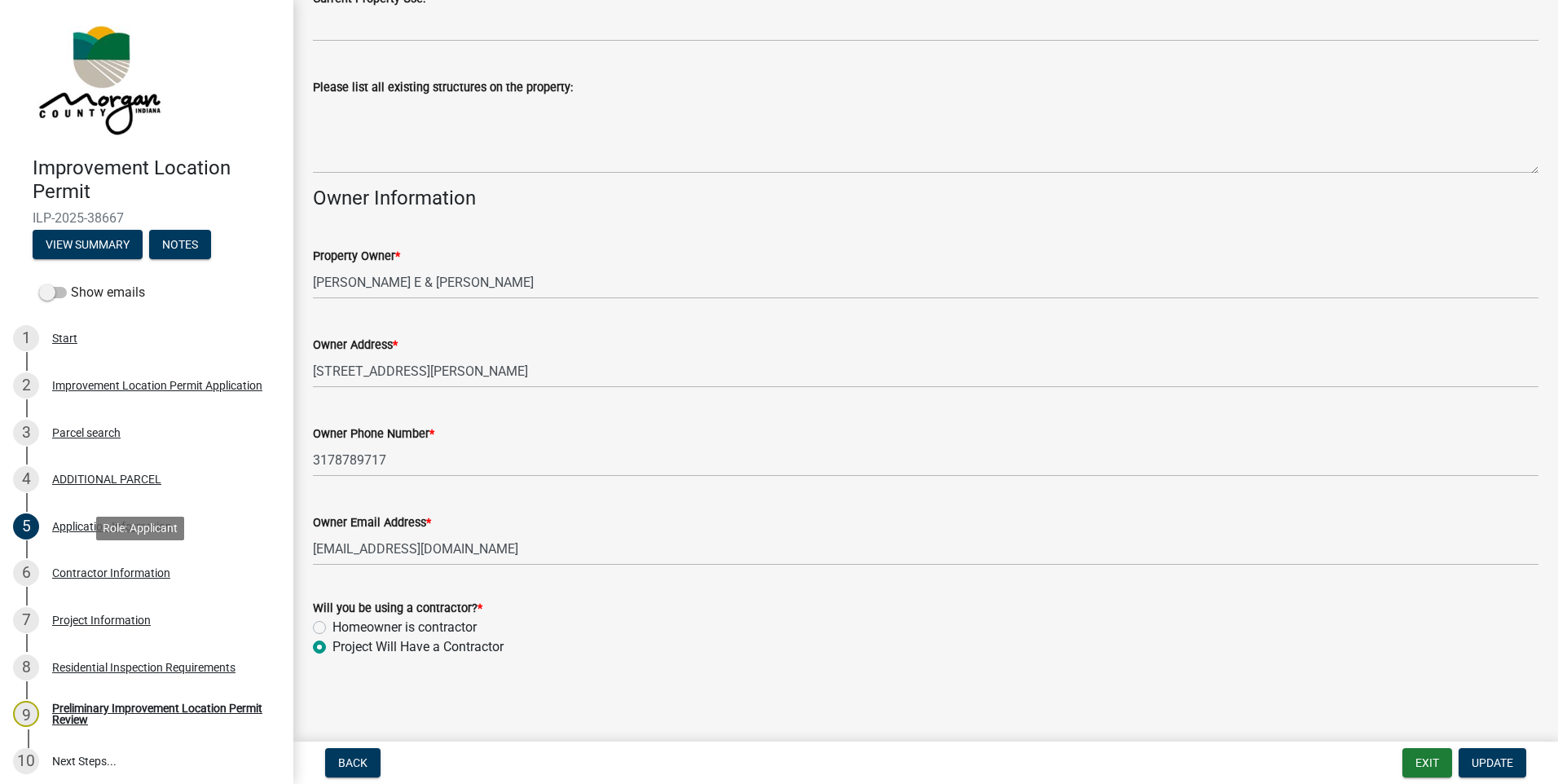
click at [156, 567] on div "Contractor Information" at bounding box center [111, 573] width 118 height 12
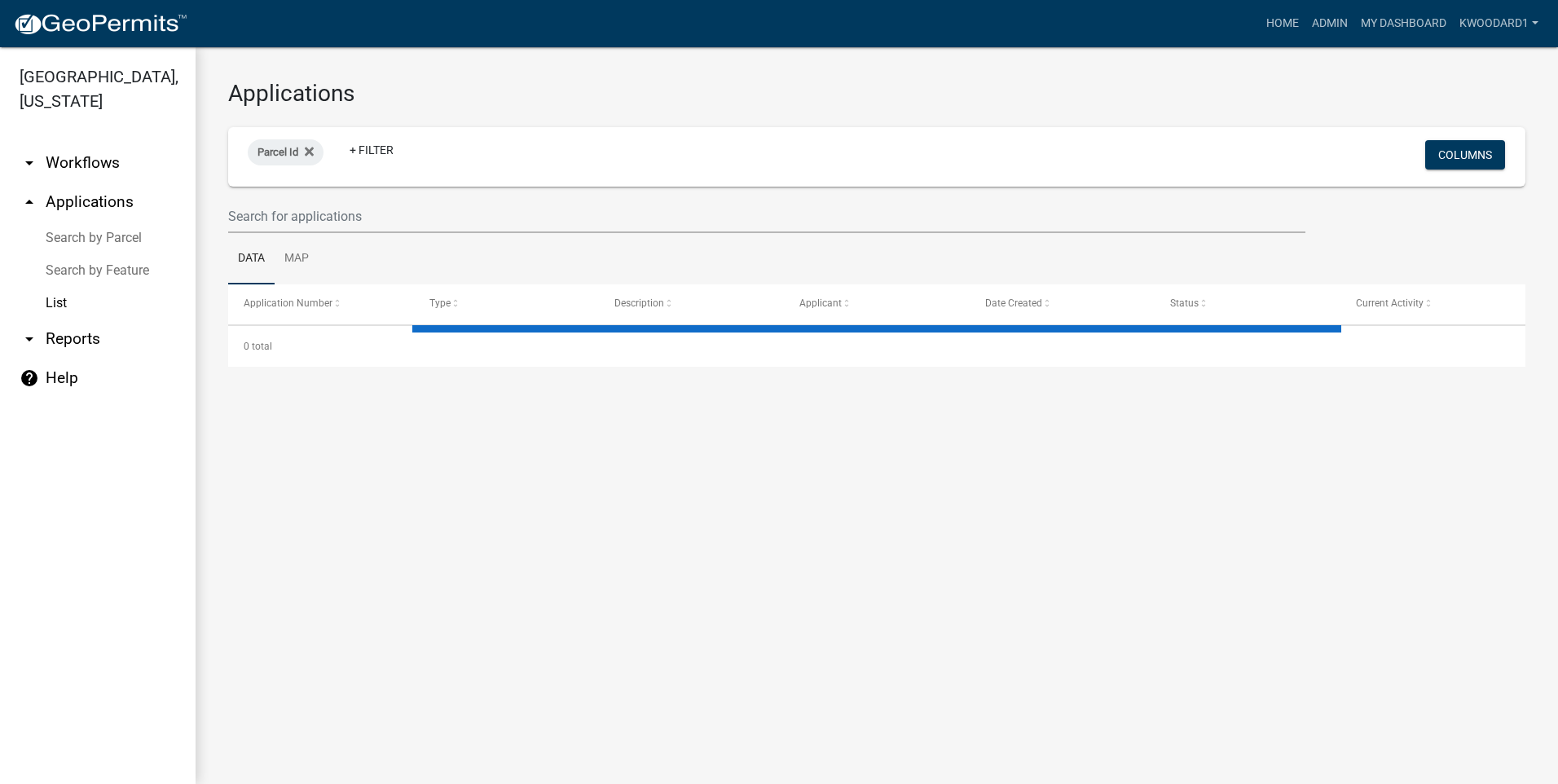
select select "3: 100"
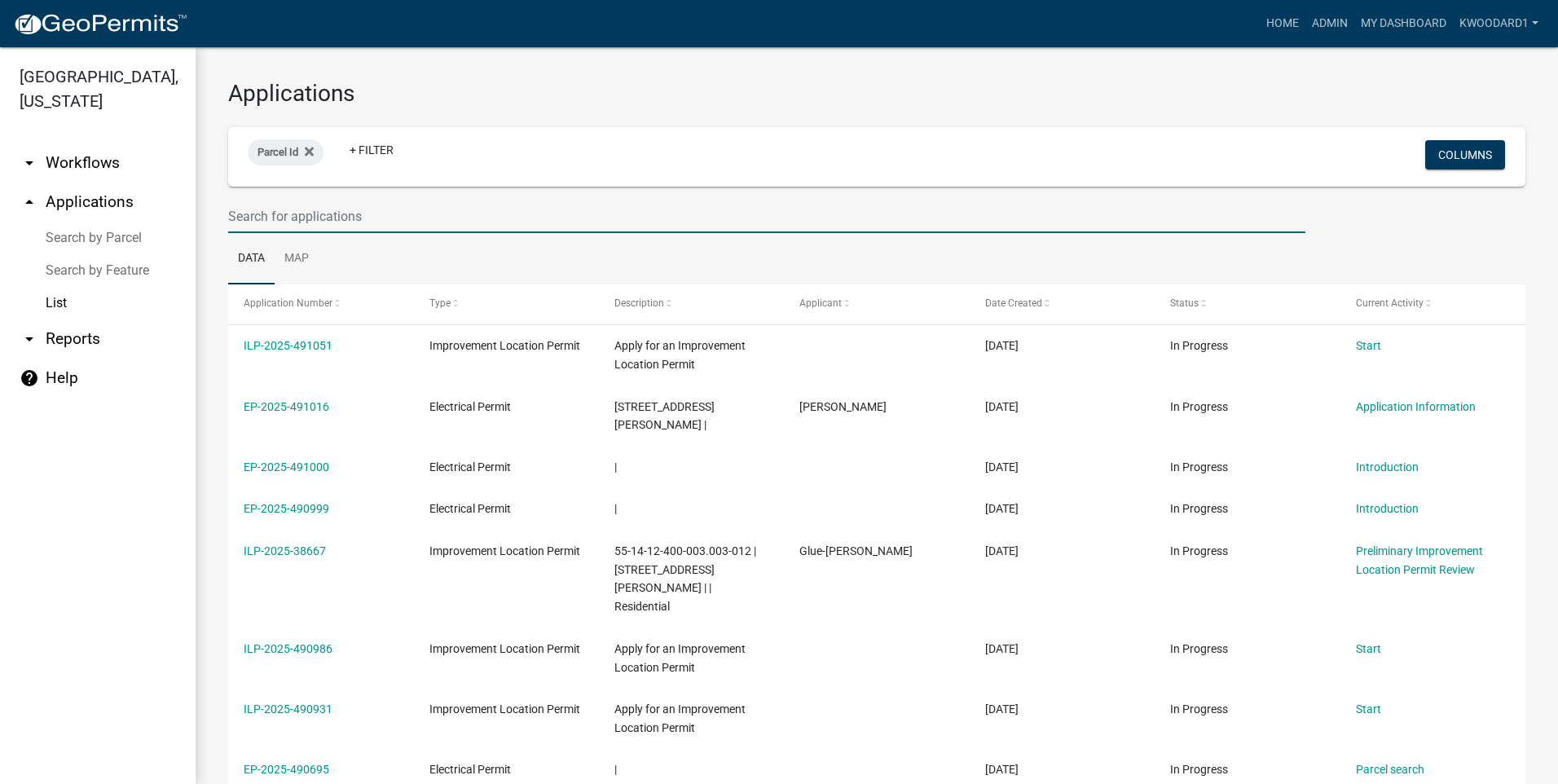
click at [294, 217] on input "text" at bounding box center [766, 216] width 1077 height 33
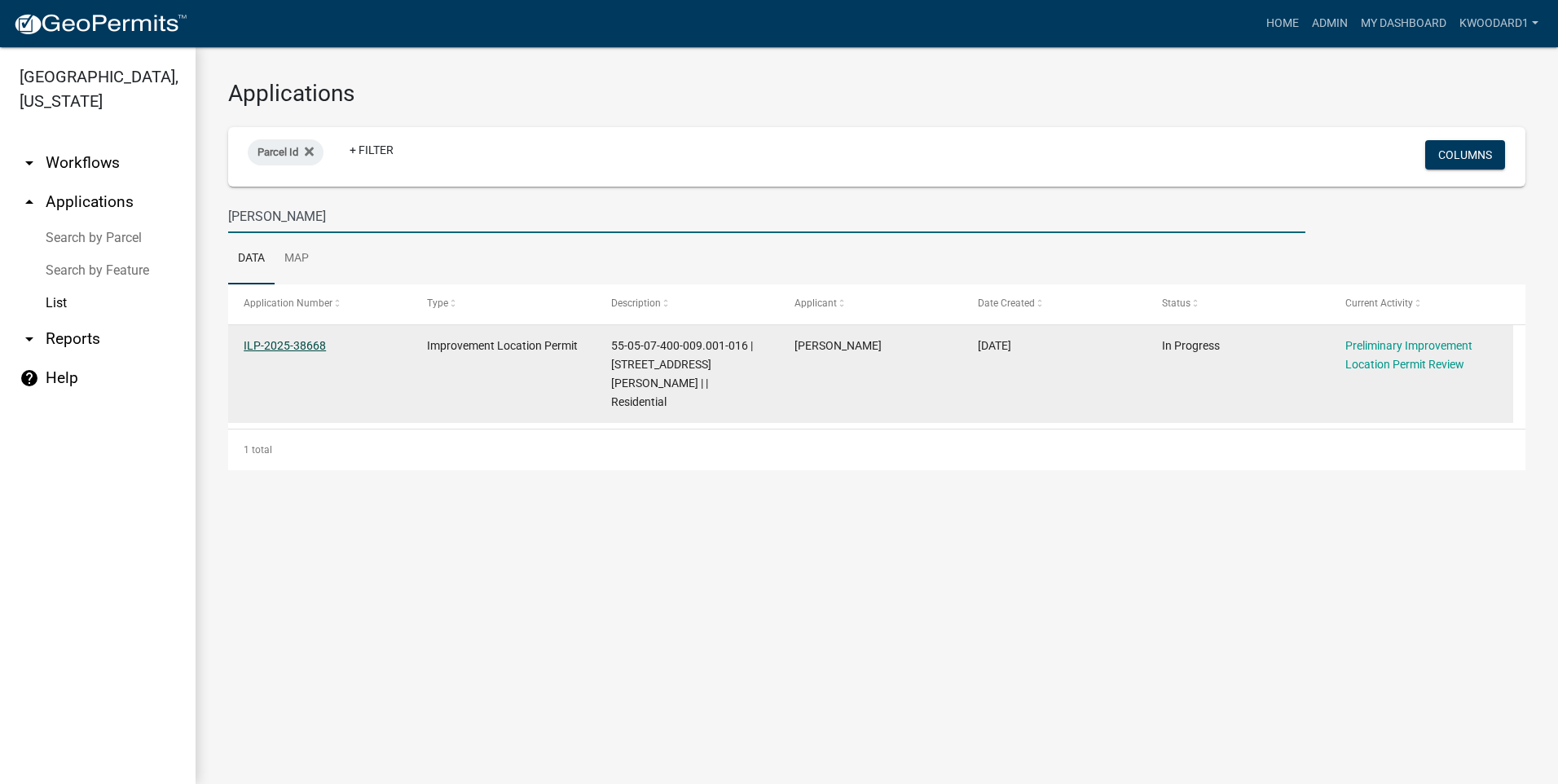
type input "[PERSON_NAME]"
click at [271, 347] on link "ILP-2025-38668" at bounding box center [284, 345] width 82 height 13
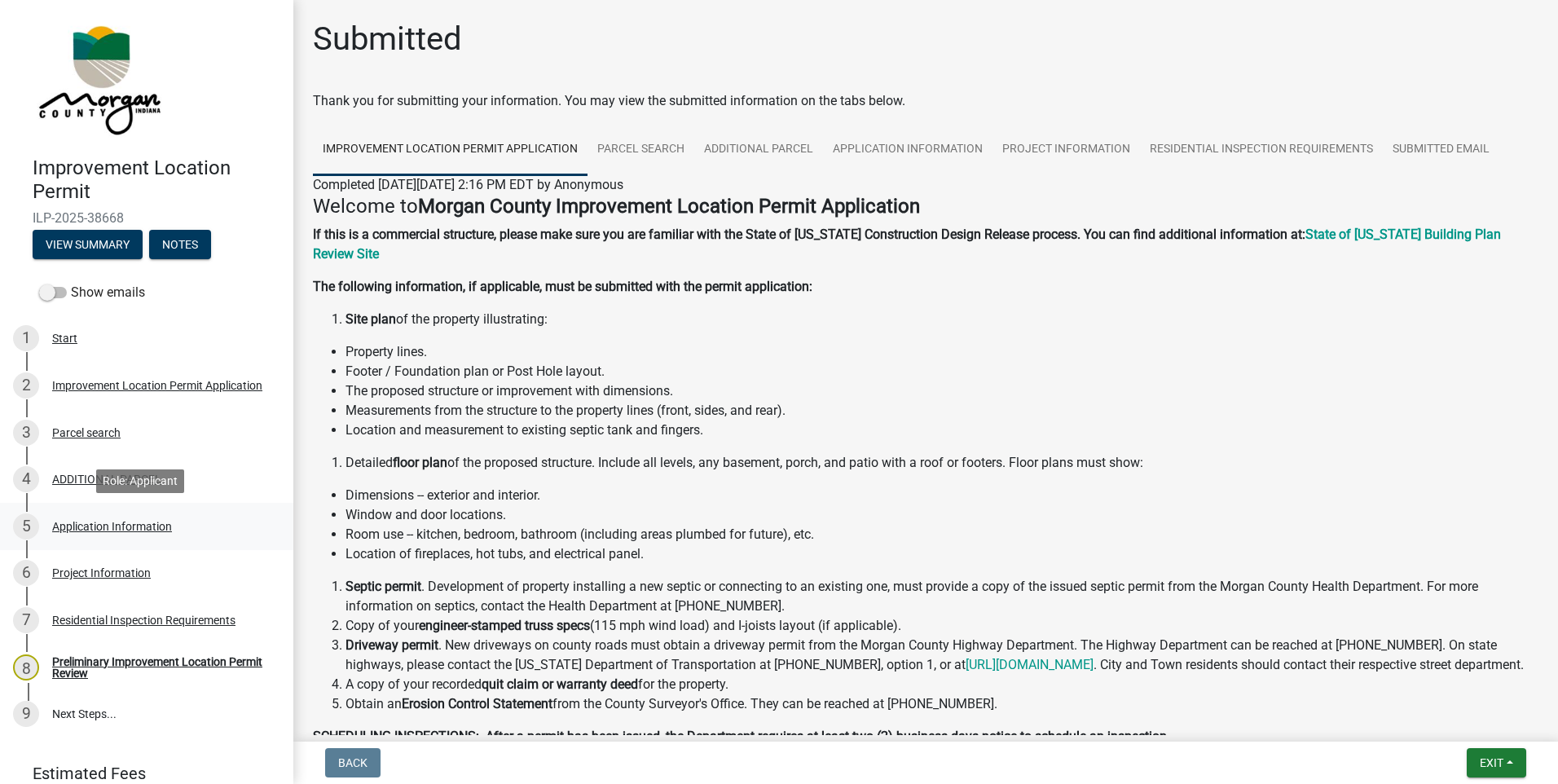
click at [79, 526] on div "Application Information" at bounding box center [112, 526] width 120 height 12
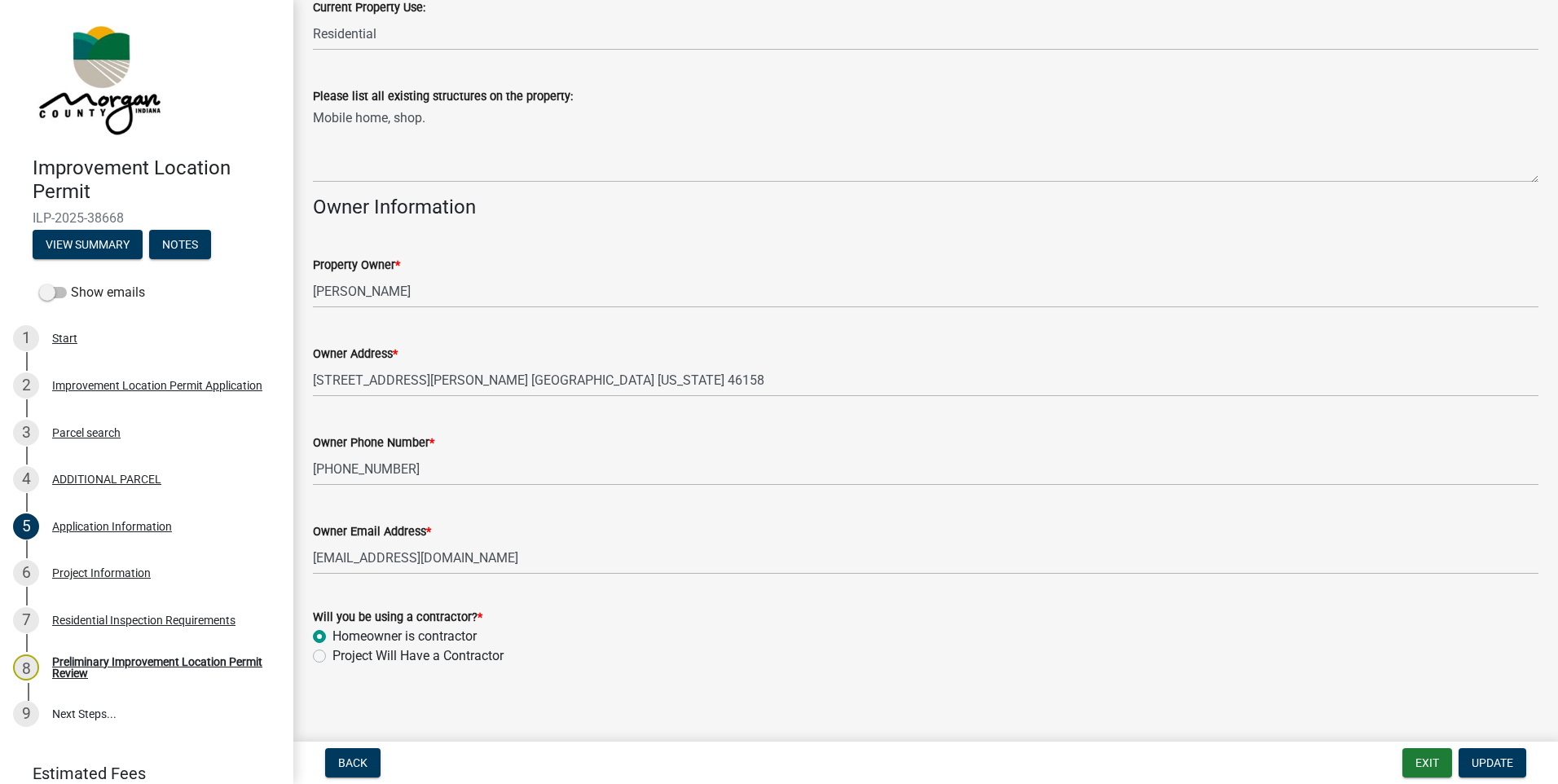
scroll to position [607, 0]
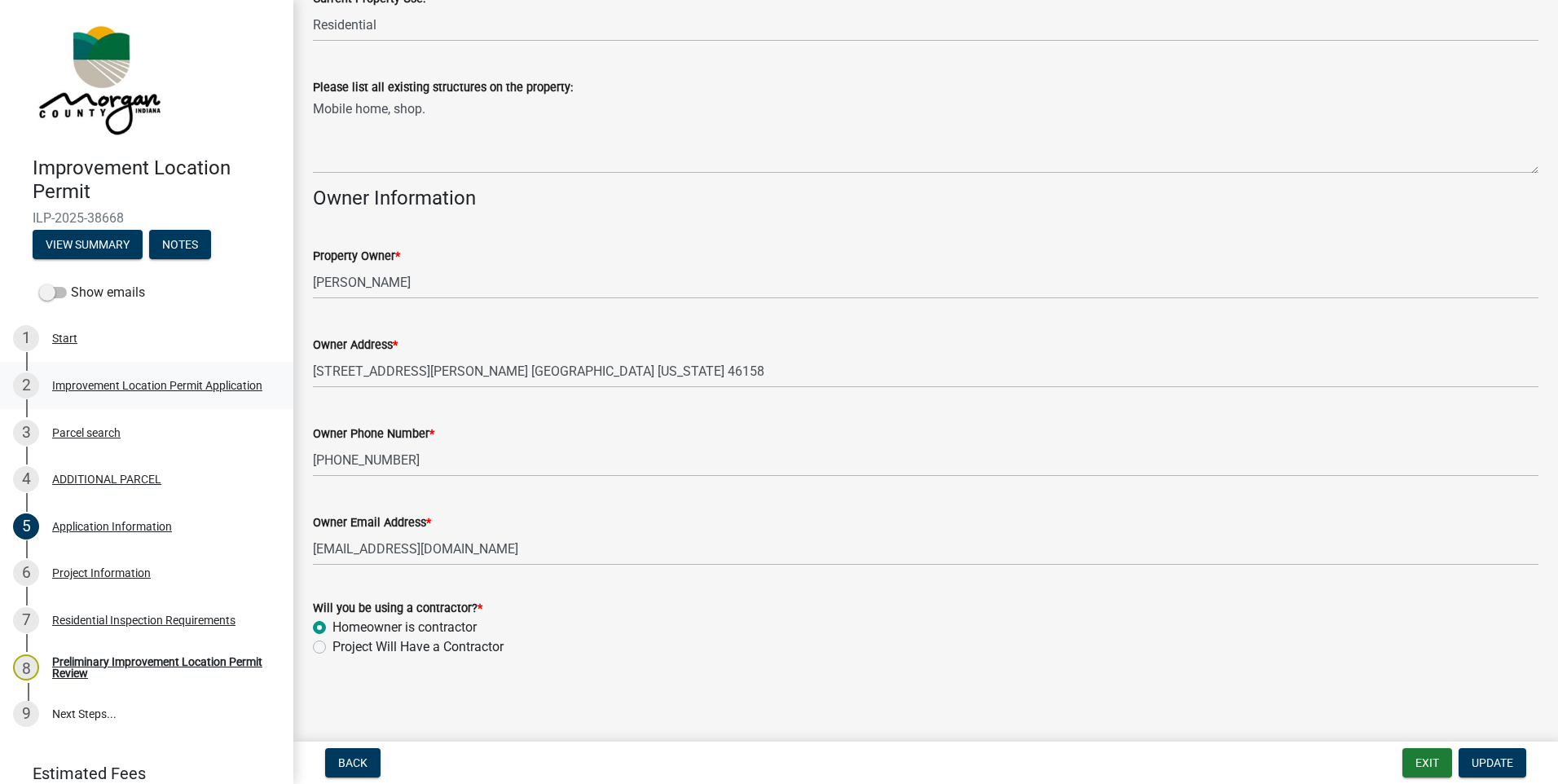
click at [60, 391] on div "Improvement Location Permit Application" at bounding box center [157, 386] width 210 height 12
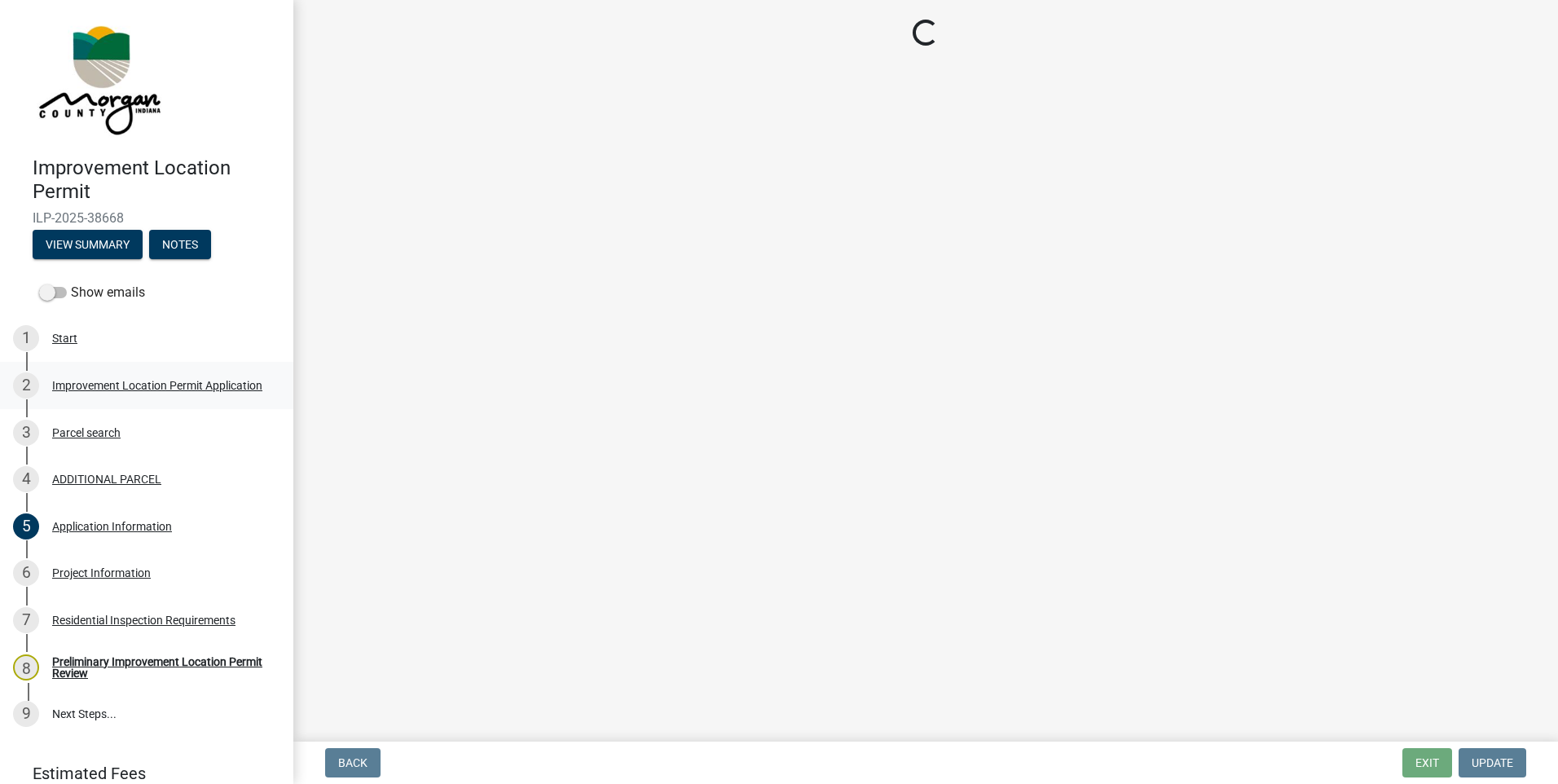
scroll to position [0, 0]
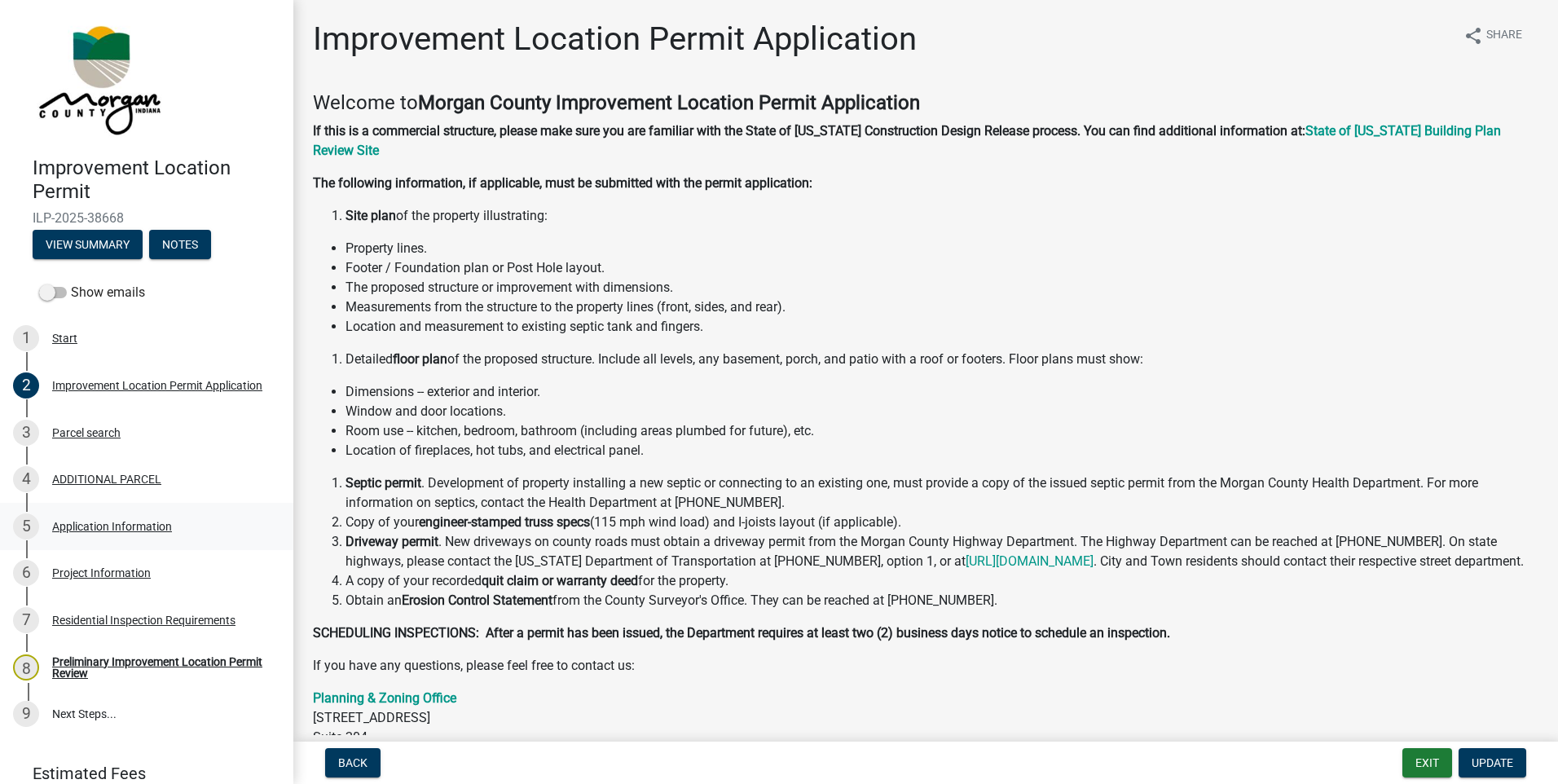
click at [114, 525] on div "Application Information" at bounding box center [112, 526] width 120 height 12
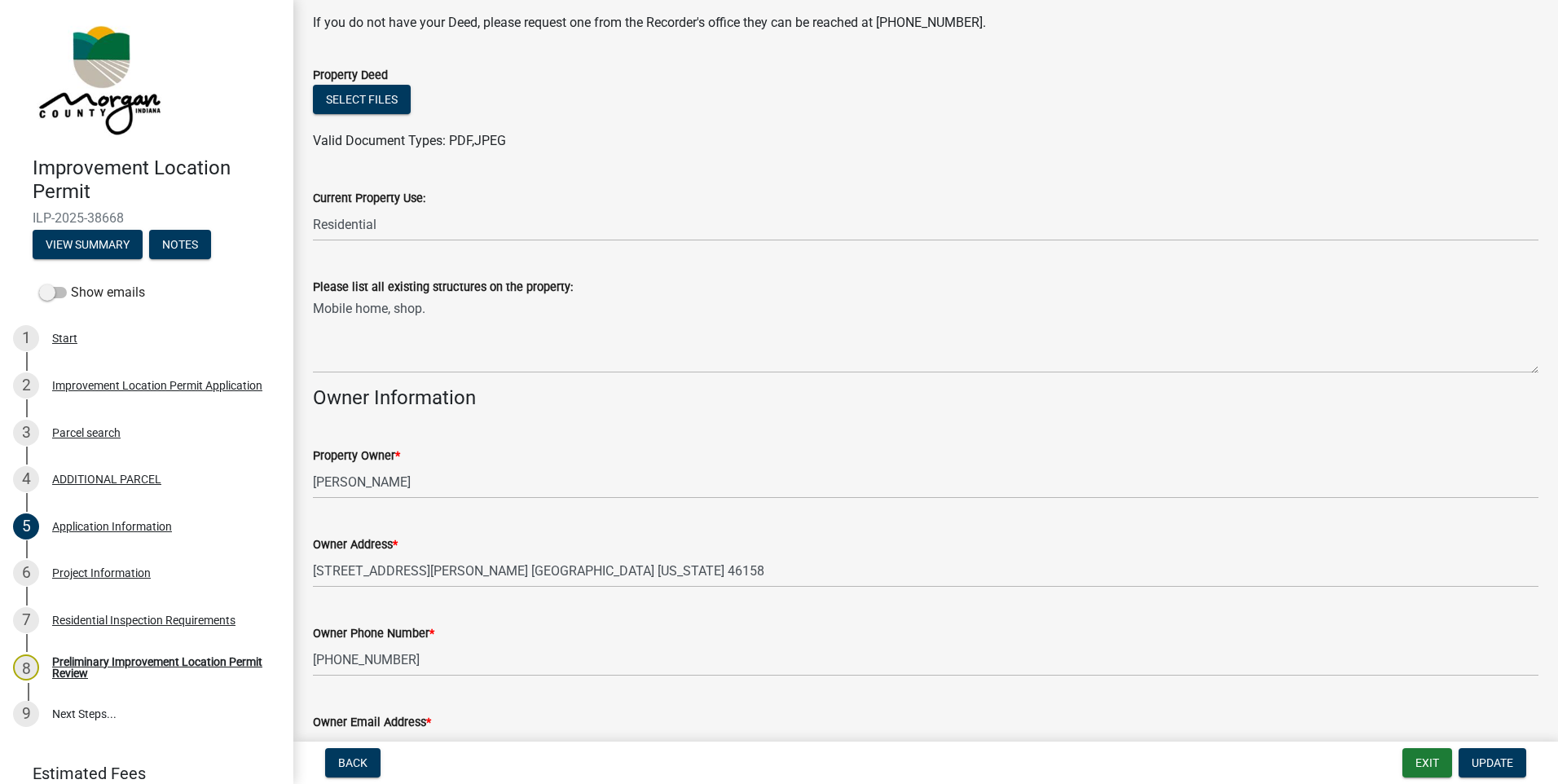
scroll to position [607, 0]
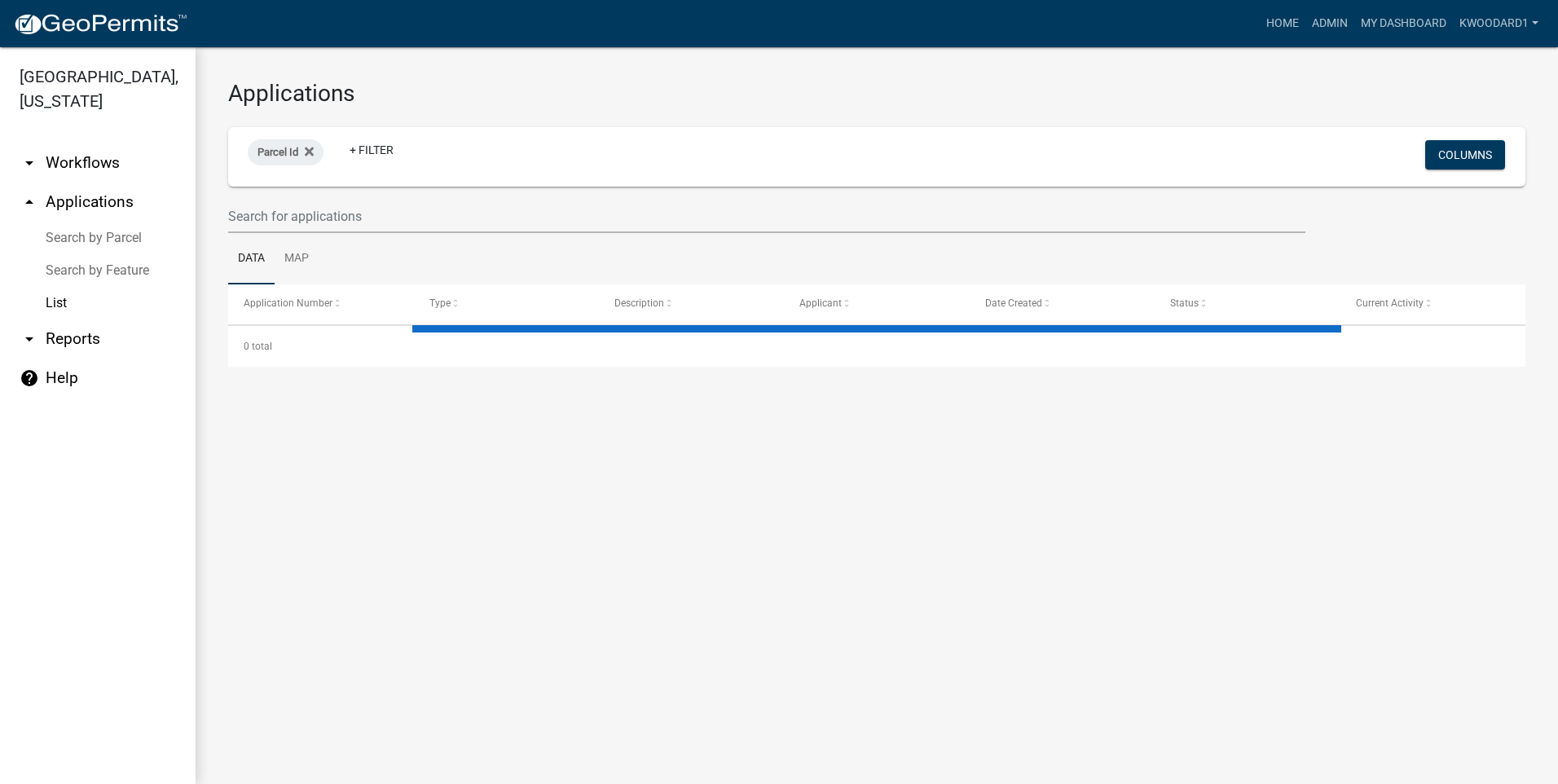
select select "3: 100"
